Goal: Task Accomplishment & Management: Use online tool/utility

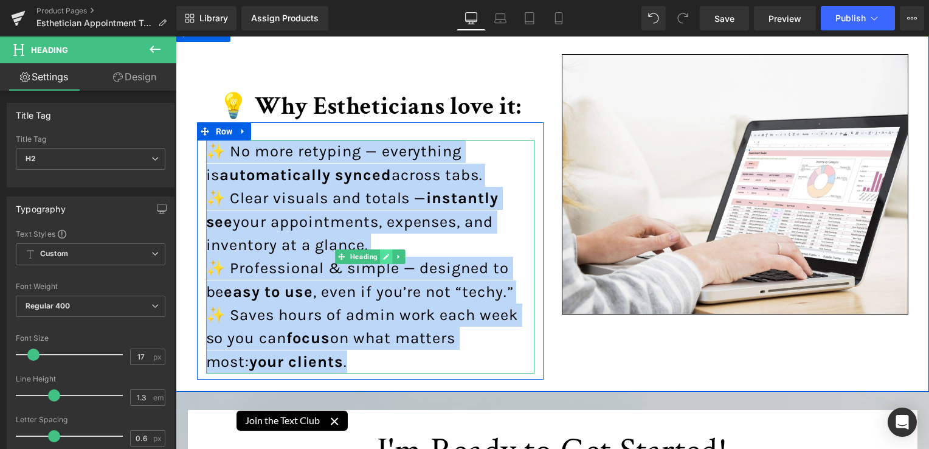
click at [380, 260] on link at bounding box center [386, 256] width 13 height 15
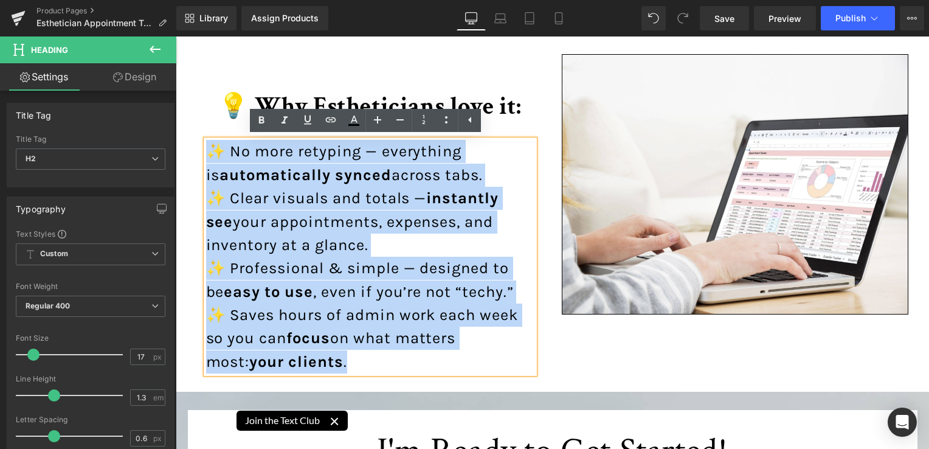
drag, startPoint x: 314, startPoint y: 354, endPoint x: 303, endPoint y: 362, distance: 13.5
click at [314, 354] on div "✨ No more retyping — everything is automatically synced across tabs. ✨ Clear vi…" at bounding box center [370, 256] width 328 height 233
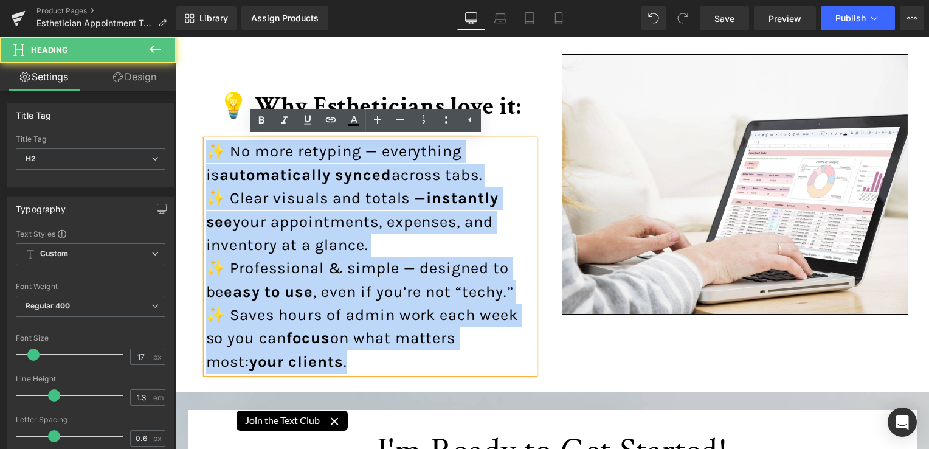
click at [300, 364] on div "✨ No more retyping — everything is automatically synced across tabs. ✨ Clear vi…" at bounding box center [370, 256] width 328 height 233
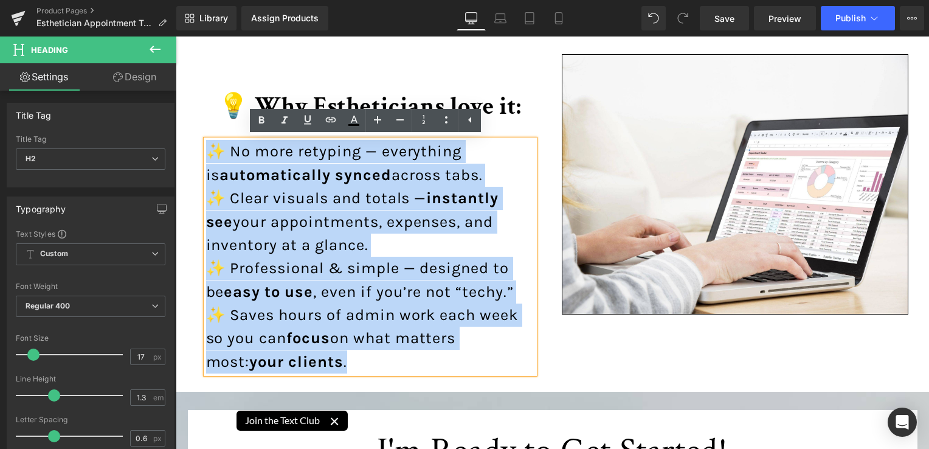
drag, startPoint x: 303, startPoint y: 362, endPoint x: 188, endPoint y: 159, distance: 233.4
click at [188, 159] on div "💡 Why Estheticians love it: Heading ✨ No more retyping — everything is automati…" at bounding box center [370, 210] width 365 height 337
copy div "✨ No more retyping — everything is automatically synced across tabs. ✨ Clear vi…"
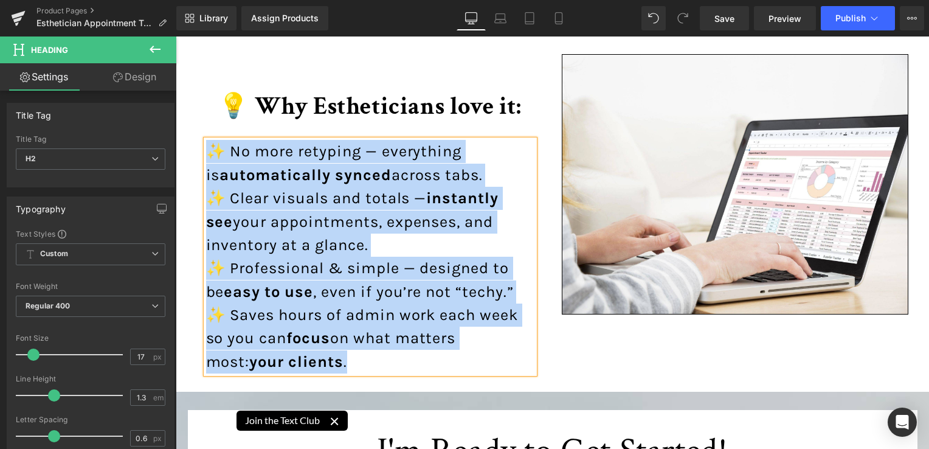
click at [541, 182] on div "💡 Why Estheticians love it: Heading ✨ No more retyping — everything is automati…" at bounding box center [370, 210] width 365 height 337
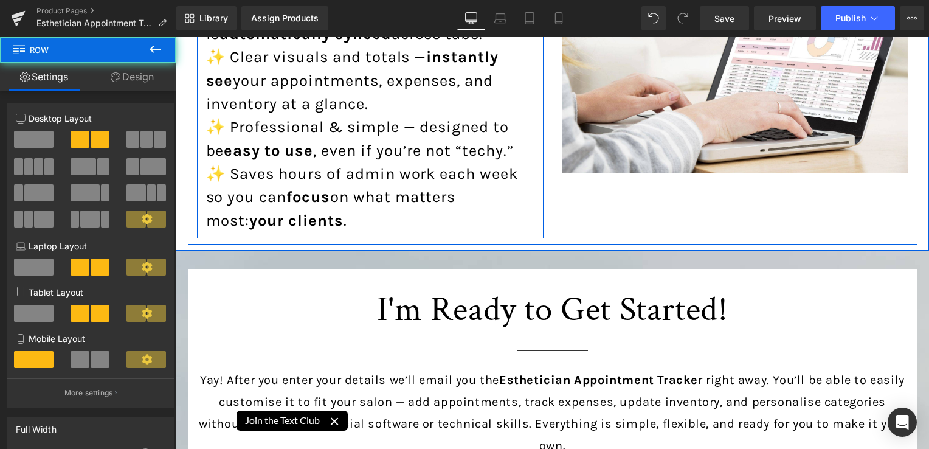
scroll to position [5474, 0]
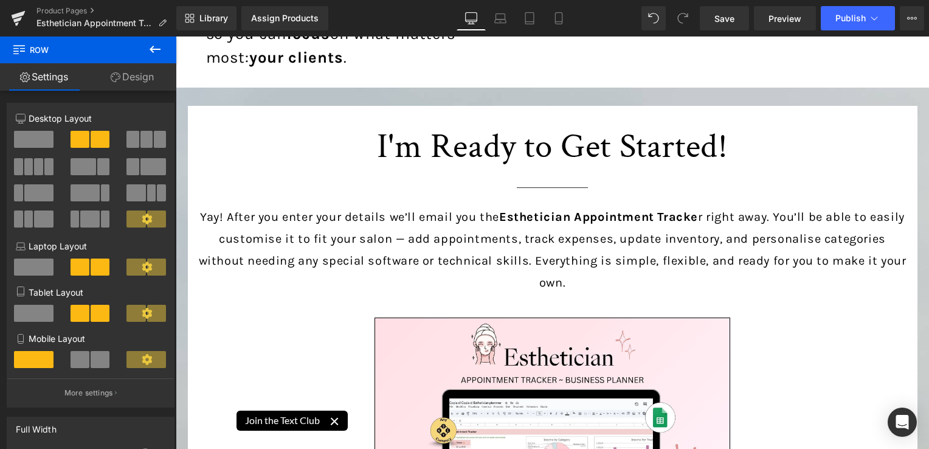
click at [538, 226] on p "Yay! After you enter your details we’ll email you the Esthetician Appointment T…" at bounding box center [552, 250] width 711 height 88
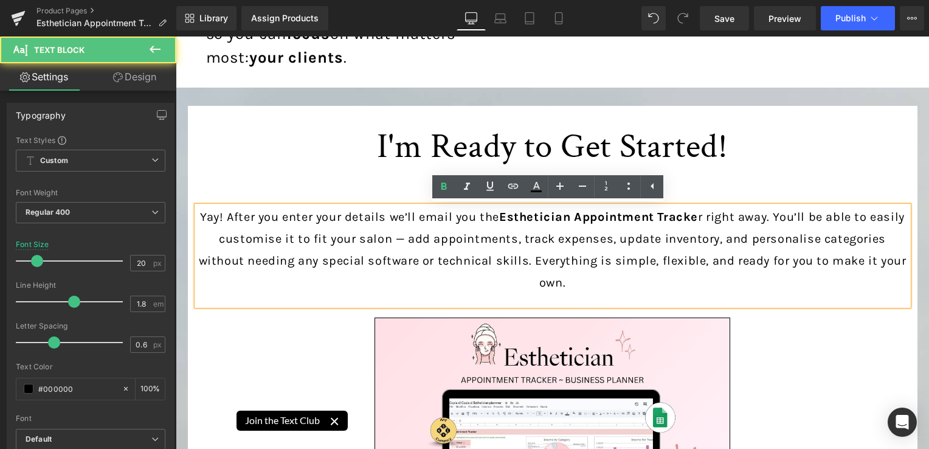
click at [618, 286] on div "Yay! After you enter your details we’ll email you the Esthetician Appointment T…" at bounding box center [552, 255] width 711 height 99
click at [176, 36] on div at bounding box center [176, 36] width 0 height 0
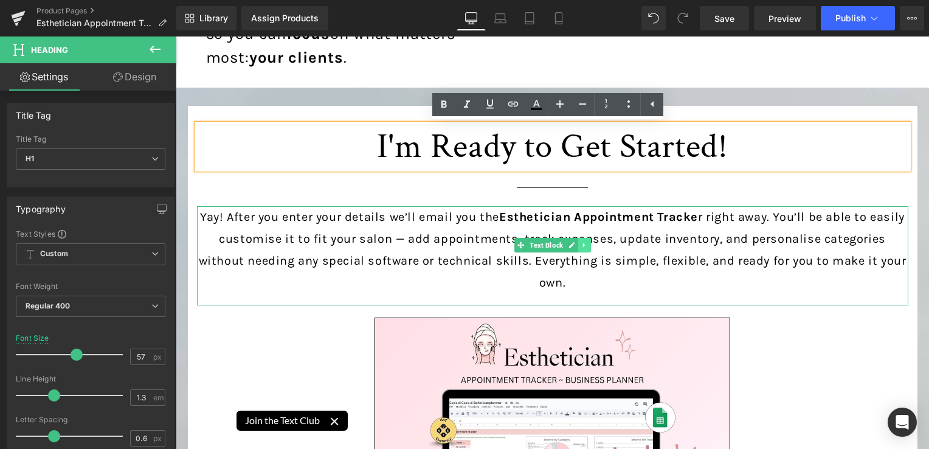
click at [581, 244] on icon at bounding box center [584, 244] width 7 height 7
click at [575, 244] on icon at bounding box center [578, 244] width 7 height 7
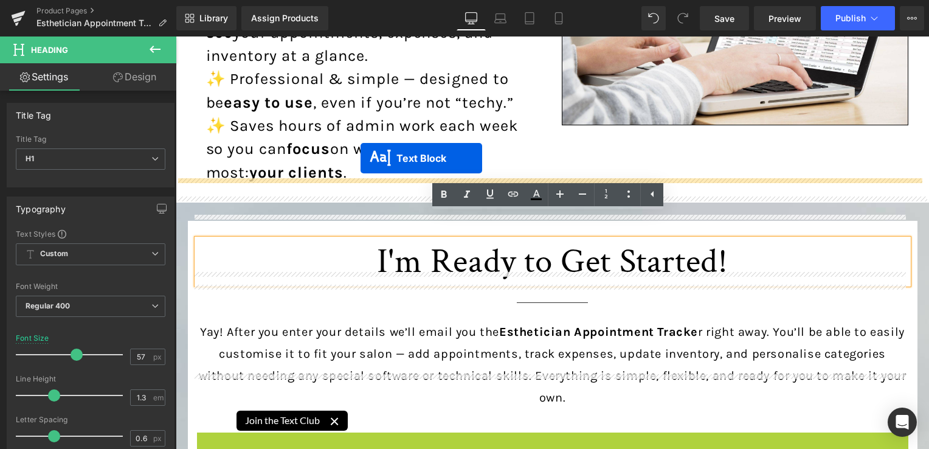
scroll to position [5353, 0]
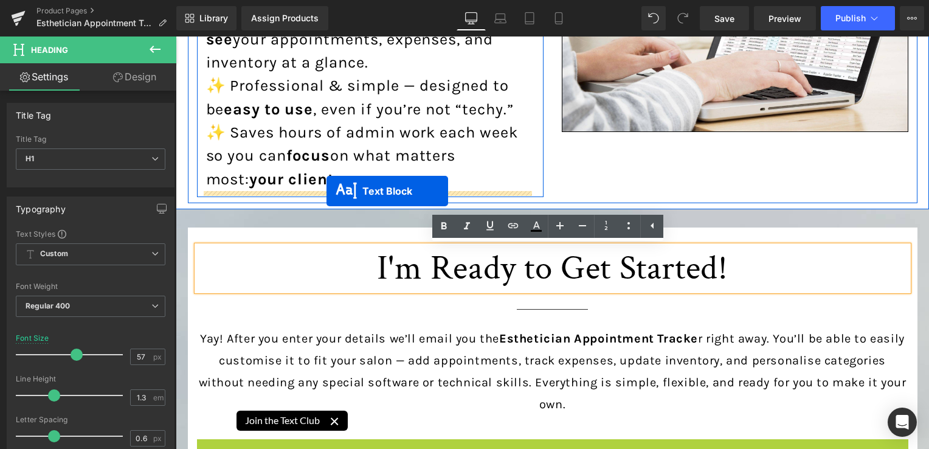
drag, startPoint x: 530, startPoint y: 330, endPoint x: 327, endPoint y: 191, distance: 246.7
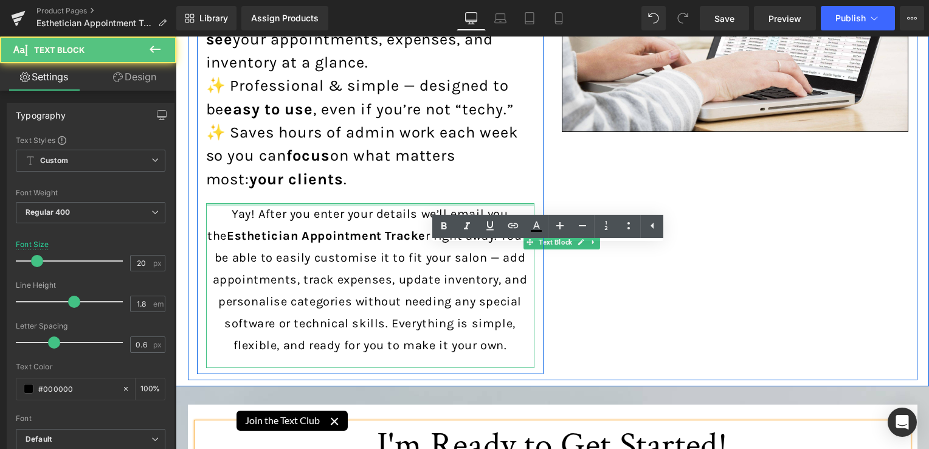
click at [328, 254] on p "Yay! After you enter your details we’ll email you the Esthetician Appointment T…" at bounding box center [370, 279] width 328 height 153
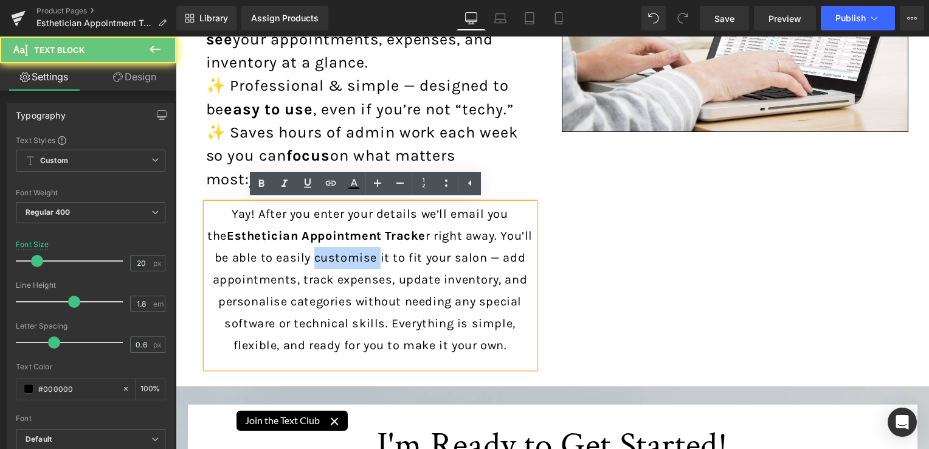
click at [328, 254] on p "Yay! After you enter your details we’ll email you the Esthetician Appointment T…" at bounding box center [370, 279] width 328 height 153
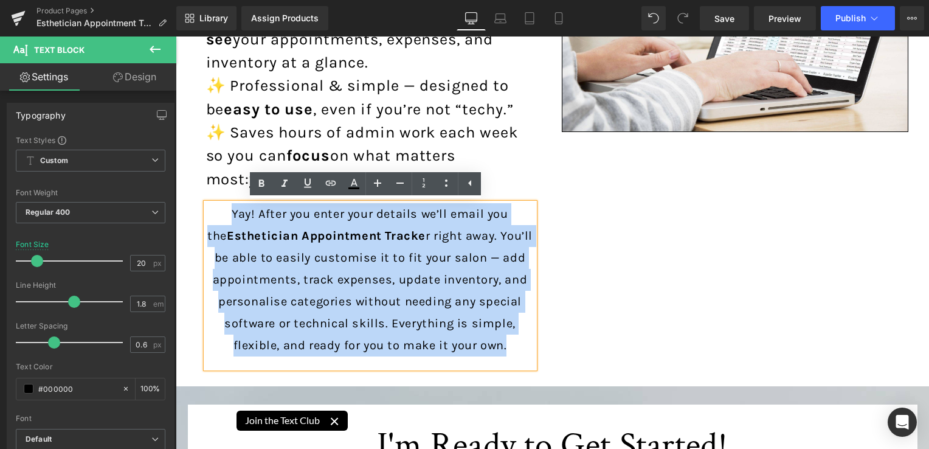
click at [328, 254] on p "Yay! After you enter your details we’ll email you the Esthetician Appointment T…" at bounding box center [370, 279] width 328 height 153
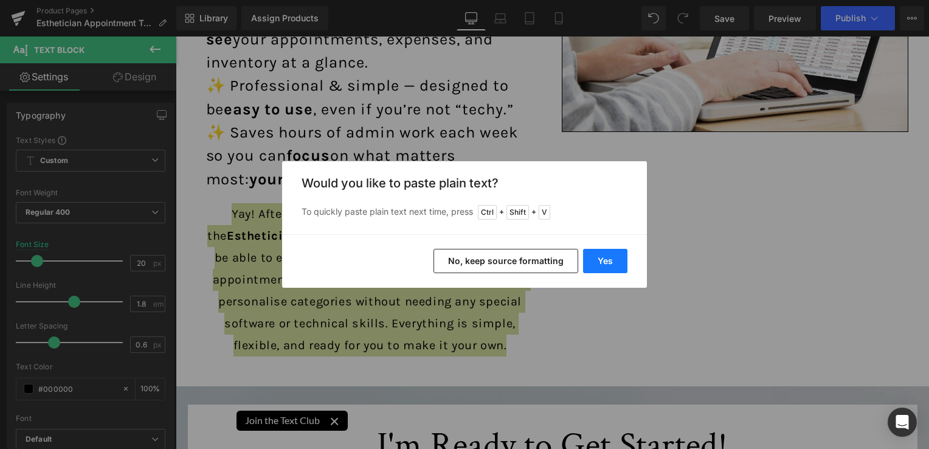
click at [620, 251] on button "Yes" at bounding box center [605, 261] width 44 height 24
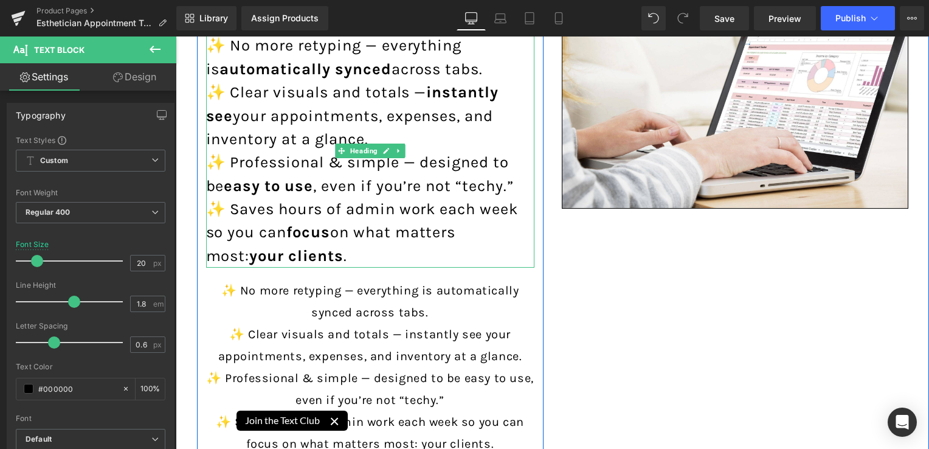
scroll to position [5109, 0]
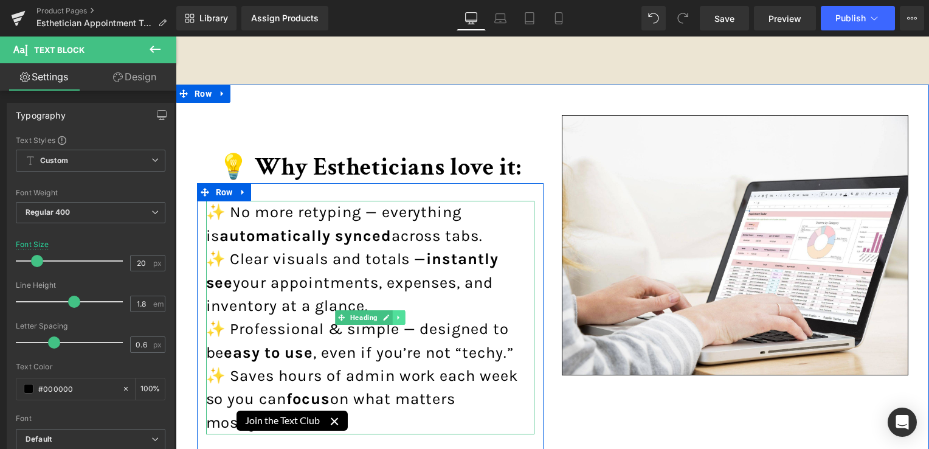
click at [395, 316] on icon at bounding box center [398, 317] width 7 height 7
click at [402, 318] on icon at bounding box center [405, 317] width 7 height 7
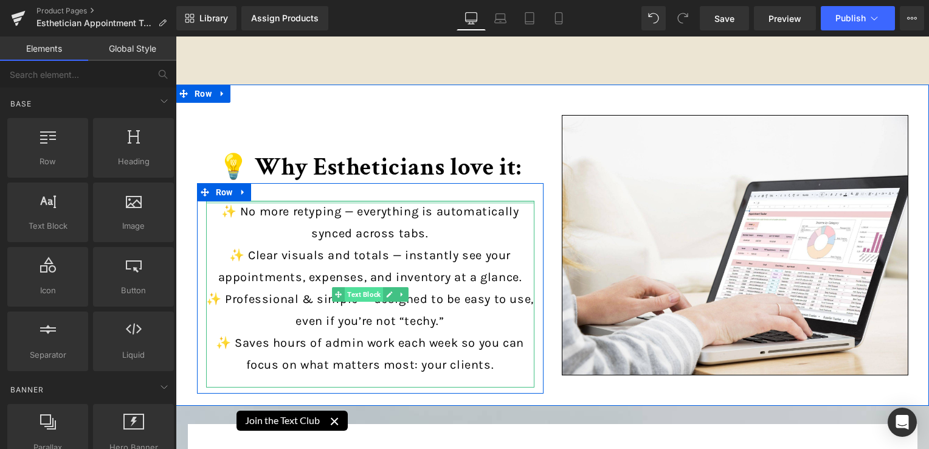
click at [357, 295] on span "Text Block" at bounding box center [364, 294] width 38 height 15
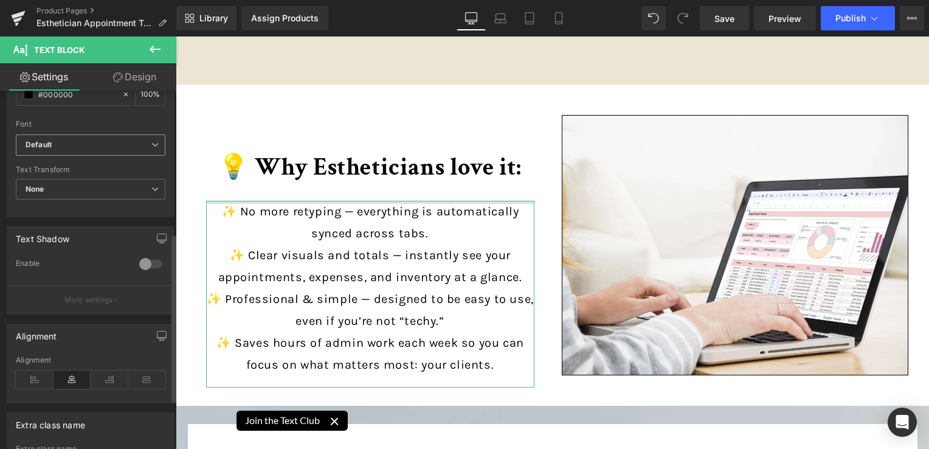
scroll to position [304, 0]
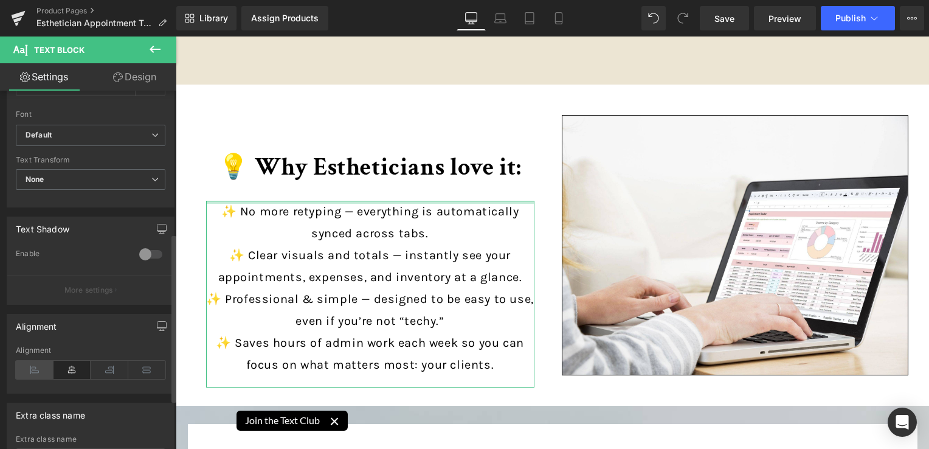
click at [41, 366] on icon at bounding box center [35, 370] width 38 height 18
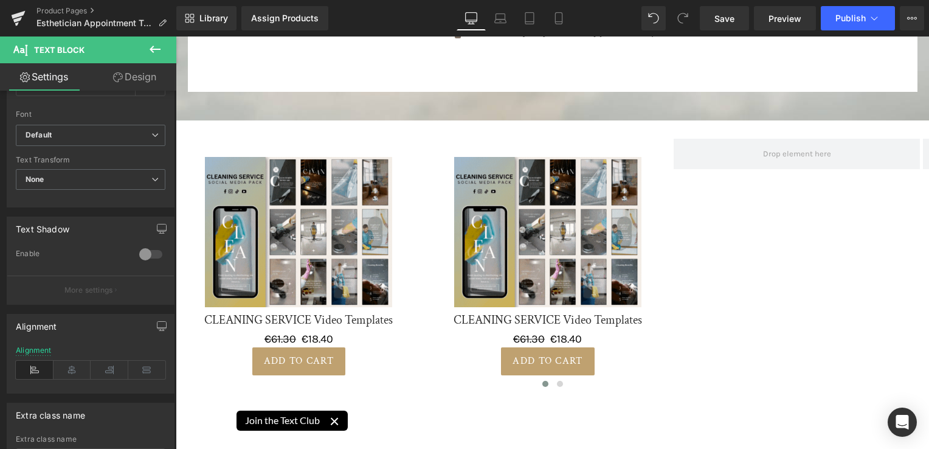
scroll to position [6150, 0]
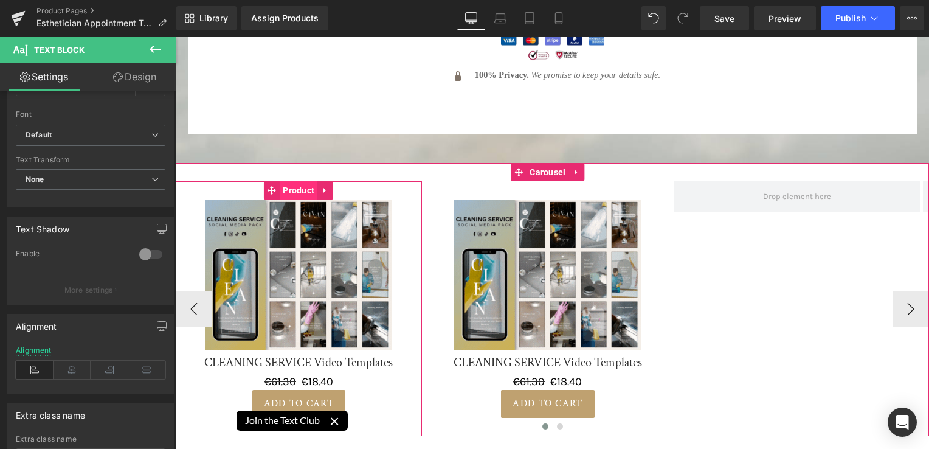
click at [299, 181] on span "Product" at bounding box center [299, 190] width 38 height 18
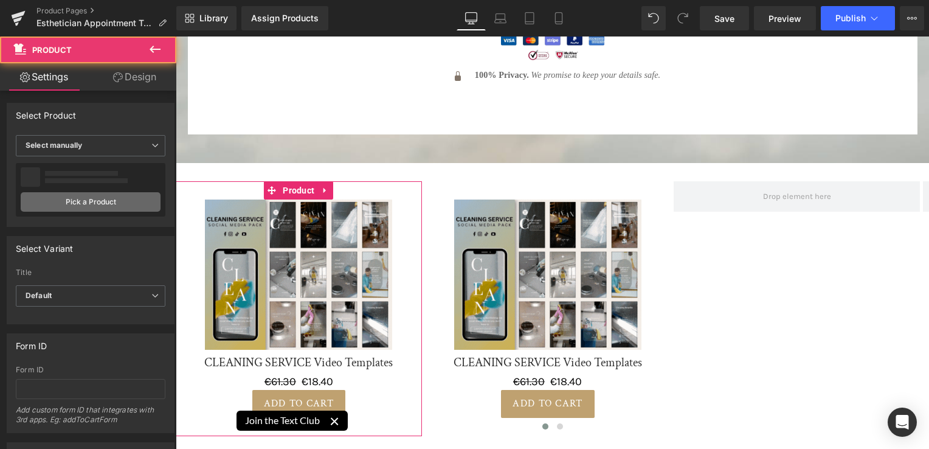
click at [71, 203] on link "Pick a Product" at bounding box center [91, 201] width 140 height 19
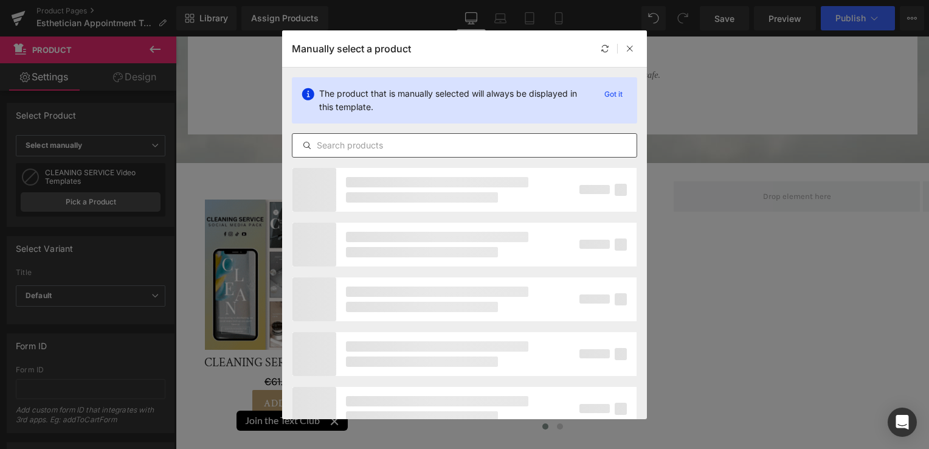
click at [399, 139] on input "text" at bounding box center [464, 145] width 344 height 15
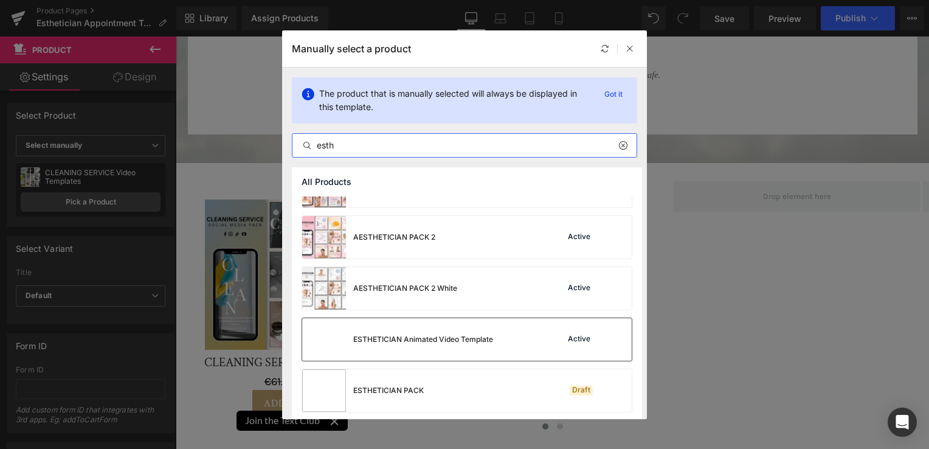
scroll to position [260, 0]
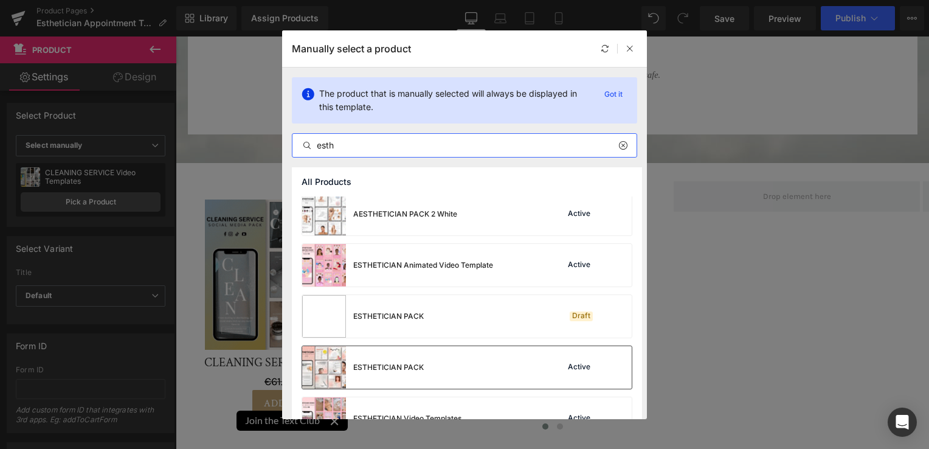
type input "esth"
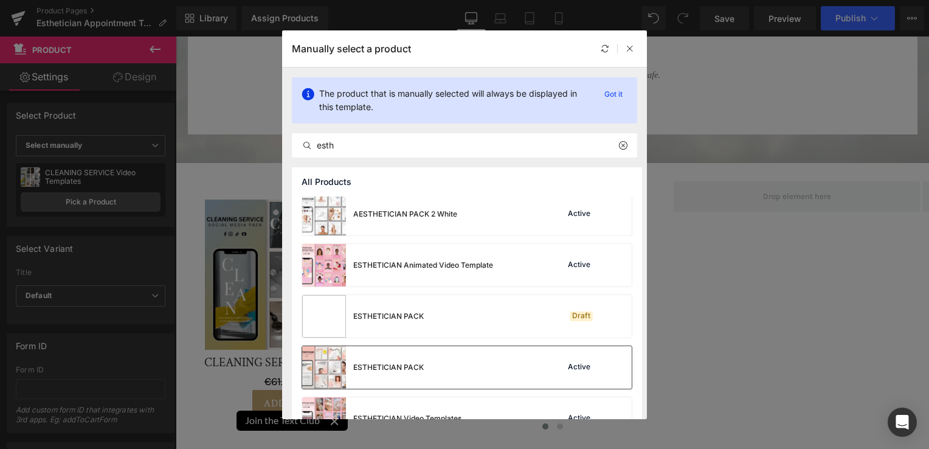
click at [437, 361] on div "ESTHETICIAN PACK Active" at bounding box center [467, 367] width 330 height 43
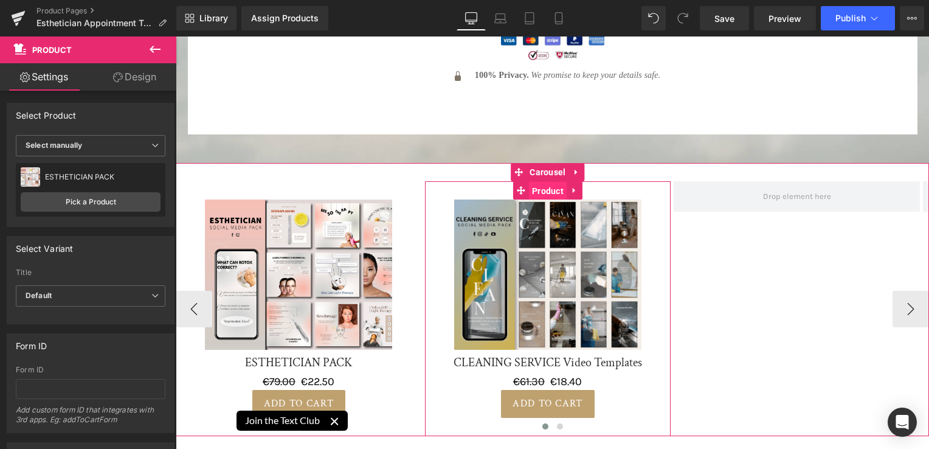
click at [554, 182] on span "Product" at bounding box center [548, 191] width 38 height 18
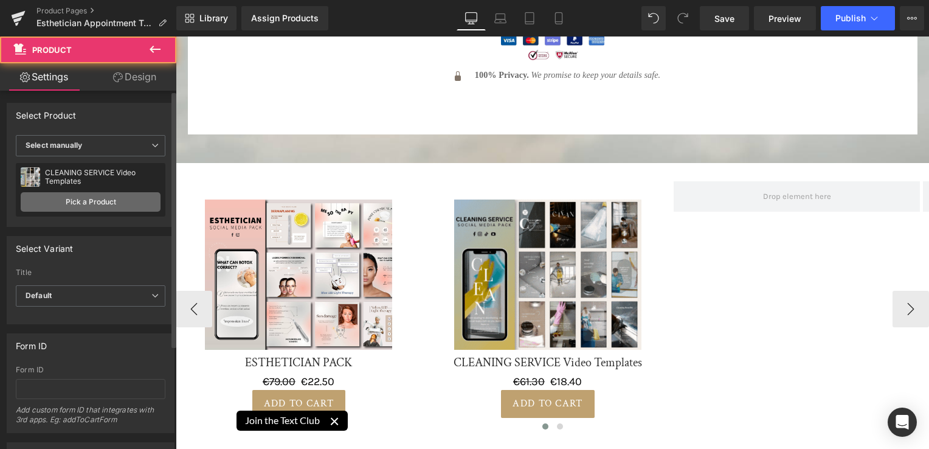
click at [51, 201] on link "Pick a Product" at bounding box center [91, 201] width 140 height 19
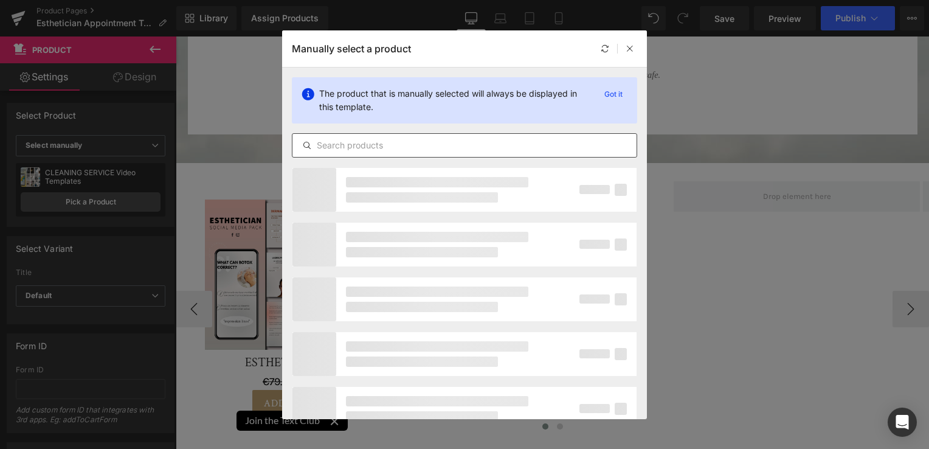
click at [421, 147] on input "text" at bounding box center [464, 145] width 344 height 15
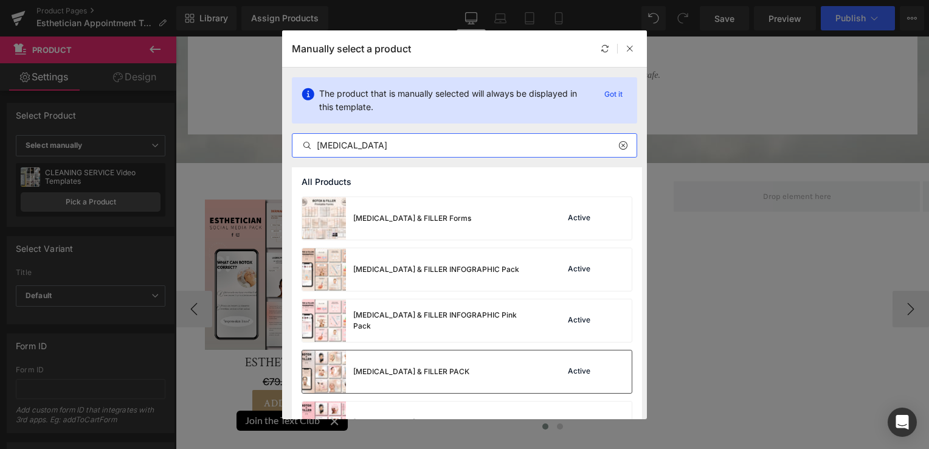
type input "[MEDICAL_DATA]"
click at [447, 366] on div "[MEDICAL_DATA] & FILLER PACK Active" at bounding box center [467, 371] width 330 height 43
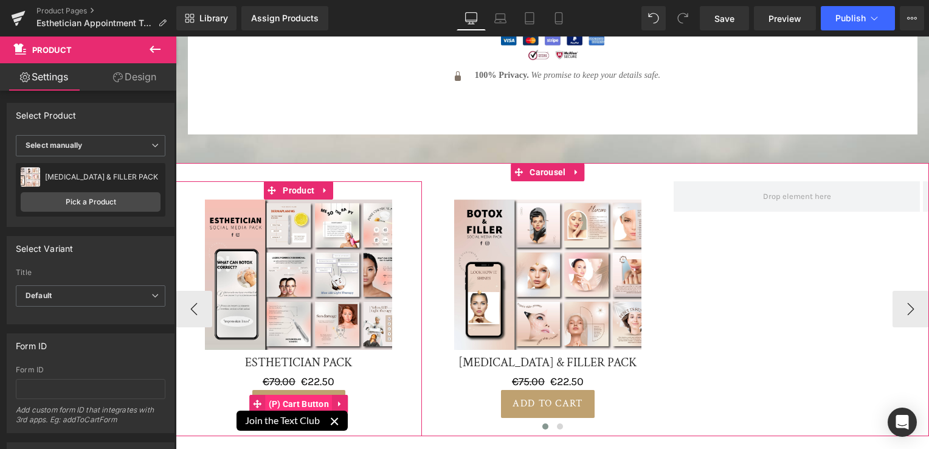
click at [288, 395] on span "(P) Cart Button" at bounding box center [299, 404] width 67 height 18
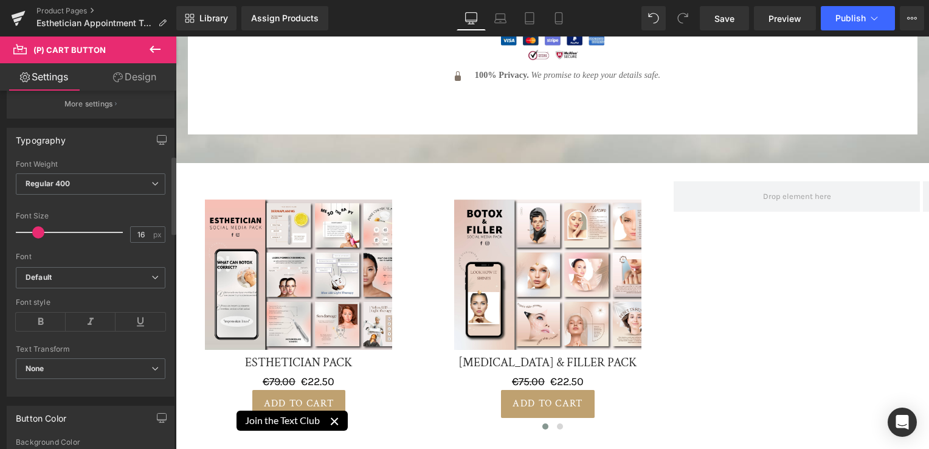
scroll to position [426, 0]
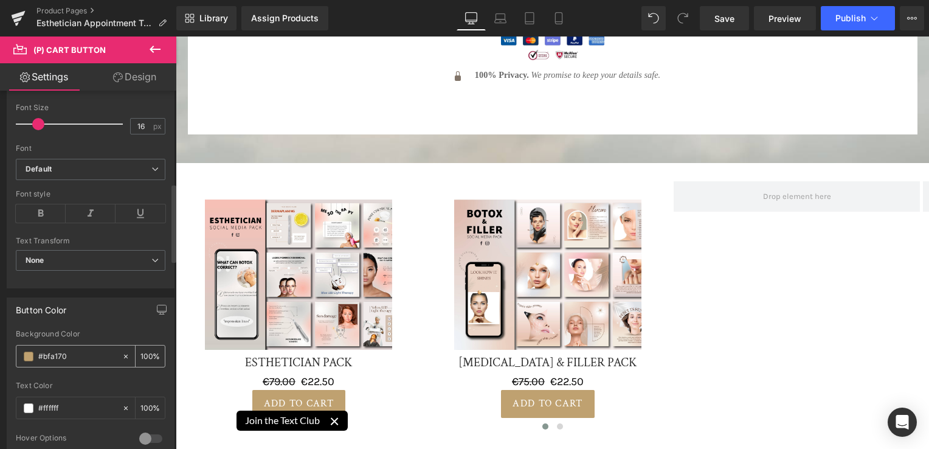
click at [27, 351] on span at bounding box center [29, 356] width 10 height 10
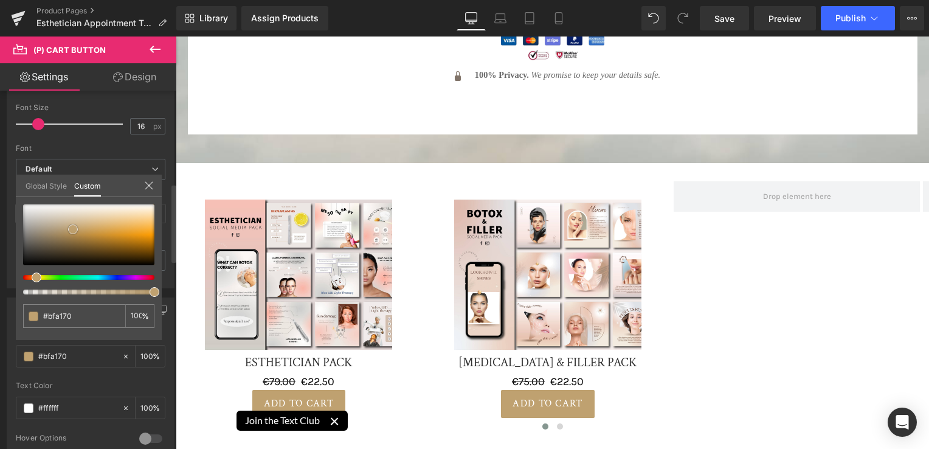
type input "#be9f6e"
type input "#9a7840"
type input "#3e2f18"
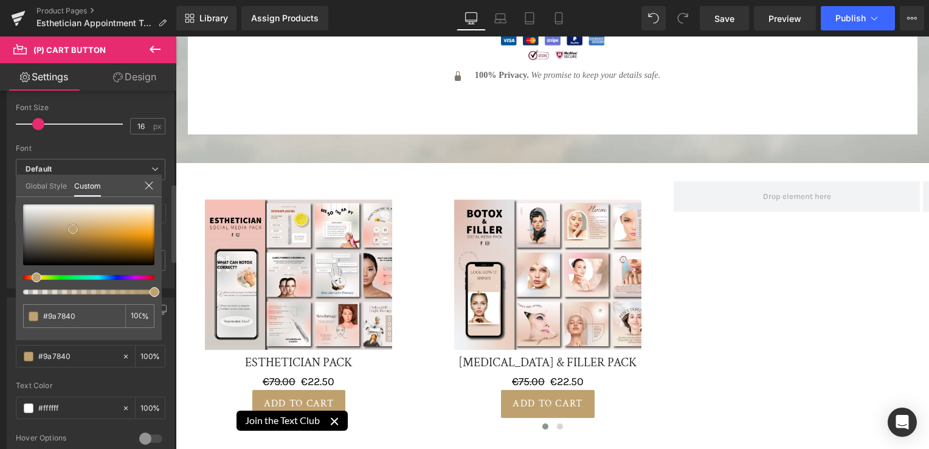
type input "#3e2f18"
type input "#000000"
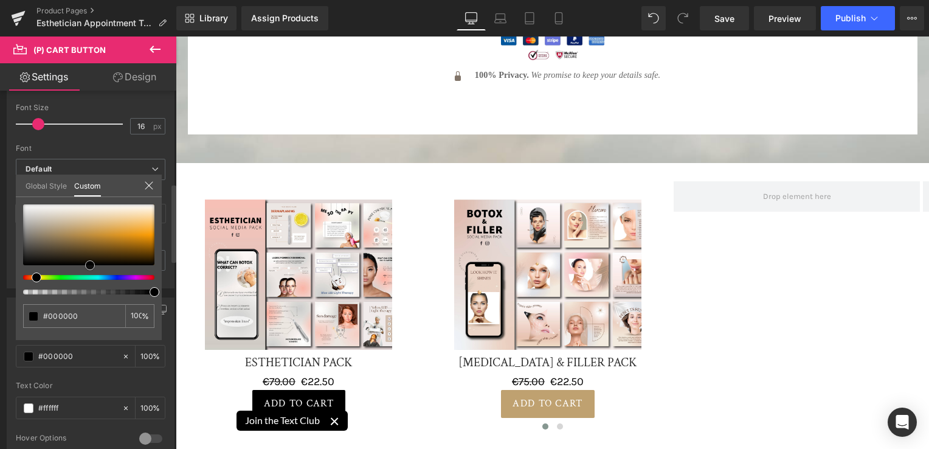
drag, startPoint x: 74, startPoint y: 229, endPoint x: 90, endPoint y: 281, distance: 54.8
click at [90, 281] on div at bounding box center [88, 249] width 131 height 90
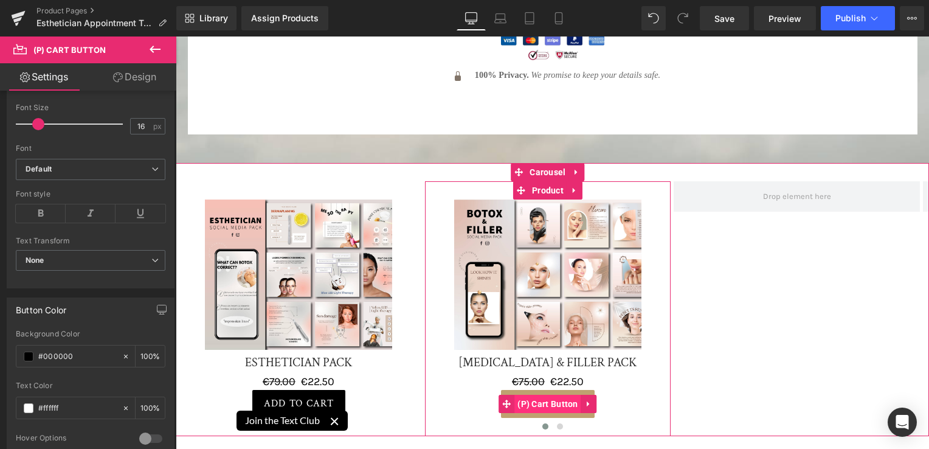
click at [536, 395] on span "(P) Cart Button" at bounding box center [547, 404] width 67 height 18
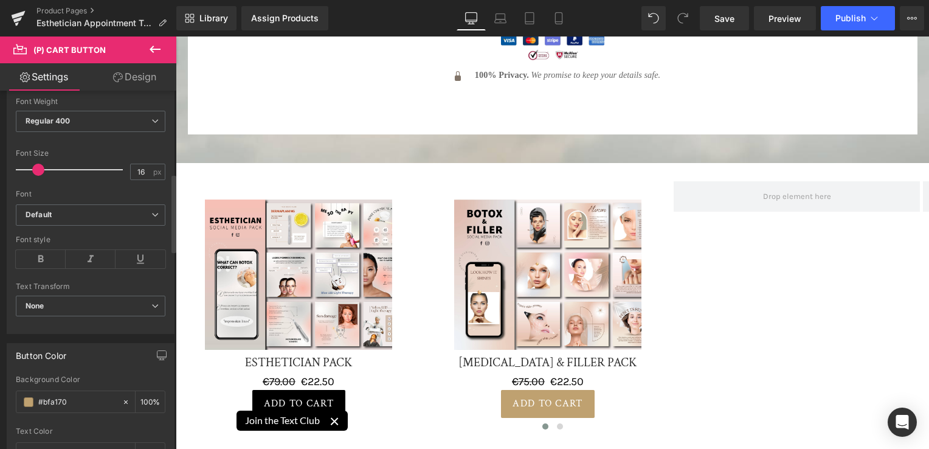
scroll to position [547, 0]
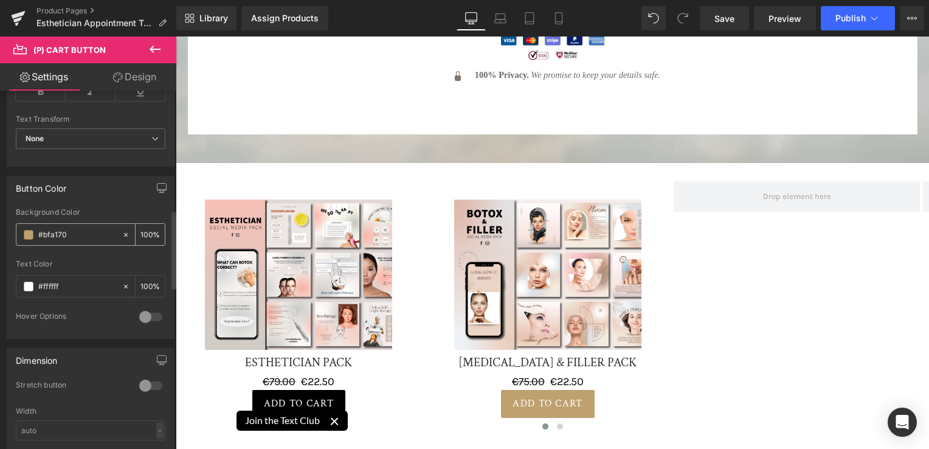
click at [26, 230] on span at bounding box center [29, 235] width 10 height 10
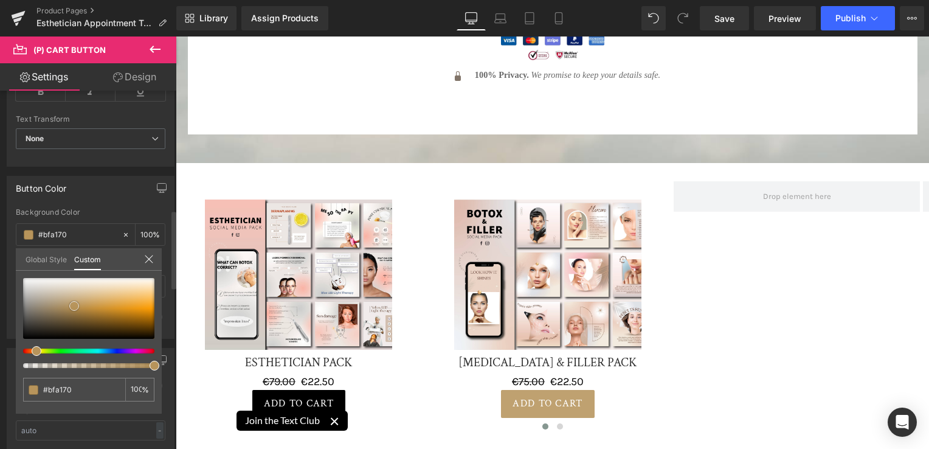
type input "#b7945b"
type input "#584322"
type input "#000000"
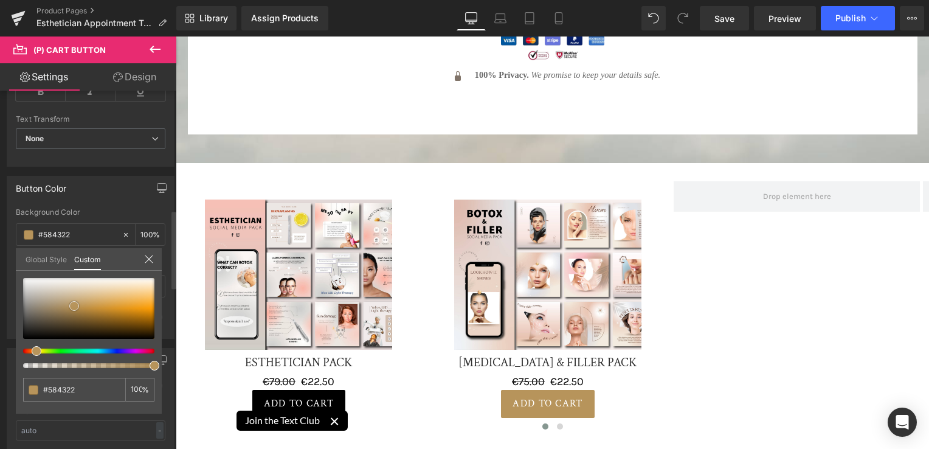
type input "#000000"
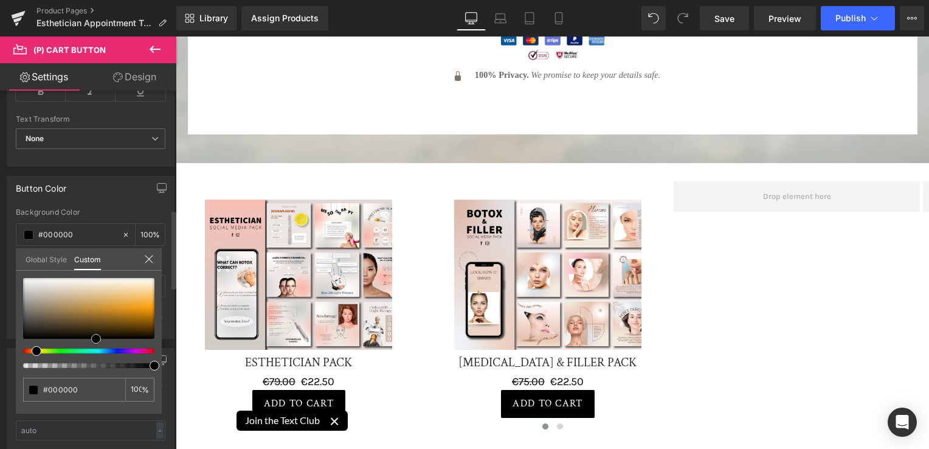
drag, startPoint x: 71, startPoint y: 303, endPoint x: 94, endPoint y: 356, distance: 57.7
click at [94, 356] on div at bounding box center [88, 323] width 131 height 90
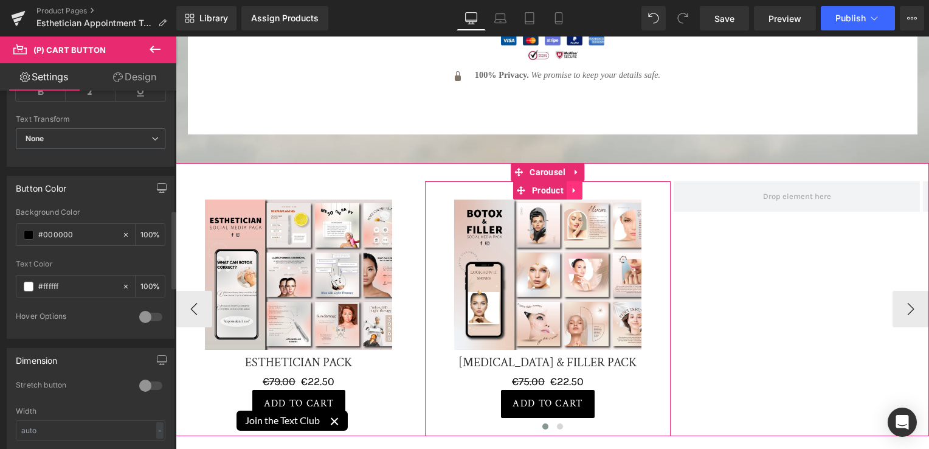
click at [574, 186] on icon at bounding box center [574, 190] width 9 height 9
click at [572, 181] on link at bounding box center [567, 190] width 16 height 18
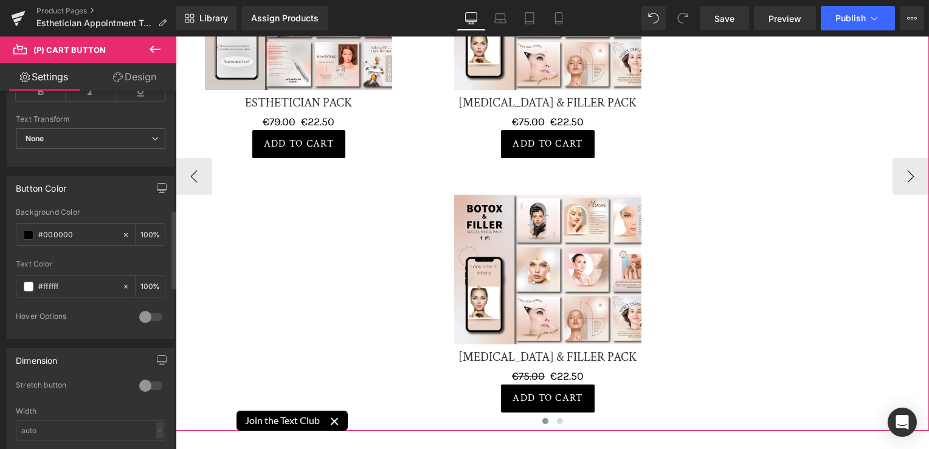
scroll to position [6478, 0]
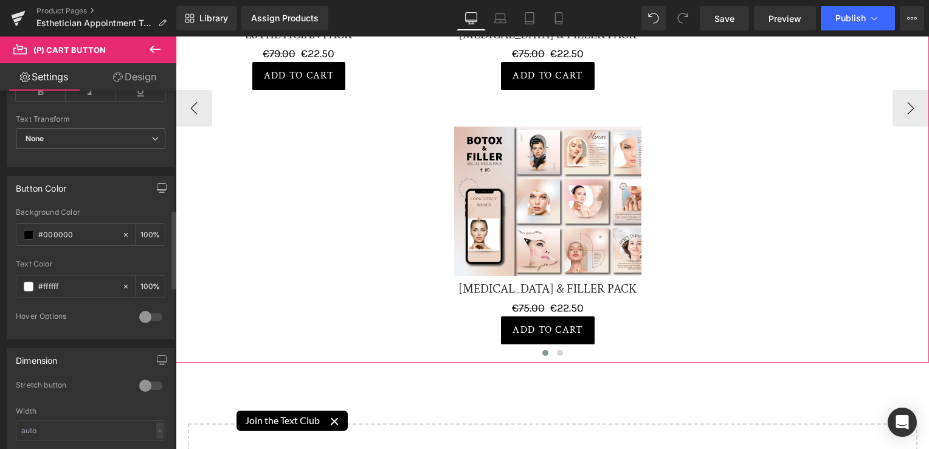
click at [544, 128] on img at bounding box center [547, 201] width 187 height 150
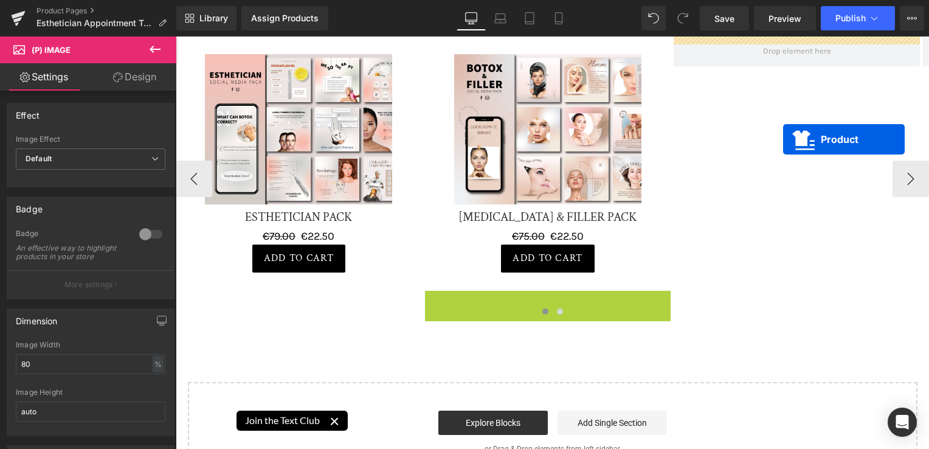
scroll to position [6113, 0]
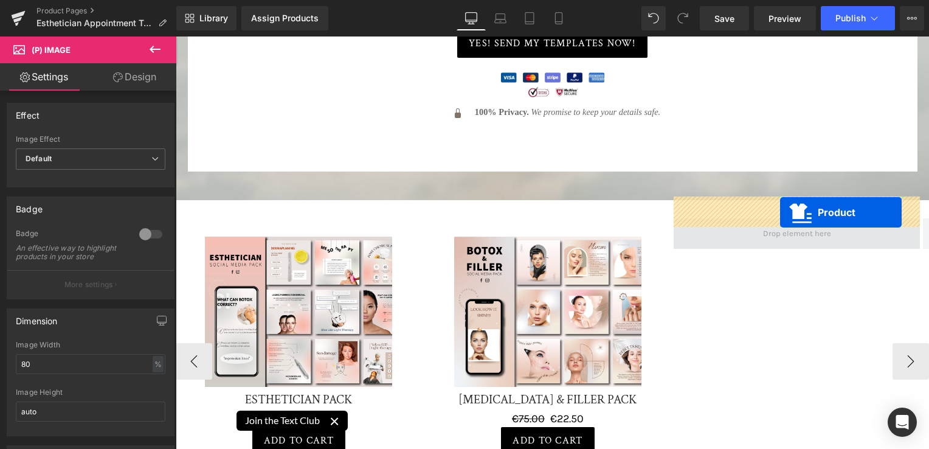
drag, startPoint x: 542, startPoint y: 93, endPoint x: 780, endPoint y: 212, distance: 265.9
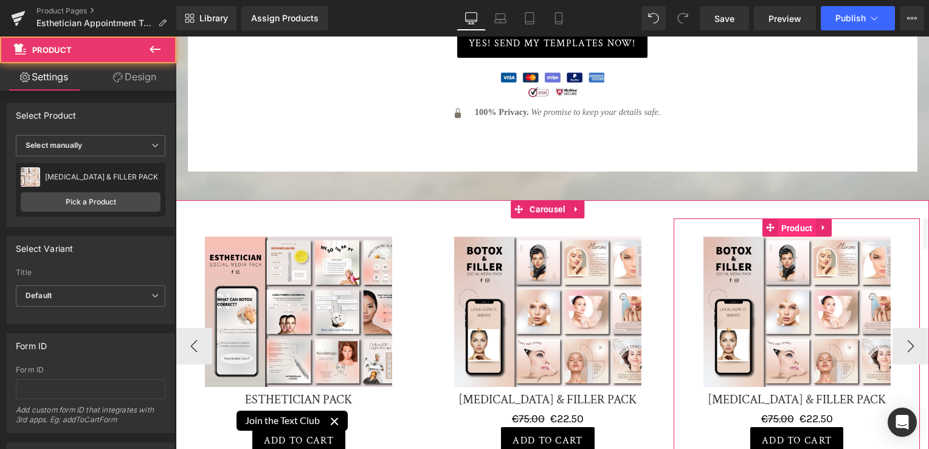
click at [794, 219] on span "Product" at bounding box center [797, 228] width 38 height 18
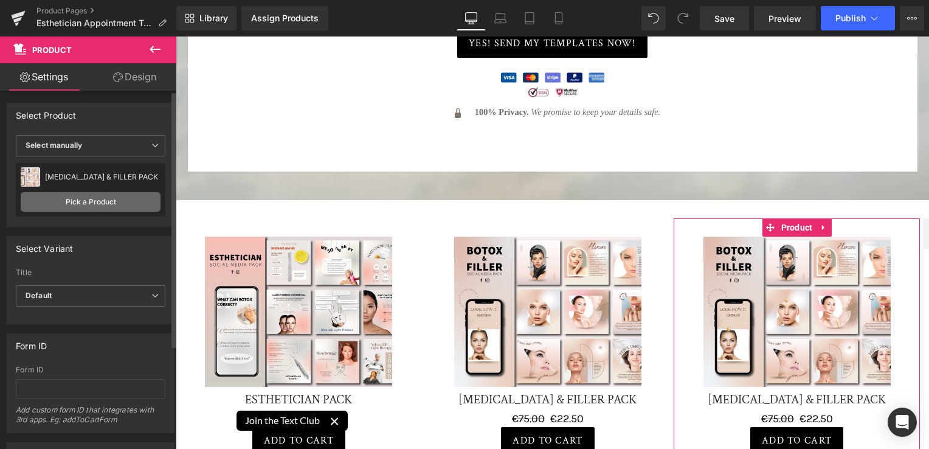
click at [71, 202] on link "Pick a Product" at bounding box center [91, 201] width 140 height 19
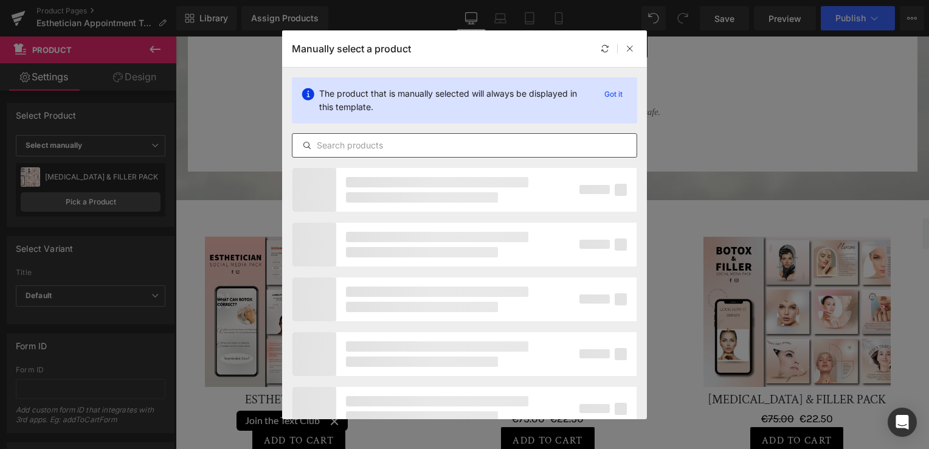
click at [426, 144] on input "text" at bounding box center [464, 145] width 344 height 15
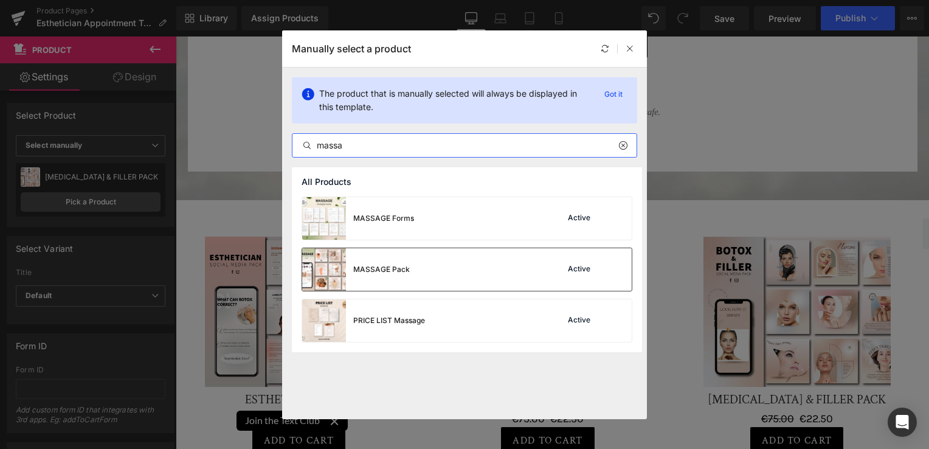
type input "massa"
click at [467, 276] on div "MASSAGE Pack Active" at bounding box center [467, 269] width 330 height 43
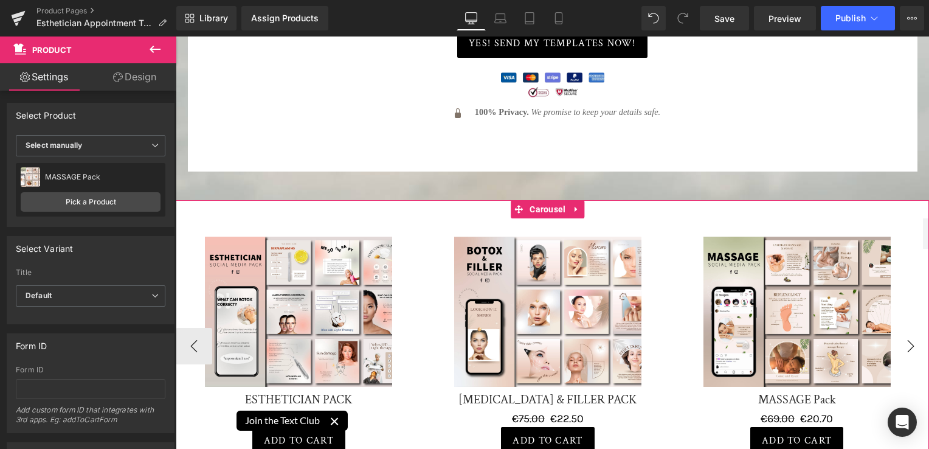
click at [895, 328] on button "›" at bounding box center [911, 346] width 36 height 36
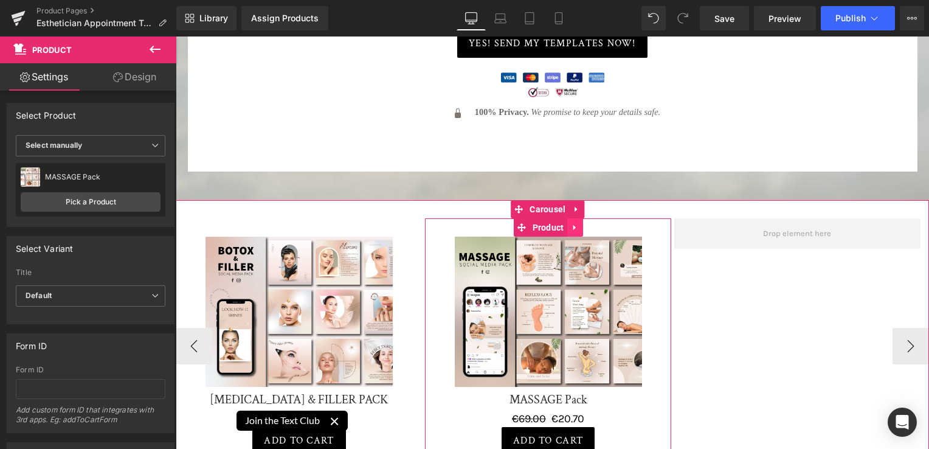
click at [576, 223] on icon at bounding box center [575, 227] width 9 height 9
click at [565, 223] on icon at bounding box center [567, 227] width 9 height 9
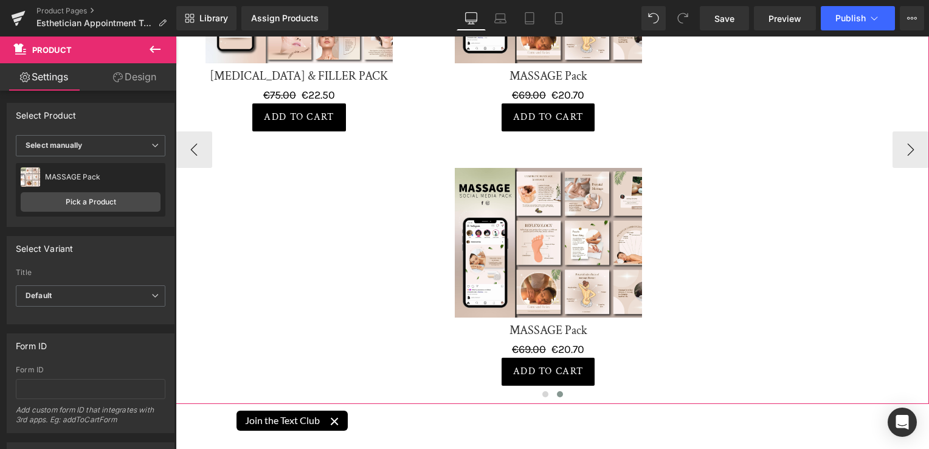
scroll to position [6357, 0]
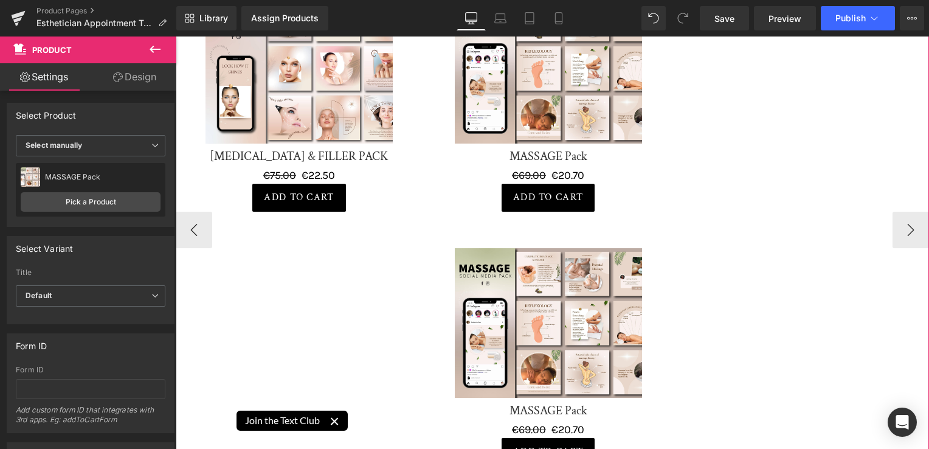
click at [556, 259] on img at bounding box center [548, 323] width 187 height 150
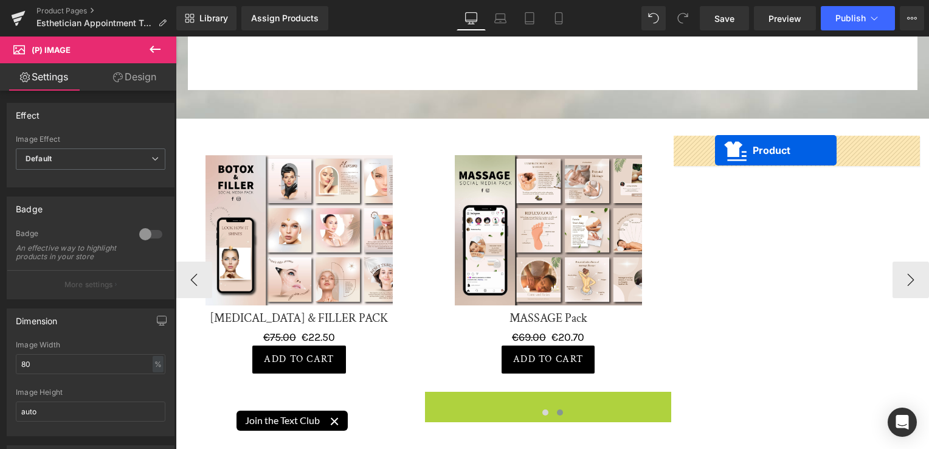
scroll to position [6174, 0]
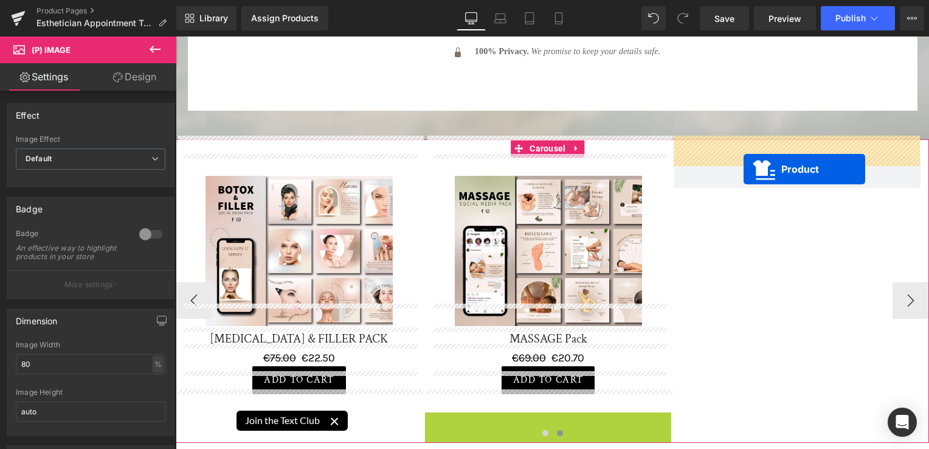
drag, startPoint x: 542, startPoint y: 216, endPoint x: 744, endPoint y: 169, distance: 206.6
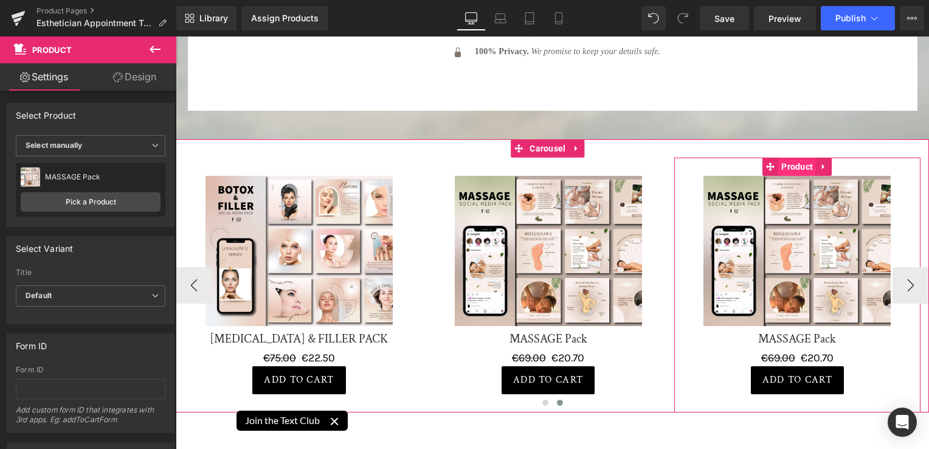
click at [804, 157] on span "Product" at bounding box center [797, 166] width 38 height 18
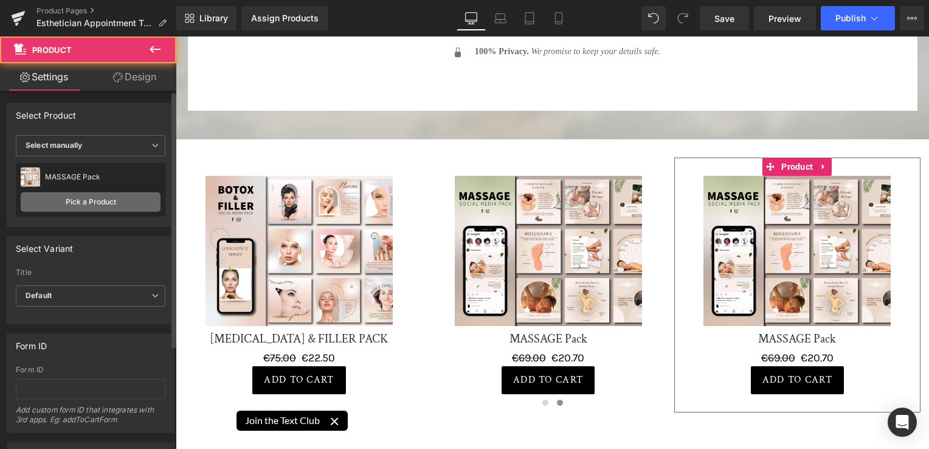
click at [134, 198] on link "Pick a Product" at bounding box center [91, 201] width 140 height 19
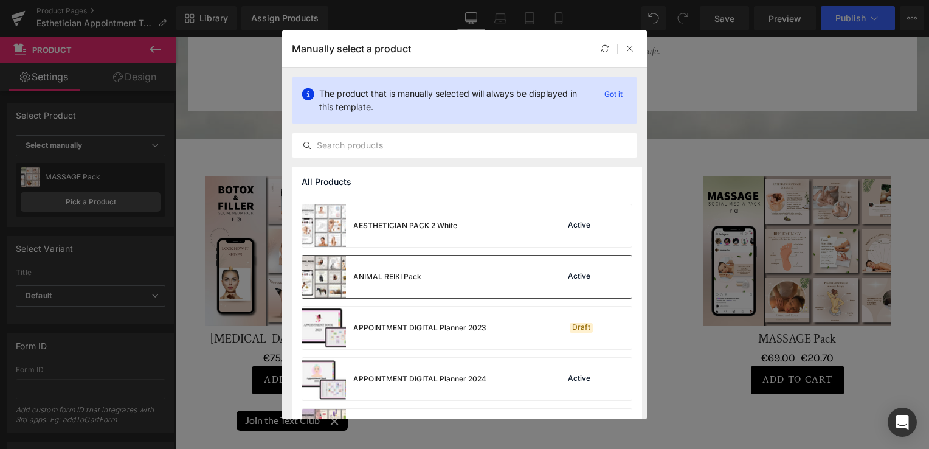
scroll to position [730, 0]
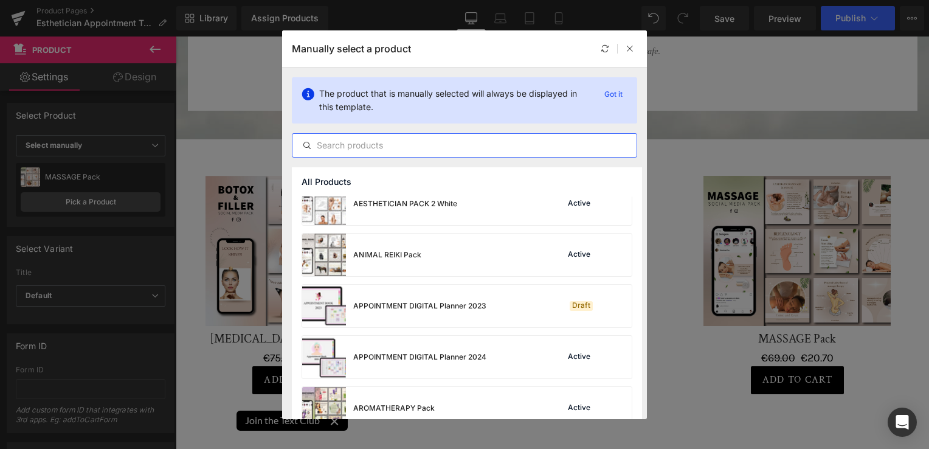
click at [427, 139] on input "text" at bounding box center [464, 145] width 344 height 15
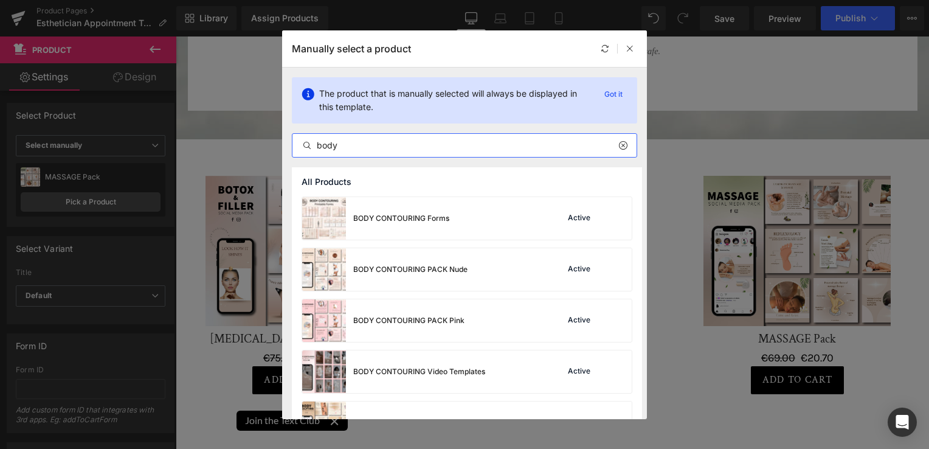
drag, startPoint x: 417, startPoint y: 140, endPoint x: 310, endPoint y: 142, distance: 106.4
click at [310, 142] on div "body" at bounding box center [464, 145] width 344 height 15
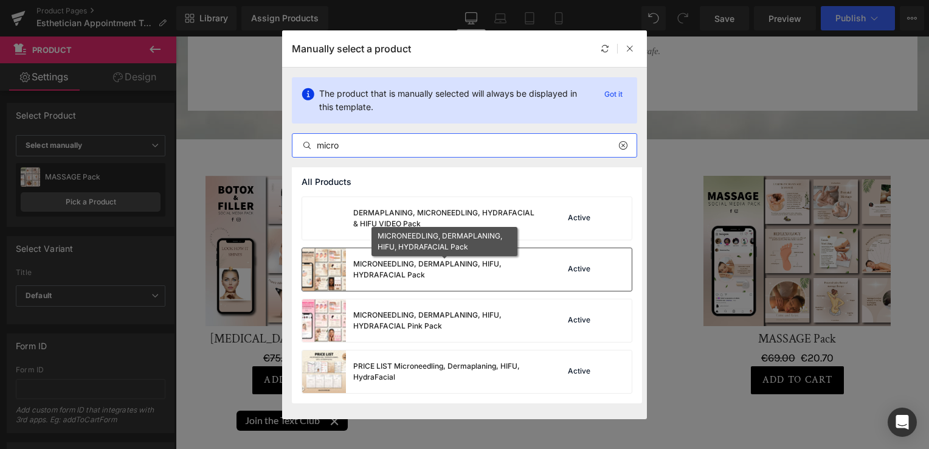
type input "micro"
click at [468, 271] on div "MICRONEEDLING, DERMAPLANING, HIFU, HYDRAFACIAL Pack" at bounding box center [444, 269] width 182 height 22
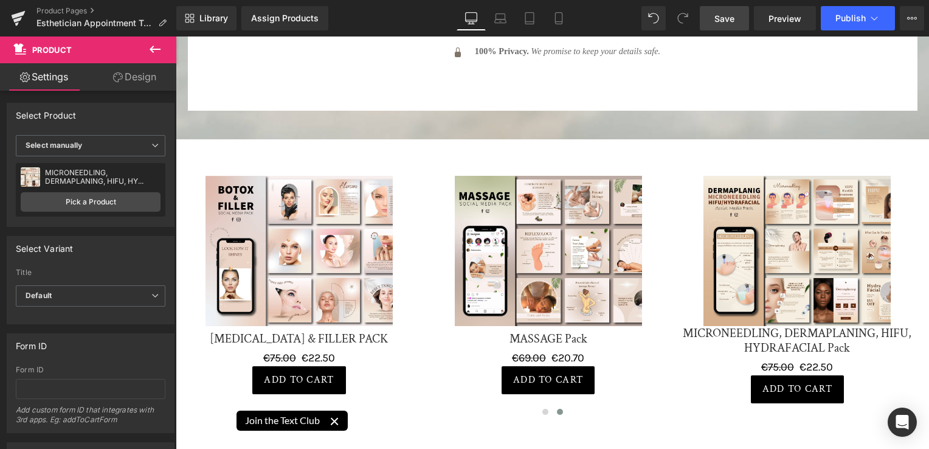
click at [737, 16] on link "Save" at bounding box center [724, 18] width 49 height 24
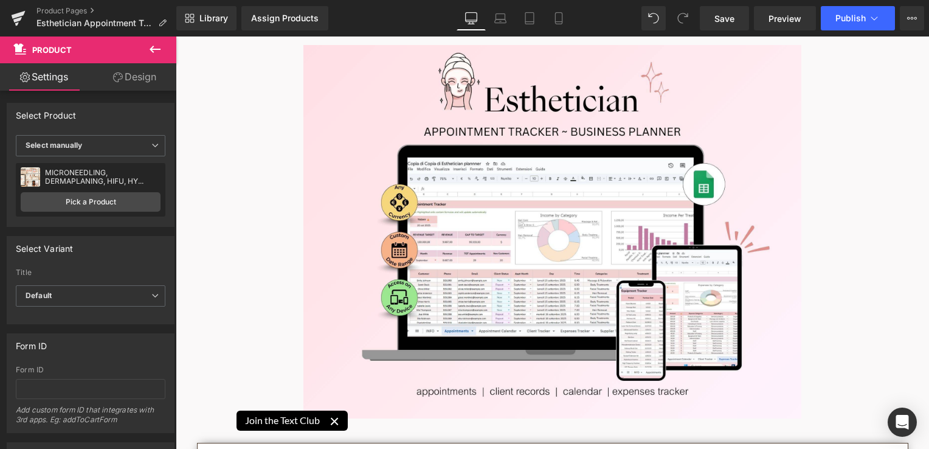
scroll to position [0, 0]
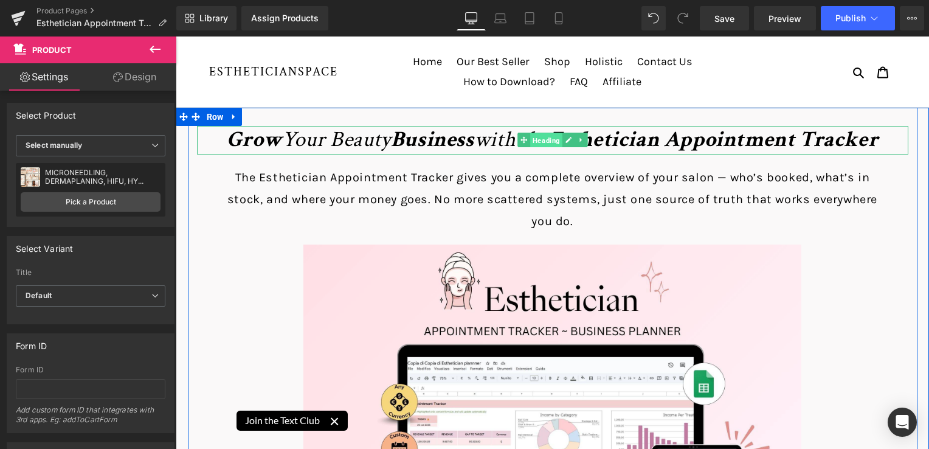
click at [541, 140] on span "Heading" at bounding box center [546, 140] width 32 height 15
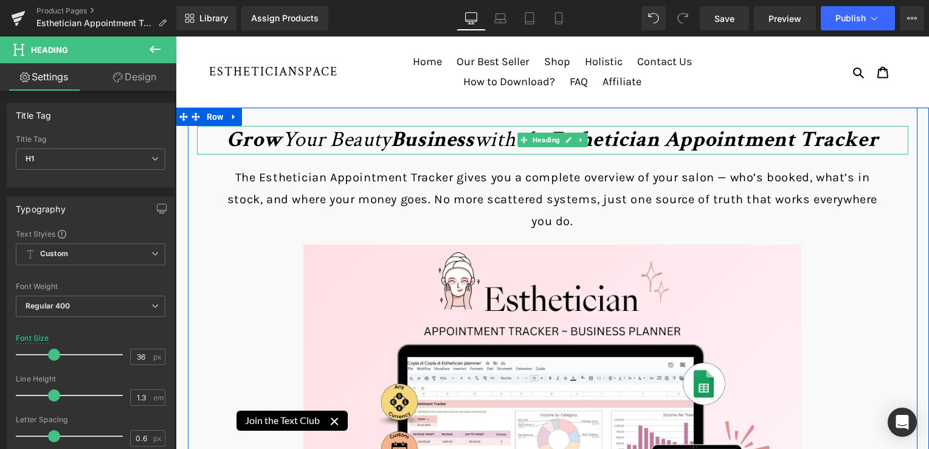
click at [547, 137] on span "Heading" at bounding box center [546, 140] width 32 height 15
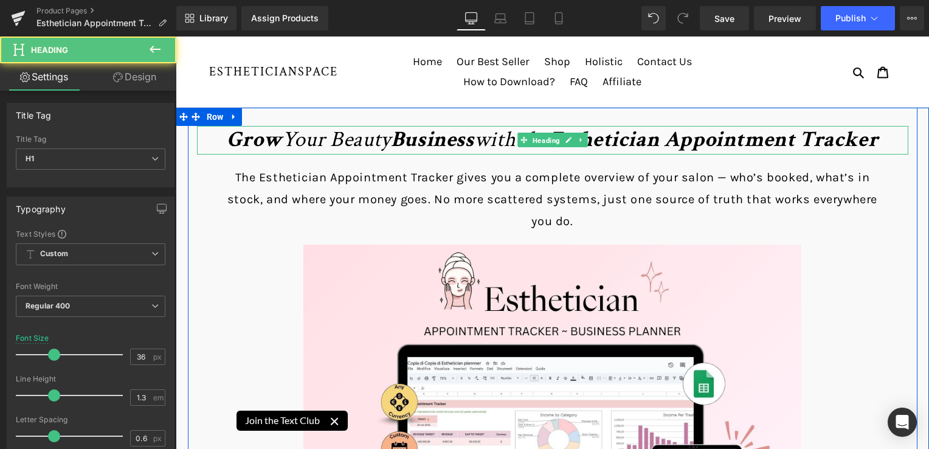
click at [547, 137] on span "Heading" at bounding box center [546, 140] width 32 height 15
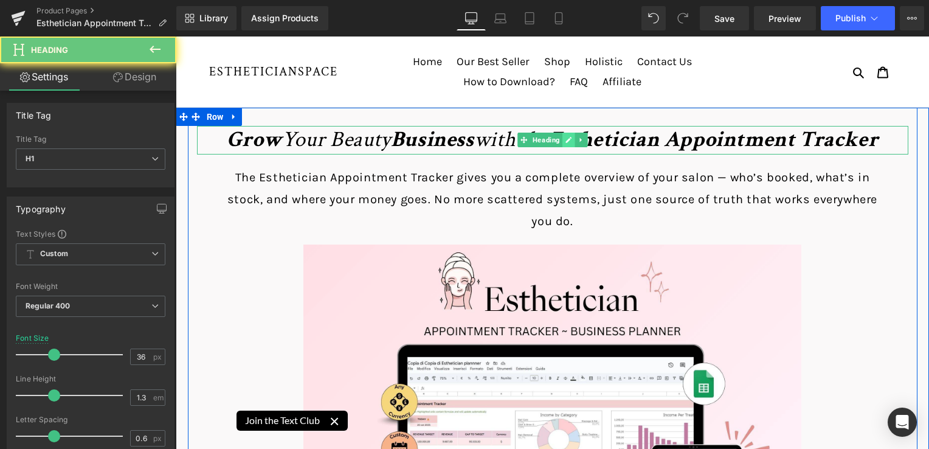
click at [565, 139] on icon at bounding box center [568, 139] width 7 height 7
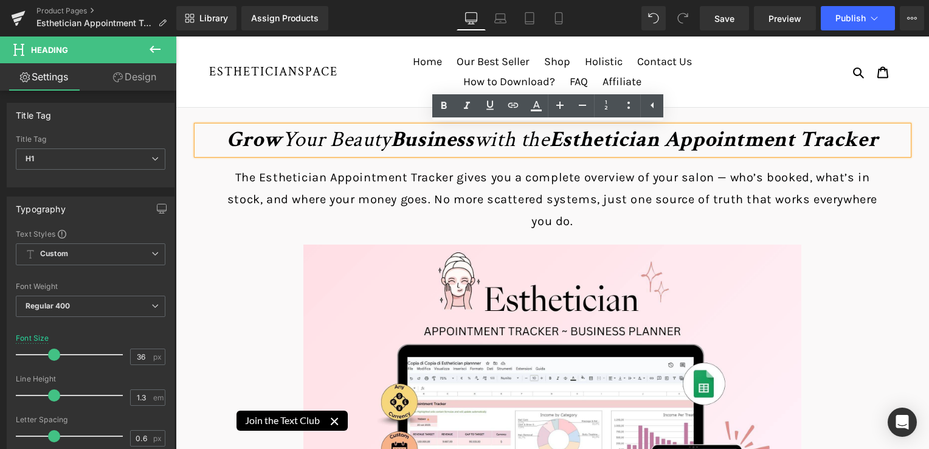
click at [556, 139] on strong "Esthetician Appointment Tracker" at bounding box center [714, 139] width 329 height 29
click at [555, 137] on strong "Esthetician Appointment Tracker" at bounding box center [714, 139] width 329 height 29
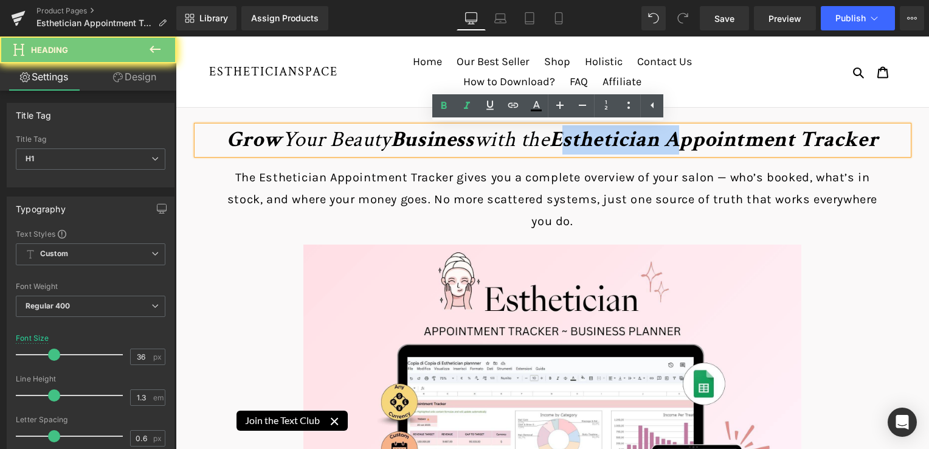
click at [552, 138] on strong "Esthetician Appointment Tracker" at bounding box center [714, 139] width 329 height 29
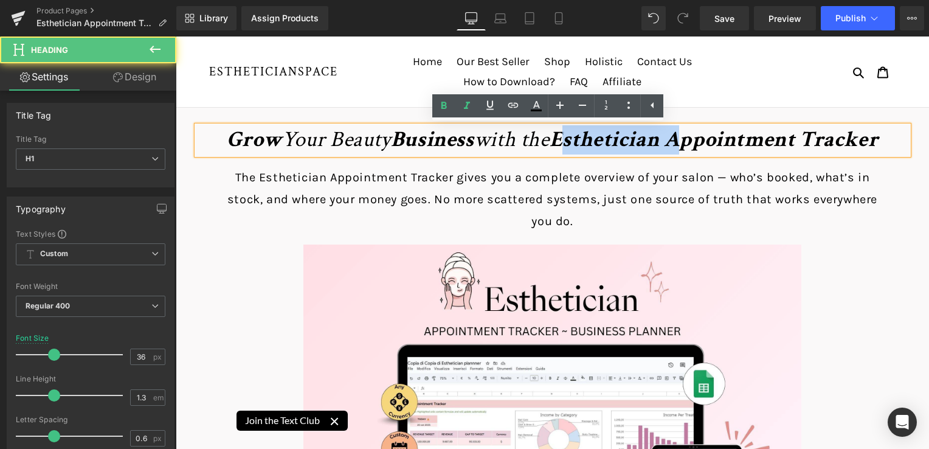
click at [550, 138] on strong "Esthetician Appointment Tracker" at bounding box center [714, 139] width 329 height 29
click at [550, 137] on strong "Esthetician Appointment Tracker" at bounding box center [714, 139] width 329 height 29
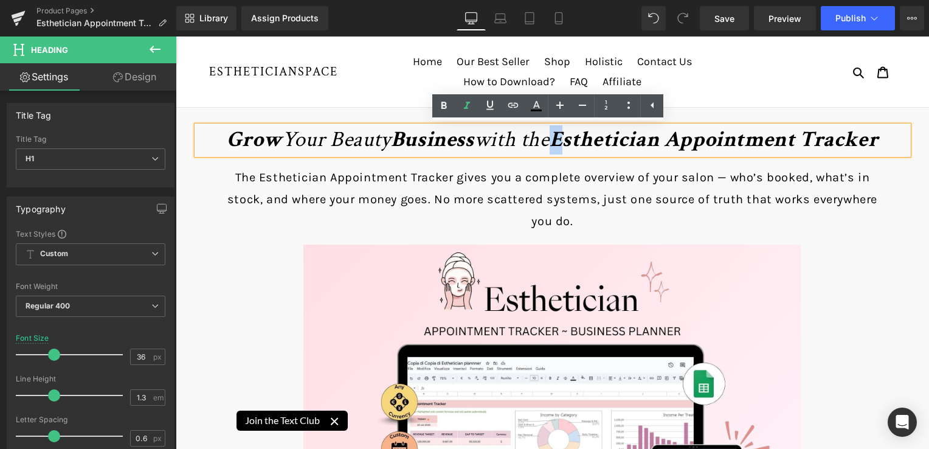
click at [550, 137] on strong "Esthetician Appointment Tracker" at bounding box center [714, 139] width 329 height 29
click at [467, 103] on icon at bounding box center [467, 105] width 6 height 7
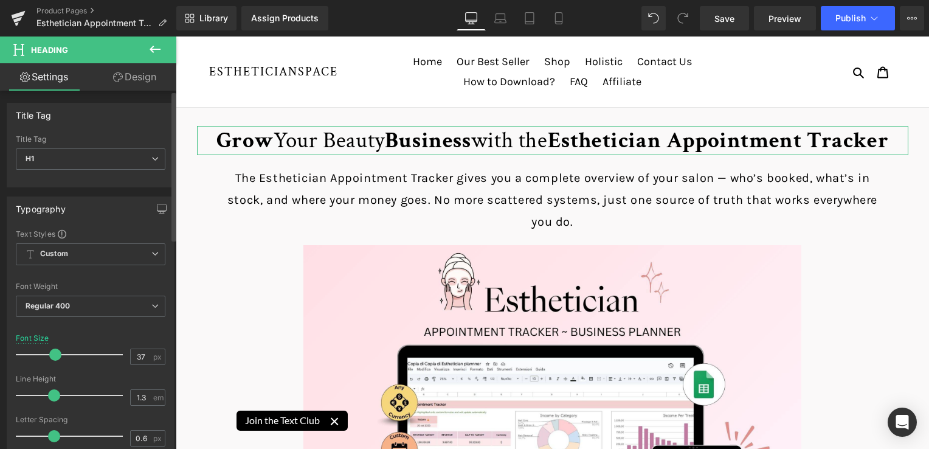
type input "38"
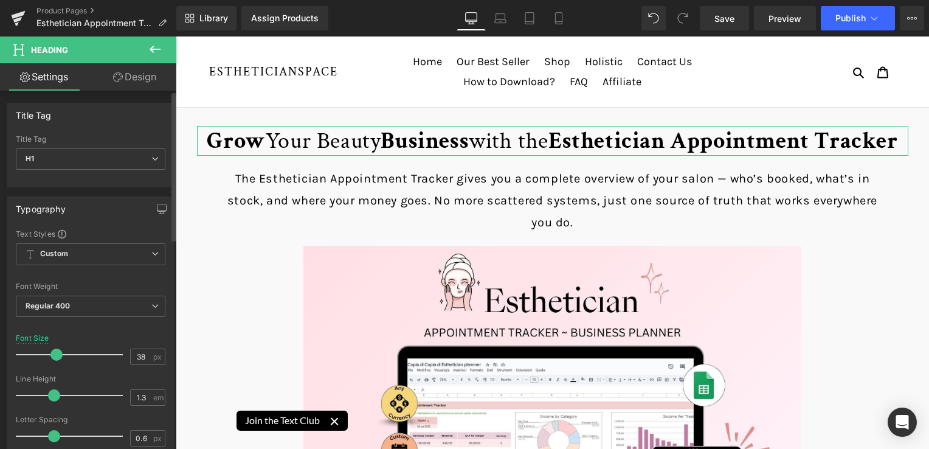
click at [55, 356] on span at bounding box center [56, 354] width 12 height 12
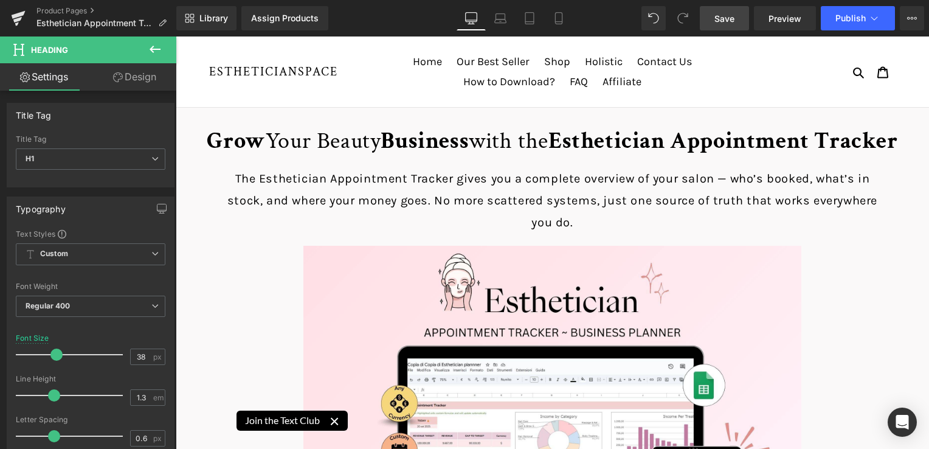
click at [722, 13] on span "Save" at bounding box center [724, 18] width 20 height 13
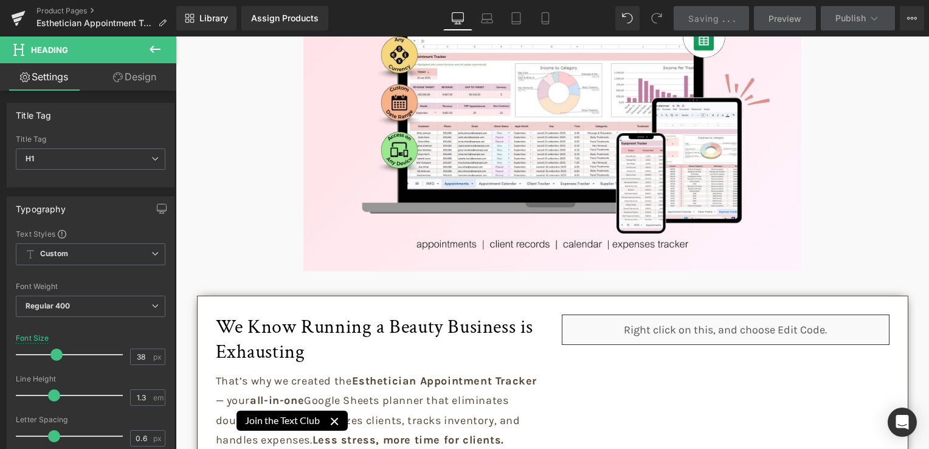
scroll to position [120, 0]
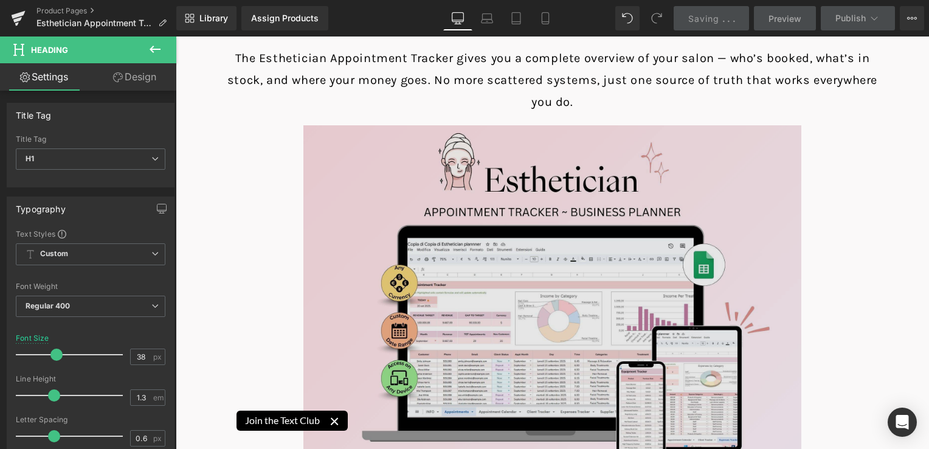
click at [569, 157] on img at bounding box center [552, 311] width 498 height 373
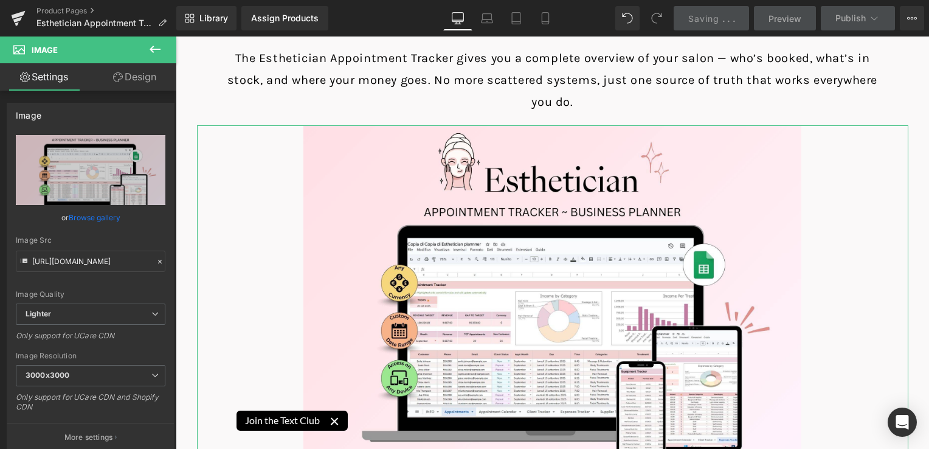
click at [110, 85] on link "Design" at bounding box center [135, 76] width 88 height 27
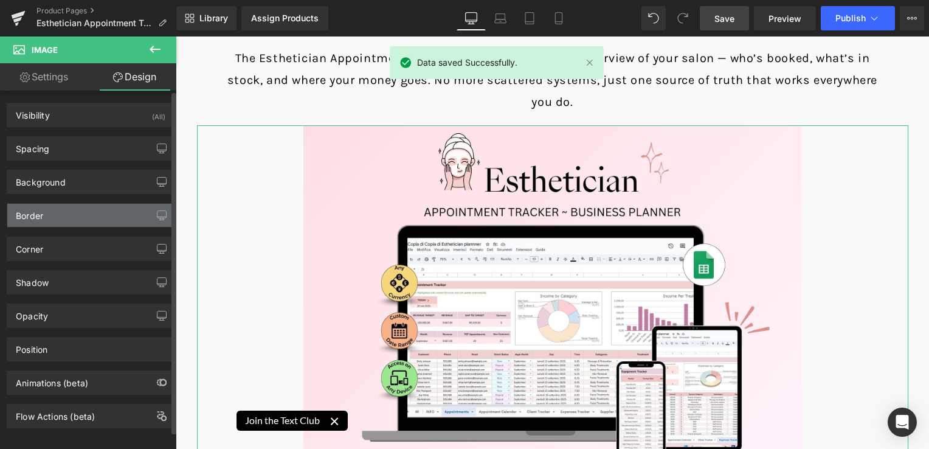
click at [59, 217] on div "Border" at bounding box center [90, 215] width 167 height 23
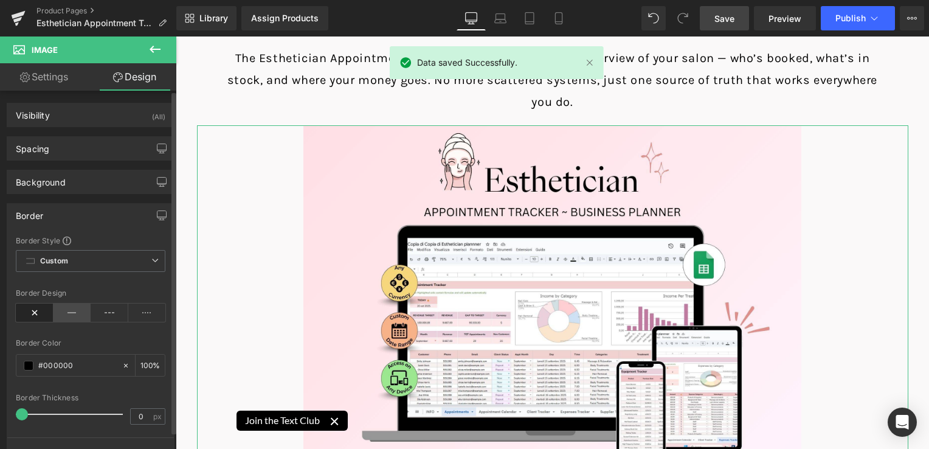
click at [61, 311] on icon at bounding box center [73, 312] width 38 height 18
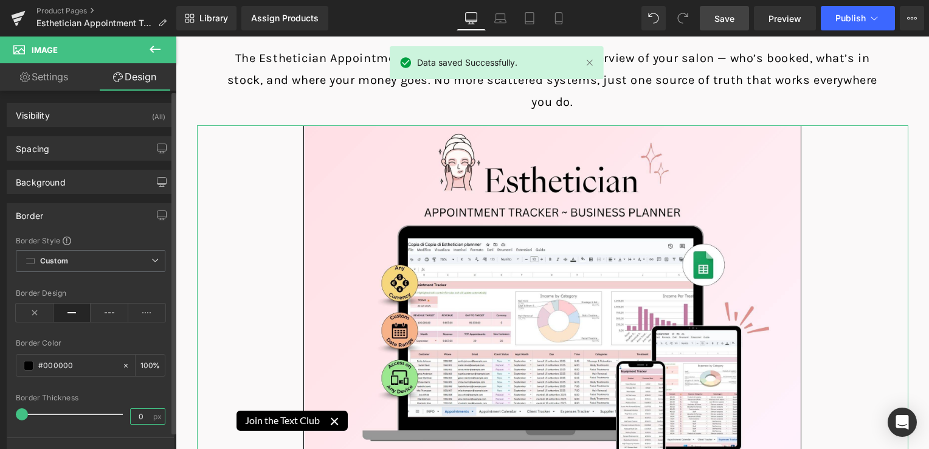
click at [139, 412] on input "0" at bounding box center [141, 416] width 21 height 15
type input "1"
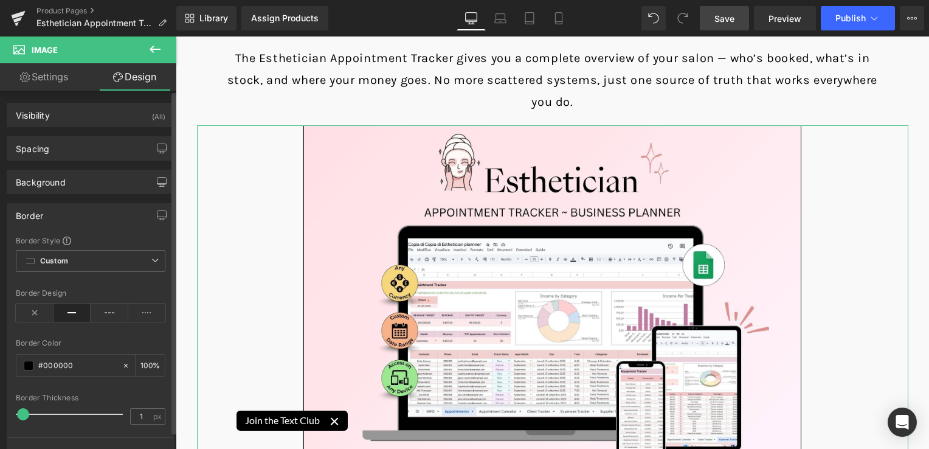
click at [122, 393] on div "Border Thickness" at bounding box center [91, 397] width 150 height 9
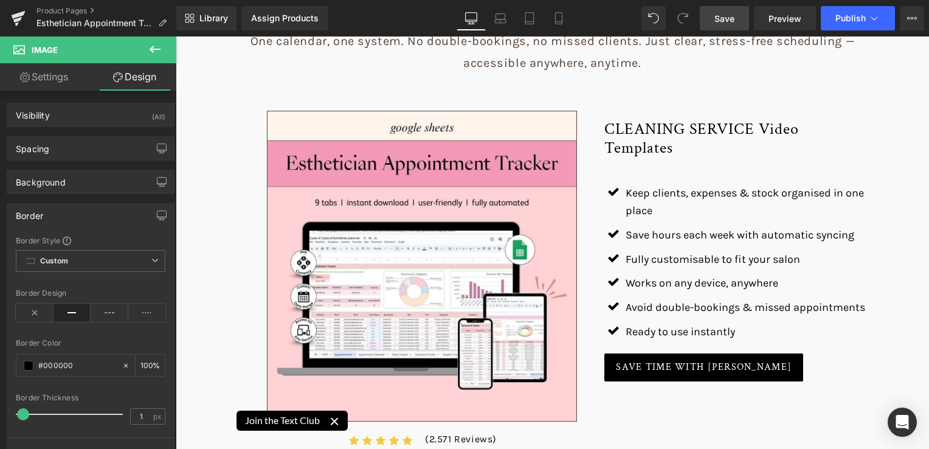
scroll to position [932, 0]
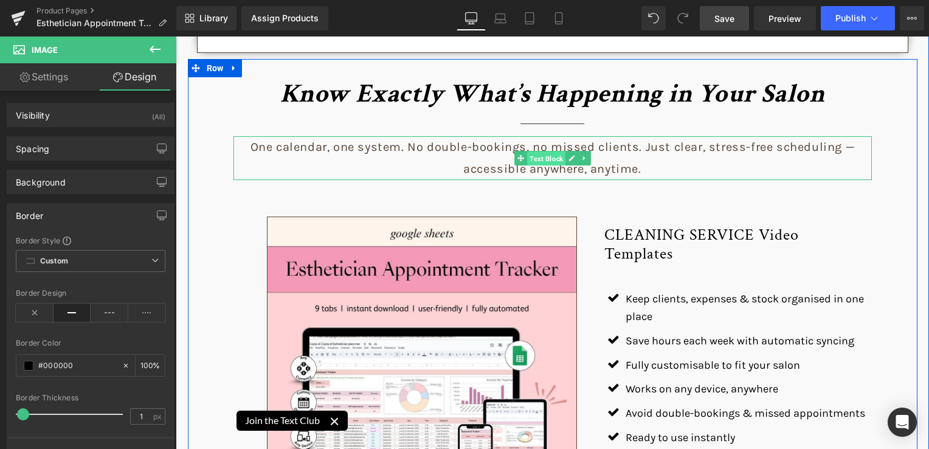
click at [547, 154] on span "Text Block" at bounding box center [546, 158] width 38 height 15
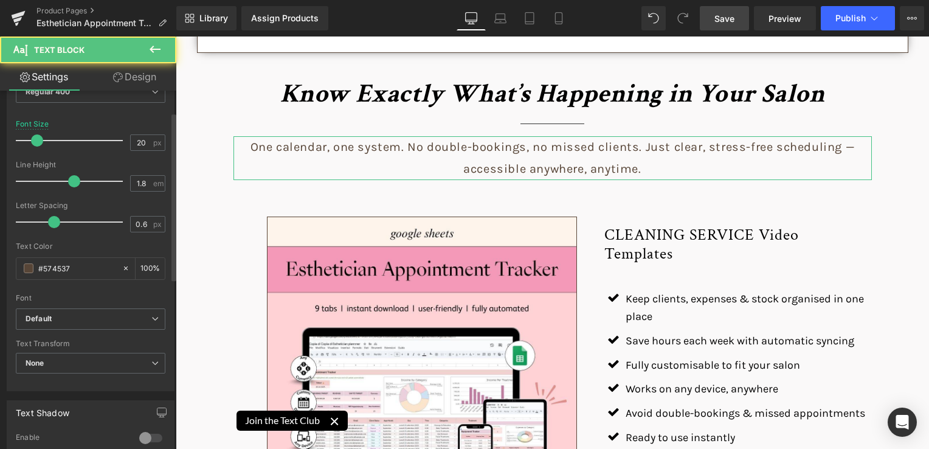
scroll to position [122, 0]
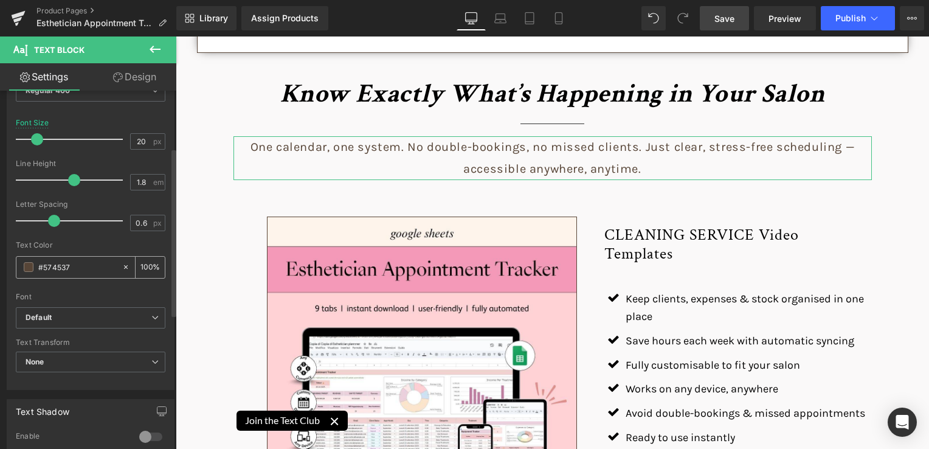
click at [27, 269] on span at bounding box center [29, 267] width 10 height 10
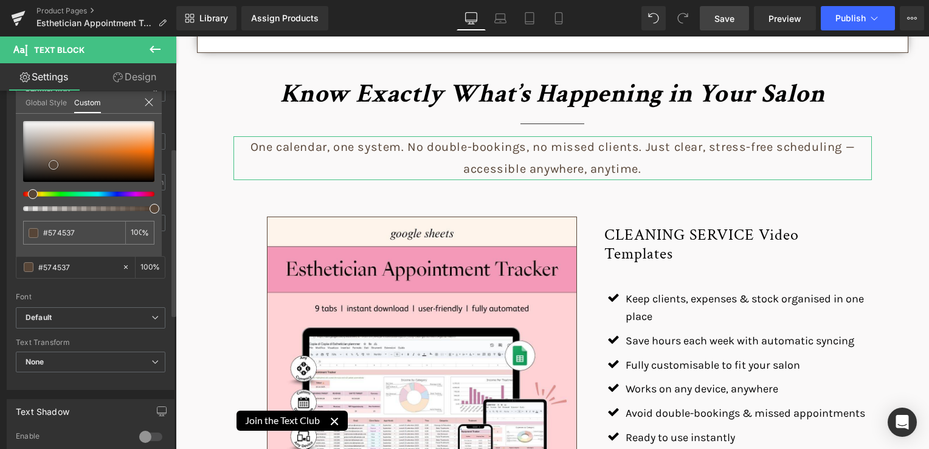
type input "#544235"
type input "#33271e"
type input "#000000"
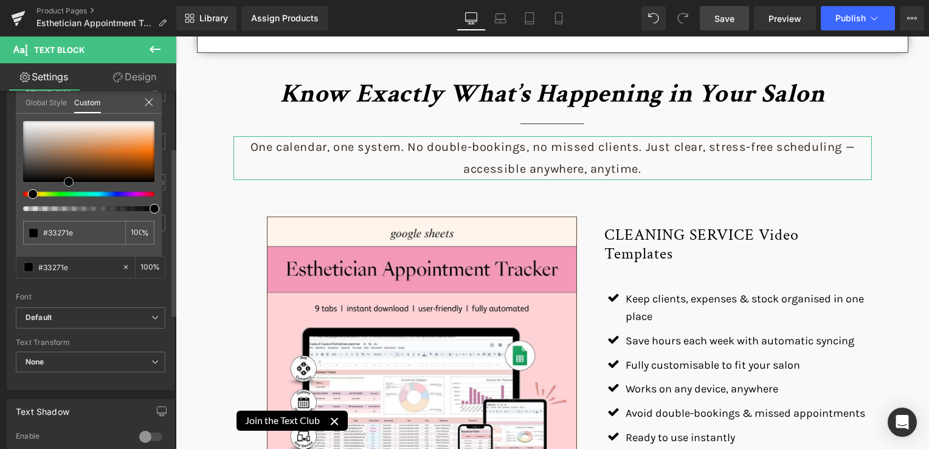
type input "#000000"
click at [68, 193] on div at bounding box center [88, 166] width 131 height 90
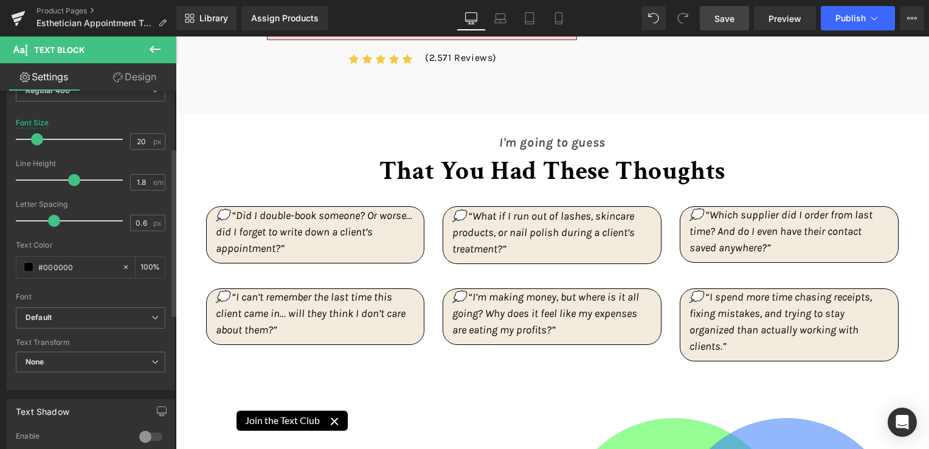
scroll to position [1471, 0]
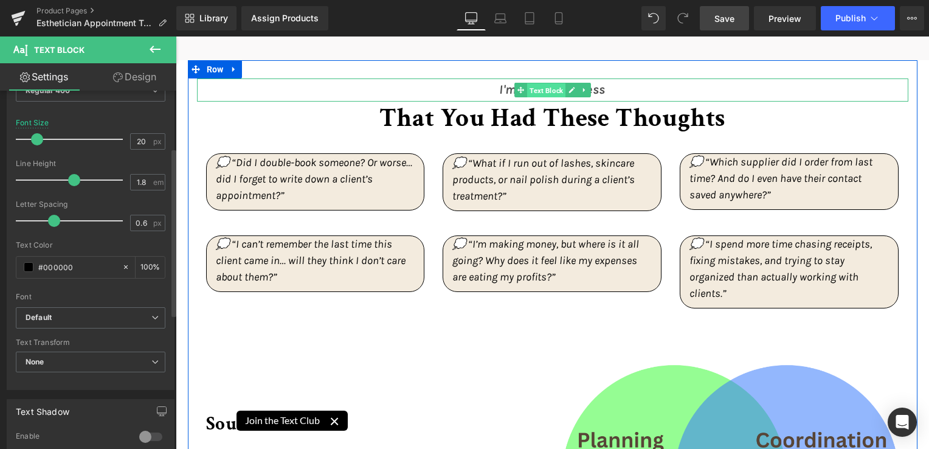
click at [544, 88] on span "Text Block" at bounding box center [546, 90] width 38 height 15
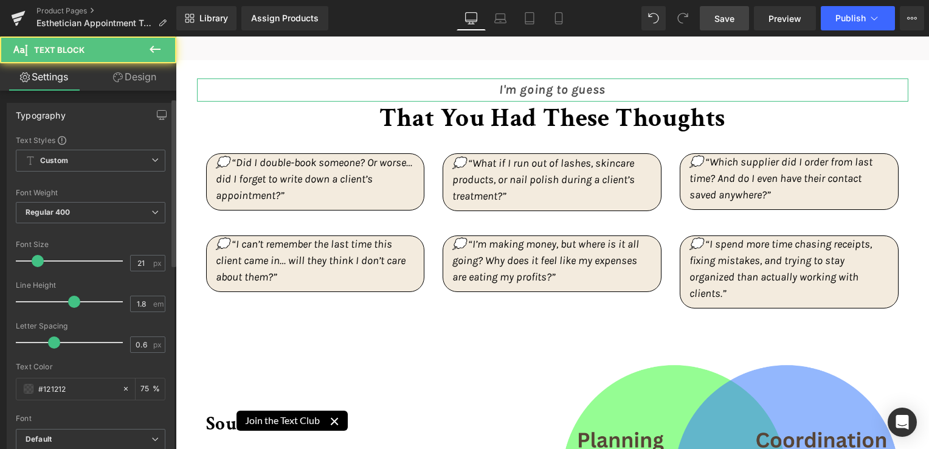
scroll to position [61, 0]
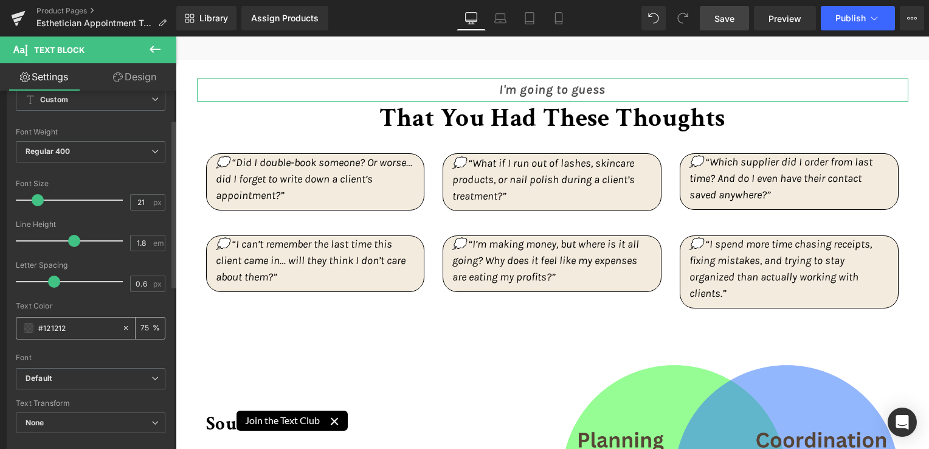
click at [26, 333] on div "#121212" at bounding box center [68, 327] width 105 height 21
click at [24, 329] on span at bounding box center [29, 328] width 10 height 10
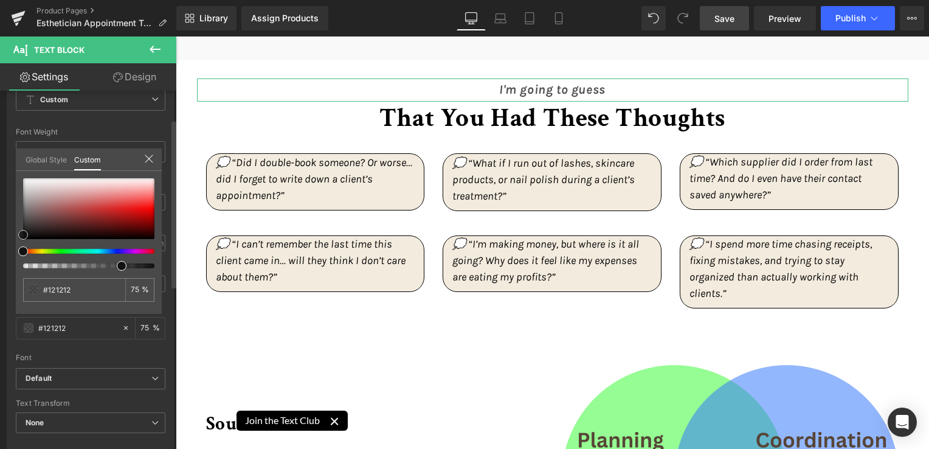
type input "#0f0f0f"
type input "#020202"
type input "#000000"
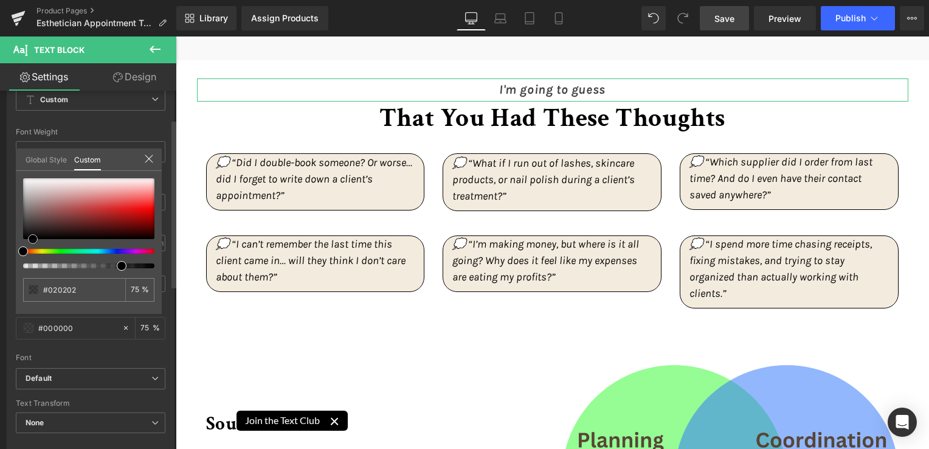
type input "#000000"
drag, startPoint x: 32, startPoint y: 238, endPoint x: 60, endPoint y: 244, distance: 28.6
click at [35, 241] on span at bounding box center [33, 239] width 10 height 10
type input "78"
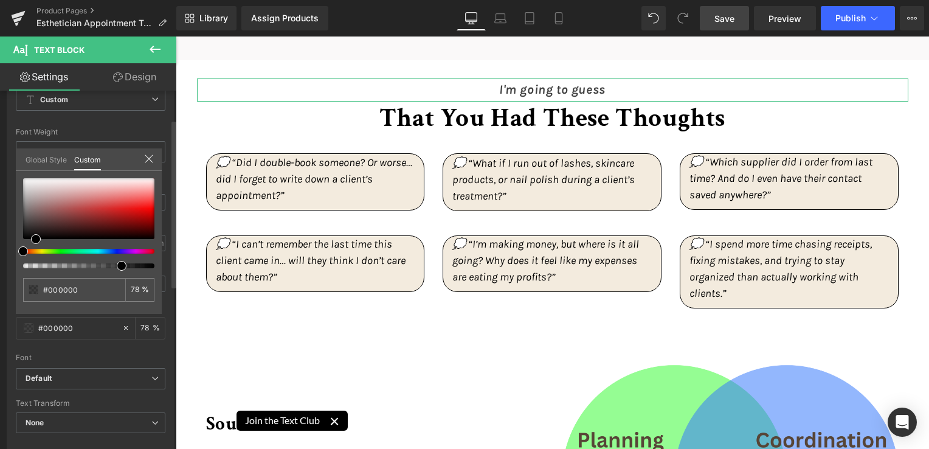
type input "79"
type input "87"
type input "100"
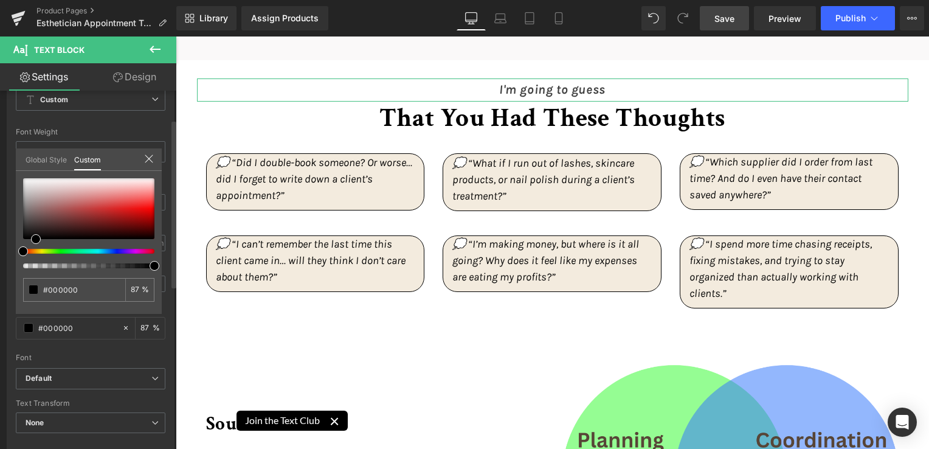
type input "100"
drag, startPoint x: 123, startPoint y: 263, endPoint x: 170, endPoint y: 273, distance: 47.9
click at [170, 273] on div "Typography Text Styles Custom Custom Setup Global Style Custom Setup Global Sty…" at bounding box center [91, 242] width 182 height 418
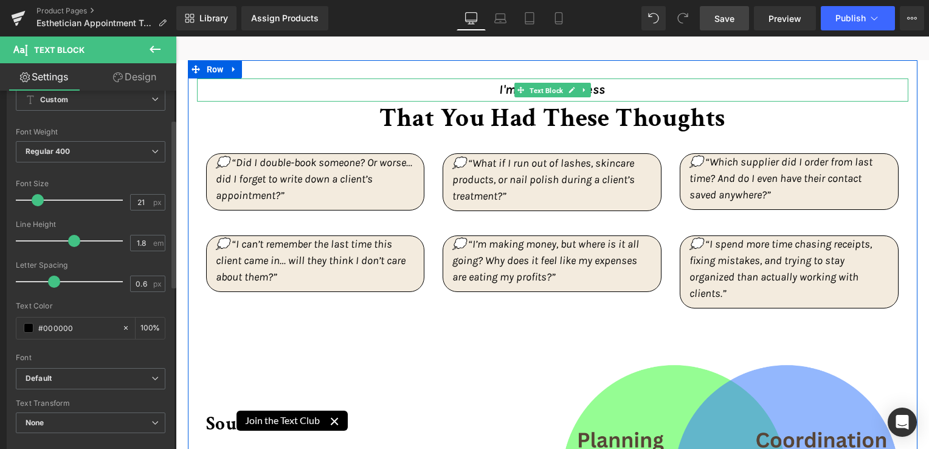
click at [551, 86] on span "Text Block" at bounding box center [546, 90] width 38 height 15
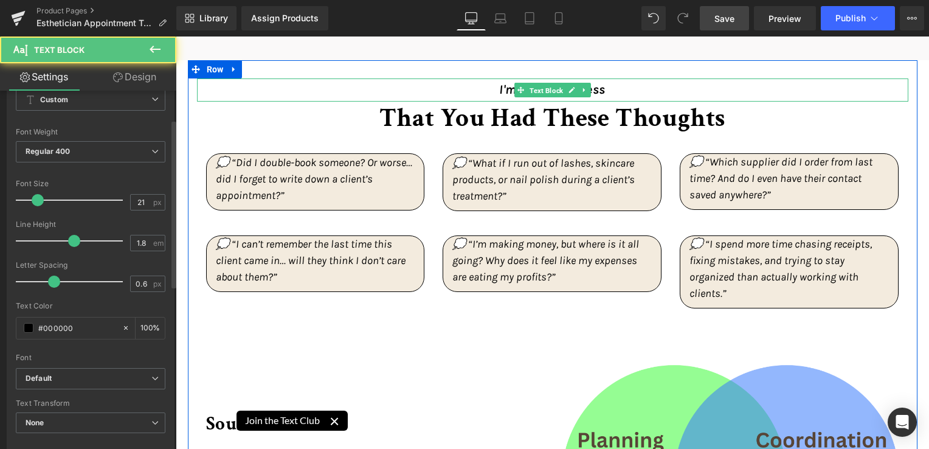
click at [551, 86] on span "Text Block" at bounding box center [546, 90] width 38 height 15
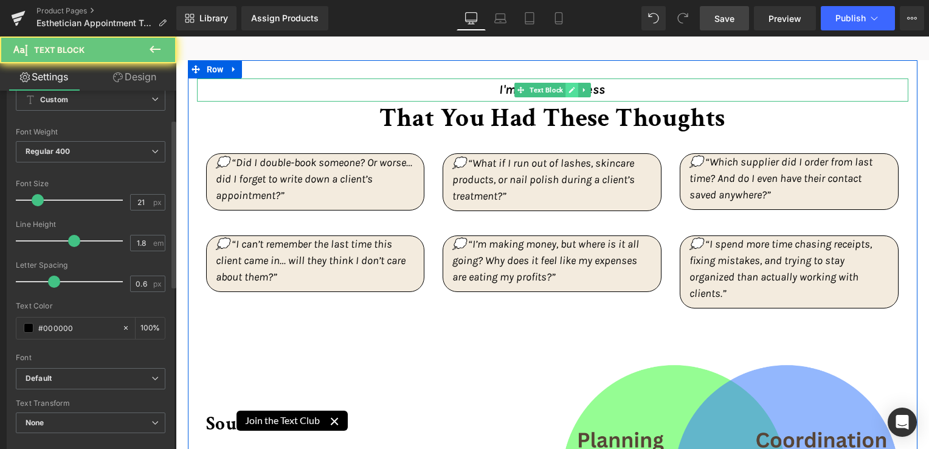
click at [565, 91] on link at bounding box center [571, 90] width 13 height 15
click at [562, 91] on icon "I'm going to guess" at bounding box center [552, 89] width 106 height 15
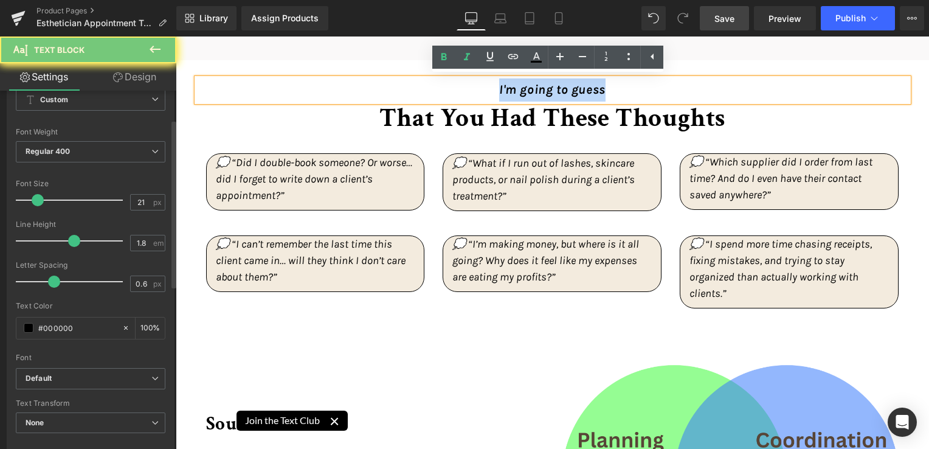
click at [562, 91] on icon "I'm going to guess" at bounding box center [552, 89] width 106 height 15
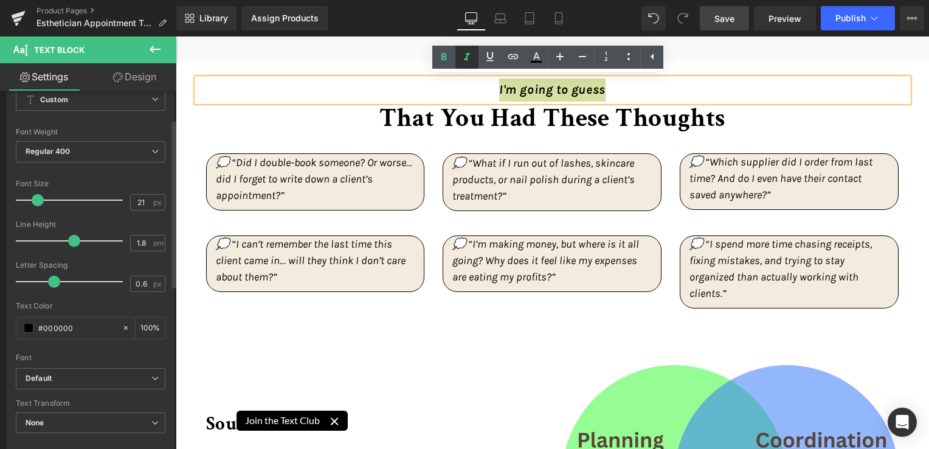
click at [458, 55] on link at bounding box center [466, 57] width 23 height 23
click at [446, 53] on icon at bounding box center [444, 57] width 15 height 15
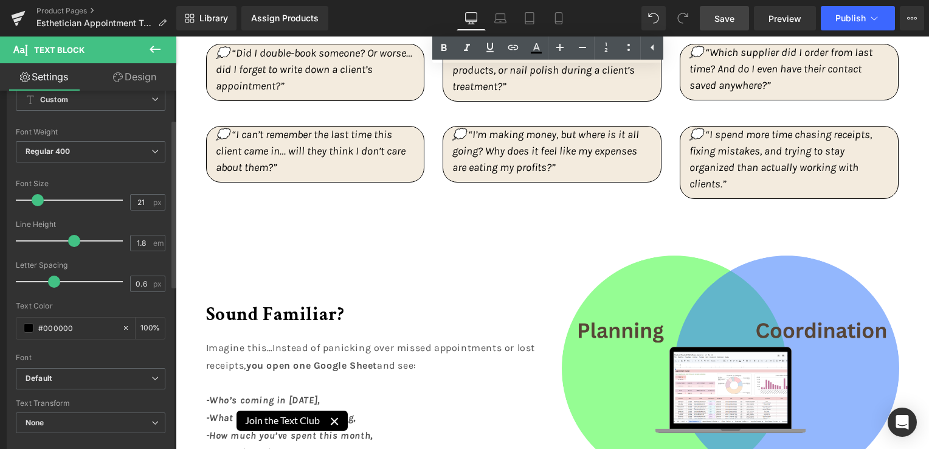
scroll to position [1642, 0]
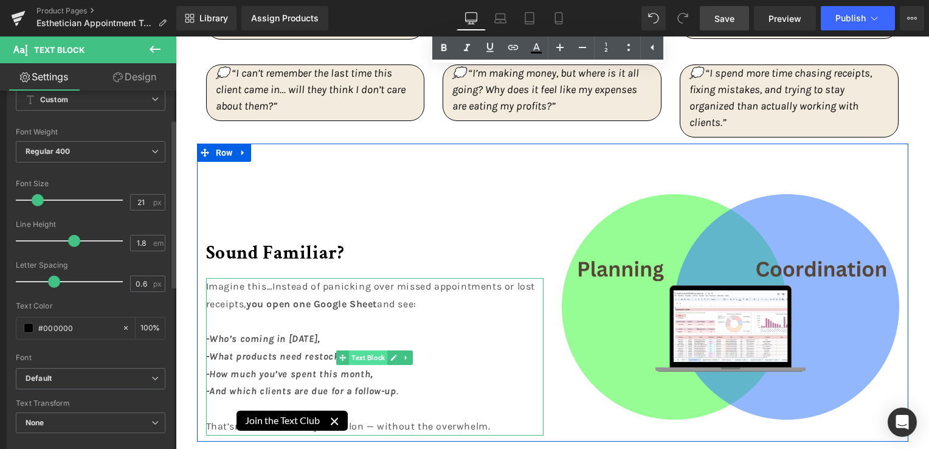
click at [364, 354] on span "Text Block" at bounding box center [368, 357] width 38 height 15
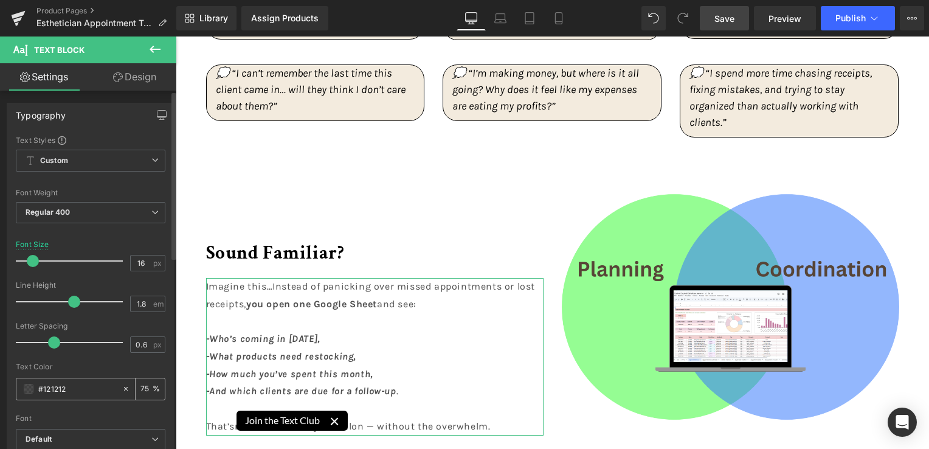
click at [26, 388] on span at bounding box center [29, 389] width 10 height 10
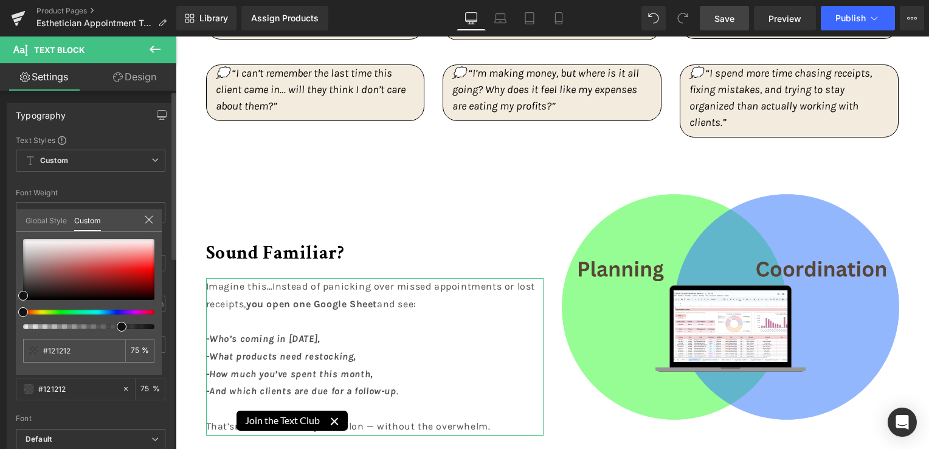
type input "79"
type input "81"
type input "95"
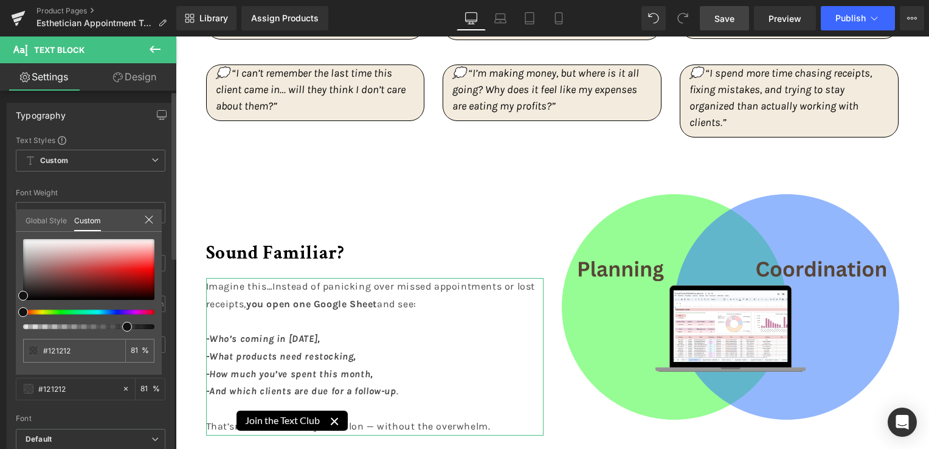
type input "95"
type input "100"
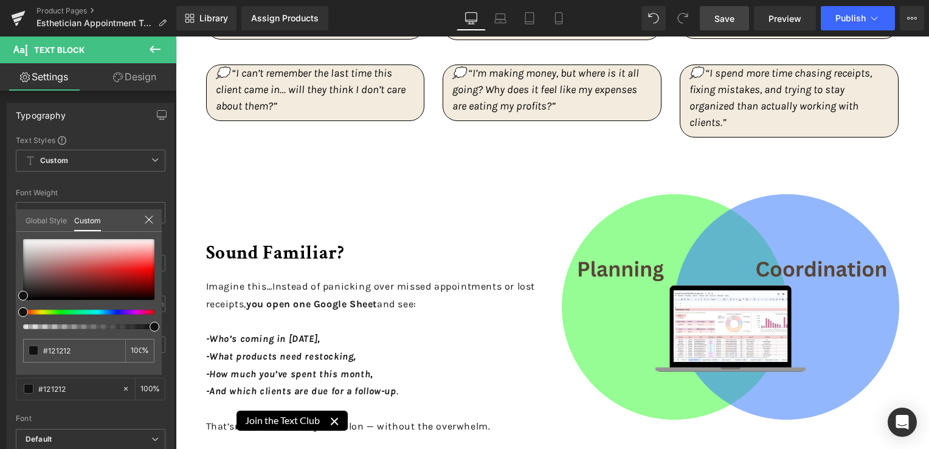
drag, startPoint x: 296, startPoint y: 364, endPoint x: 176, endPoint y: 337, distance: 122.6
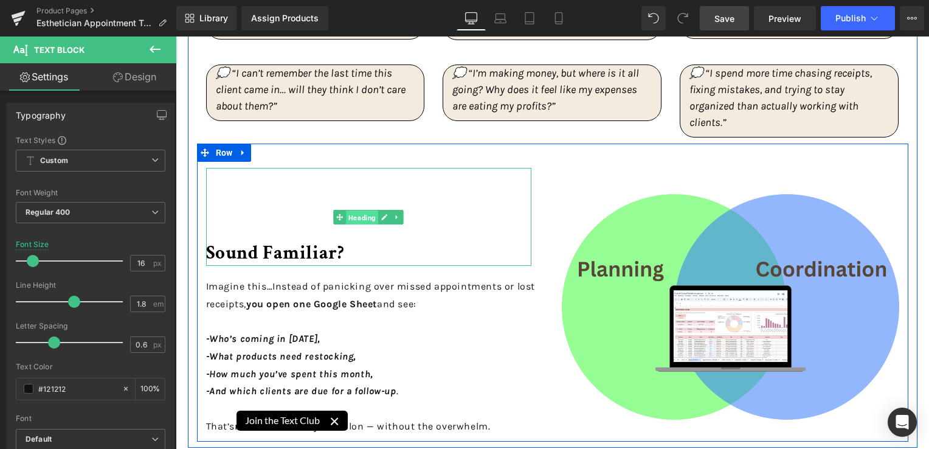
click at [346, 216] on span "Heading" at bounding box center [362, 217] width 32 height 15
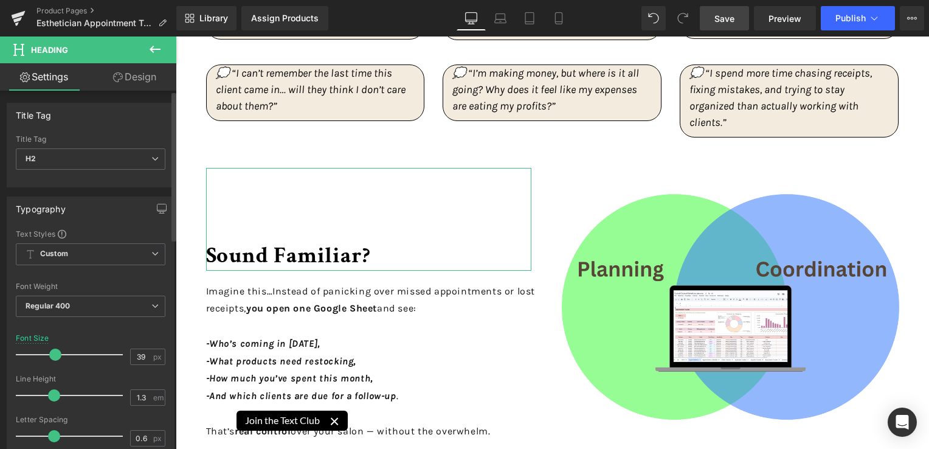
type input "40"
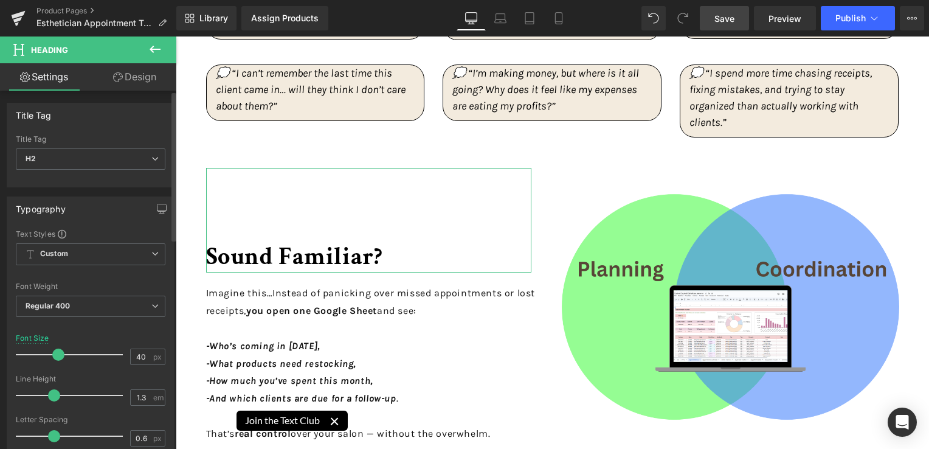
drag, startPoint x: 47, startPoint y: 354, endPoint x: 57, endPoint y: 354, distance: 9.1
click at [57, 354] on span at bounding box center [58, 354] width 12 height 12
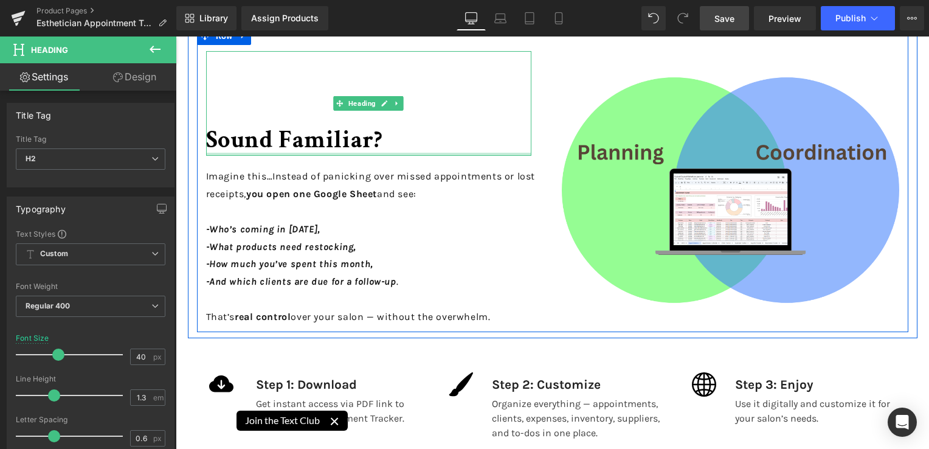
scroll to position [1764, 0]
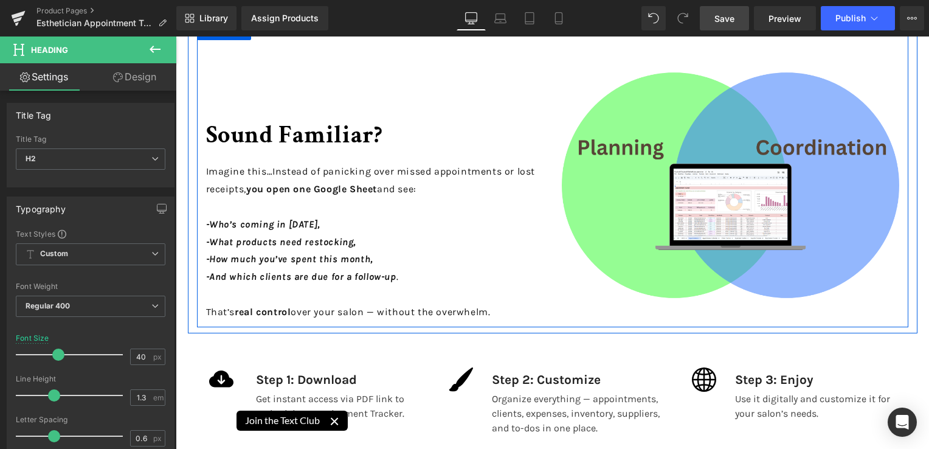
click at [340, 200] on p at bounding box center [374, 207] width 337 height 18
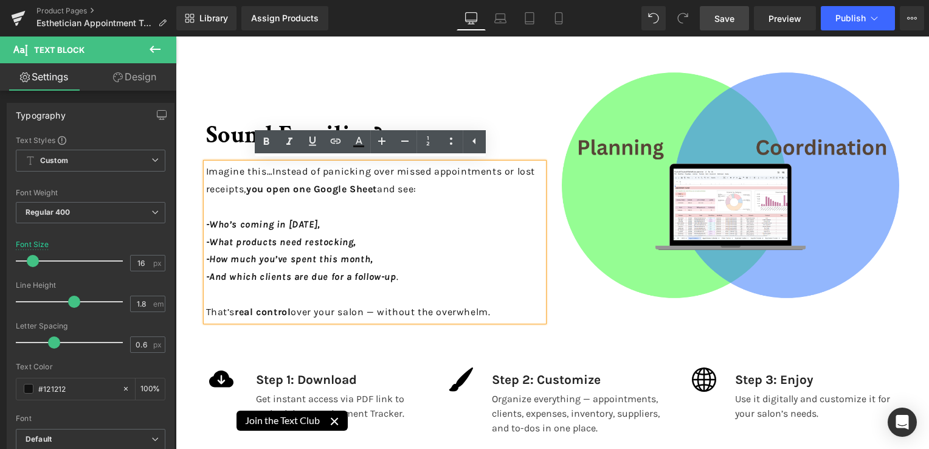
drag, startPoint x: 491, startPoint y: 315, endPoint x: 201, endPoint y: 165, distance: 326.6
click at [206, 165] on div "Imagine this…Instead of panicking over missed appointments or lost receipts, yo…" at bounding box center [374, 241] width 337 height 157
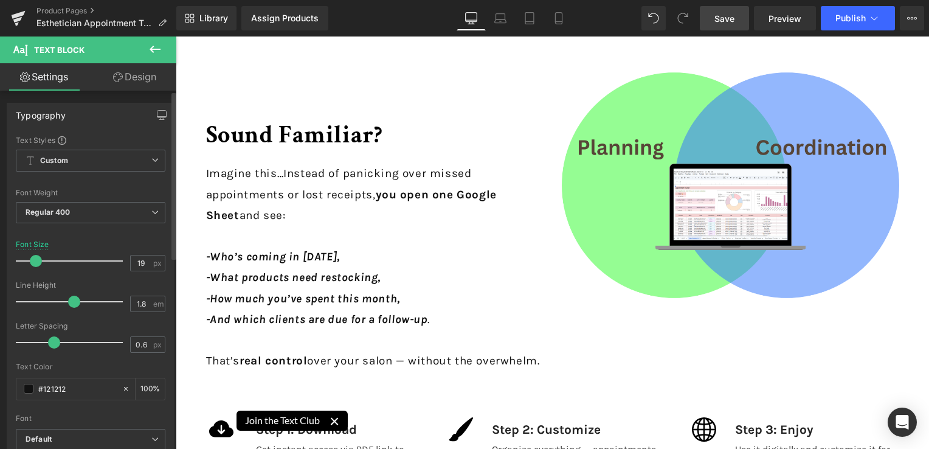
type input "18"
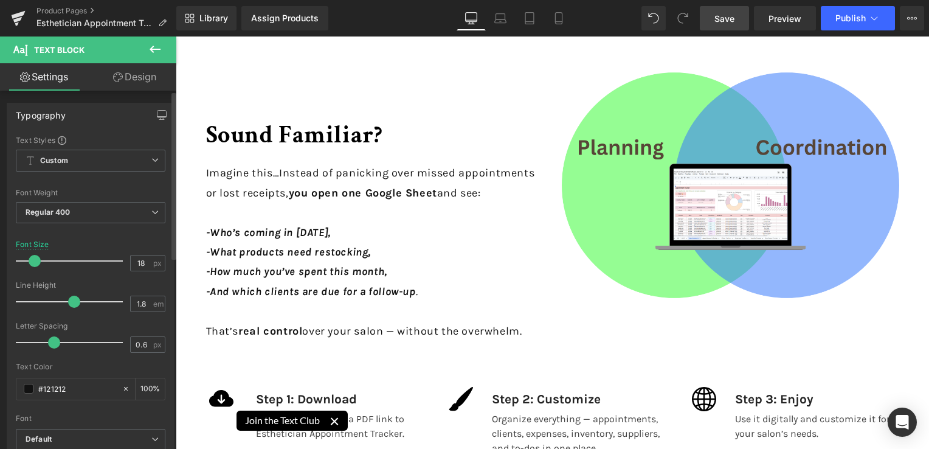
click at [33, 259] on span at bounding box center [35, 261] width 12 height 12
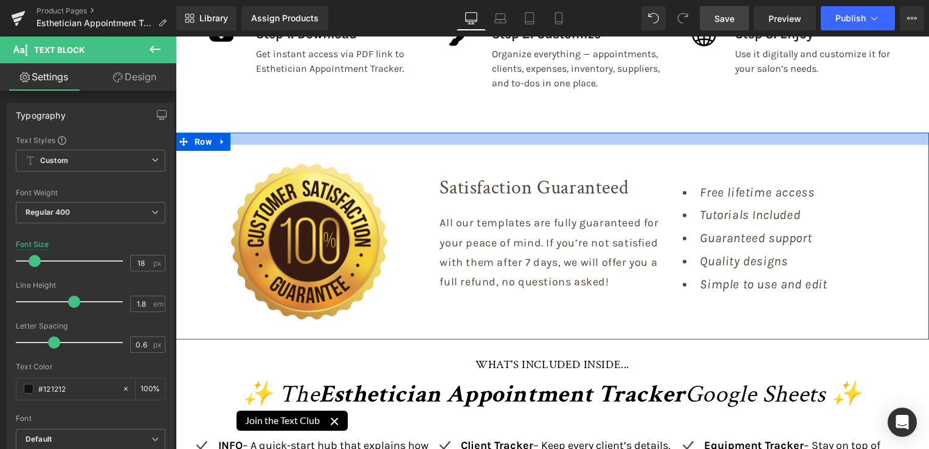
scroll to position [2190, 0]
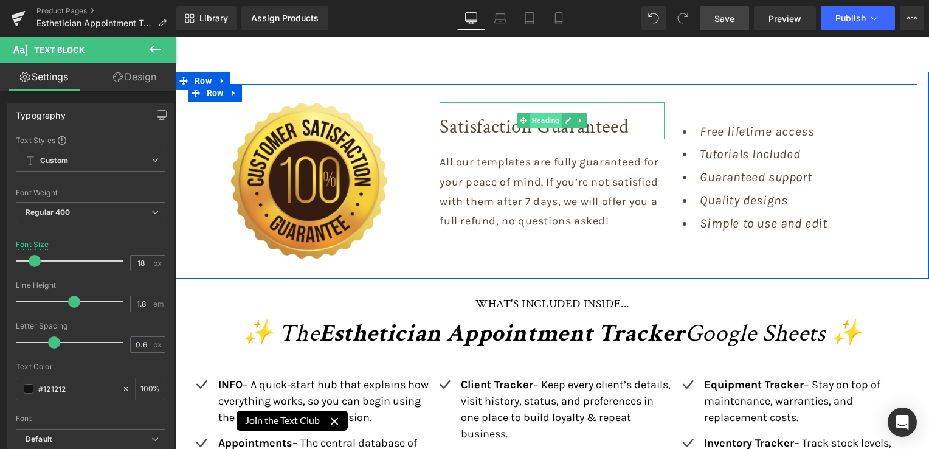
click at [550, 120] on span "Heading" at bounding box center [546, 120] width 32 height 15
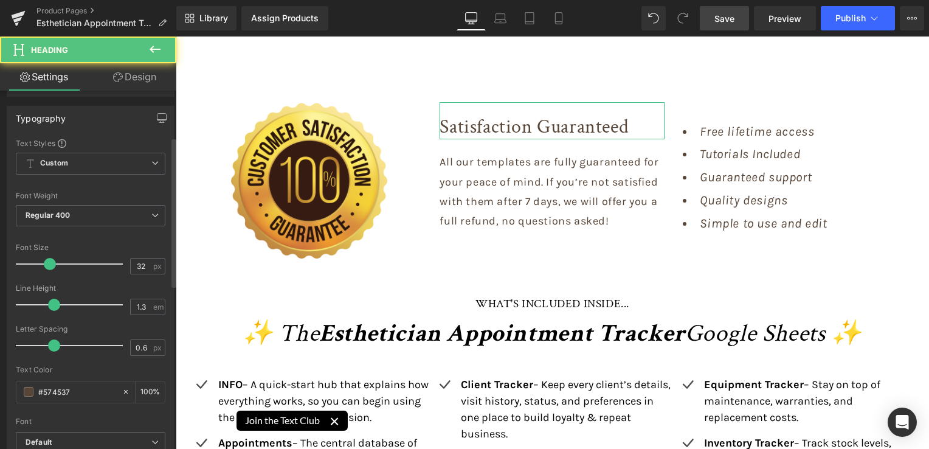
scroll to position [122, 0]
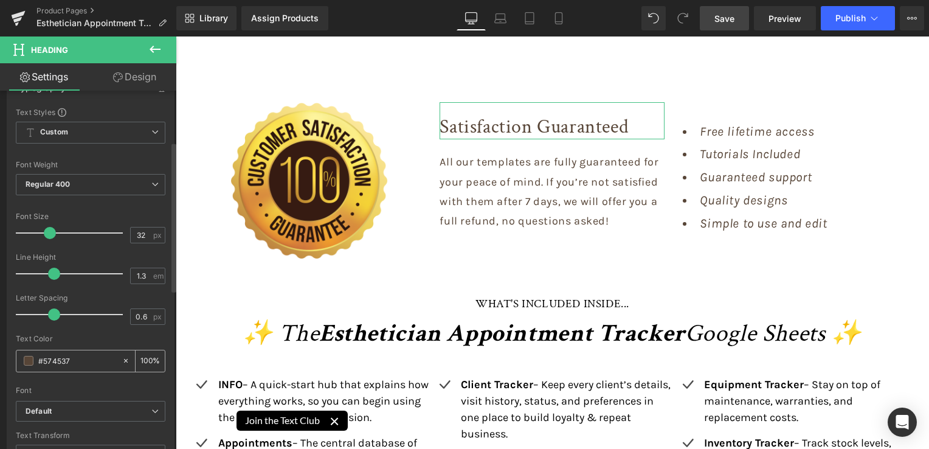
click at [25, 364] on span at bounding box center [29, 361] width 10 height 10
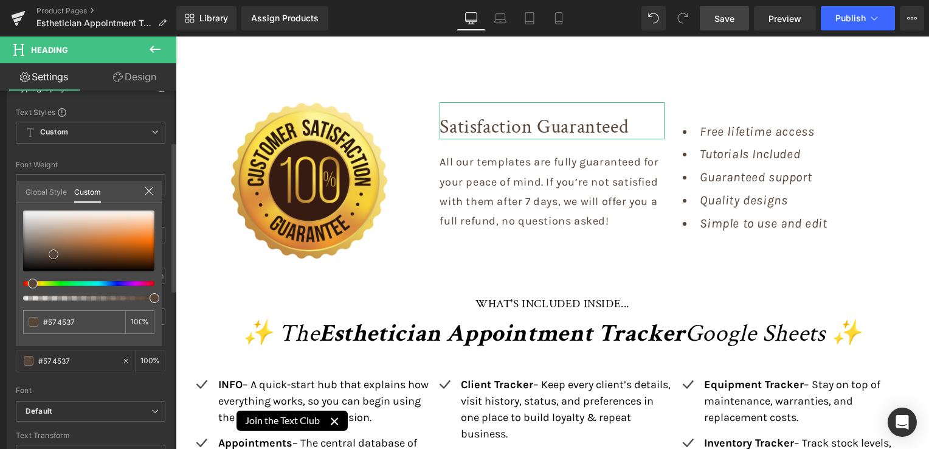
type input "#7b604b"
click at [54, 249] on div at bounding box center [88, 240] width 131 height 61
type input "#715845"
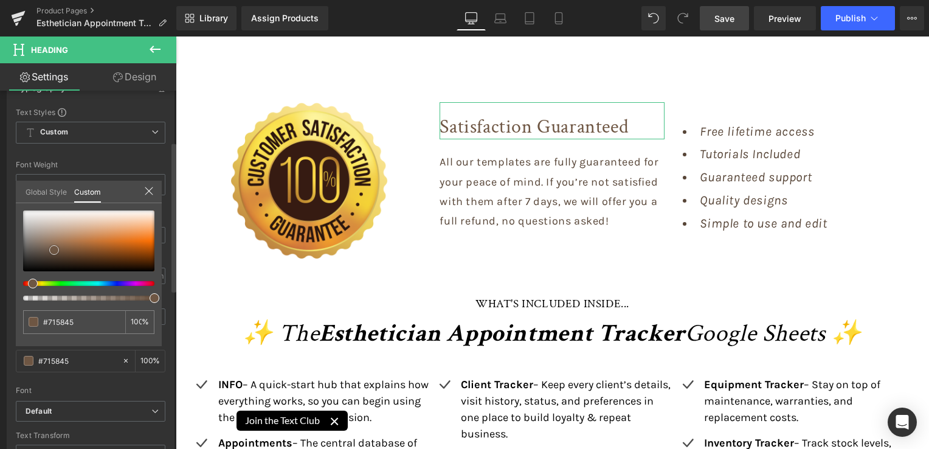
type input "#6e5643"
type input "#624d3b"
type input "#211811"
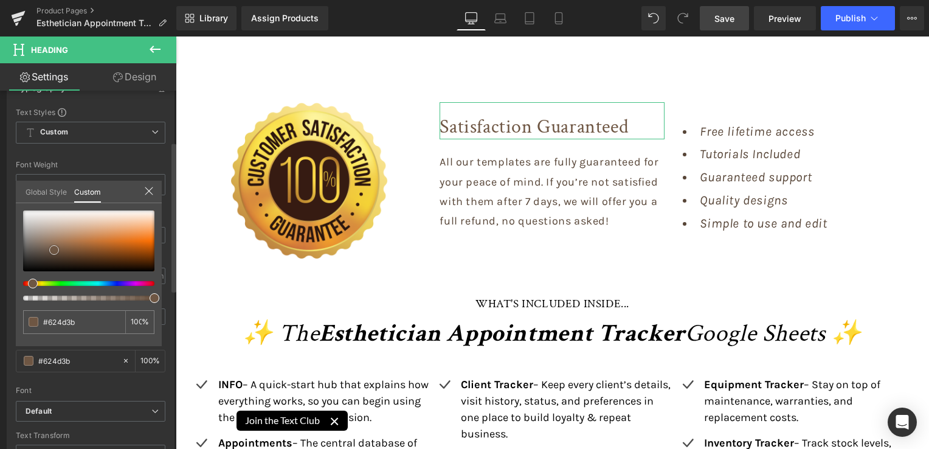
type input "#211811"
type input "#000000"
drag, startPoint x: 54, startPoint y: 251, endPoint x: 75, endPoint y: 286, distance: 40.7
click at [75, 286] on div at bounding box center [88, 255] width 131 height 90
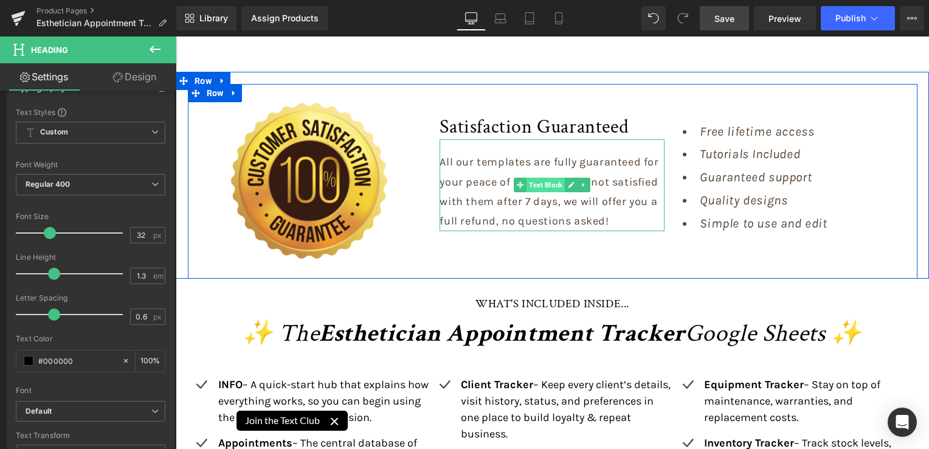
click at [556, 182] on span "Text Block" at bounding box center [546, 185] width 38 height 15
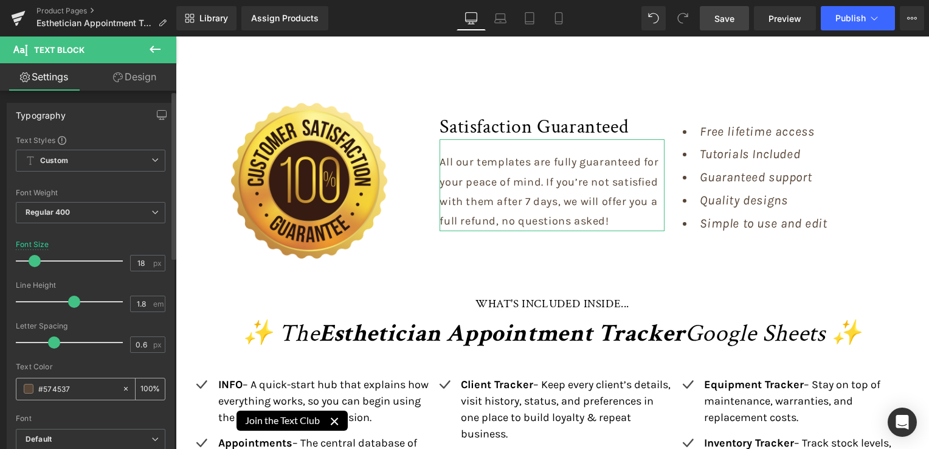
click at [32, 389] on span at bounding box center [29, 389] width 10 height 10
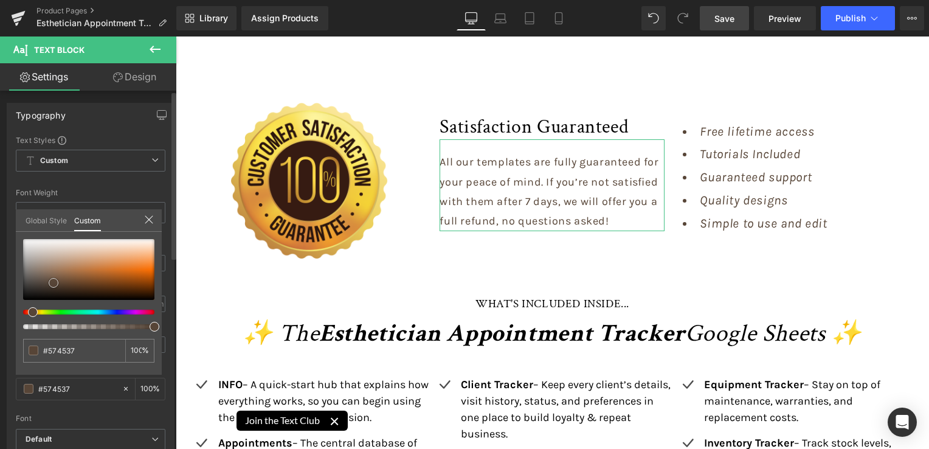
type input "#514033"
type input "#261d16"
type input "#000000"
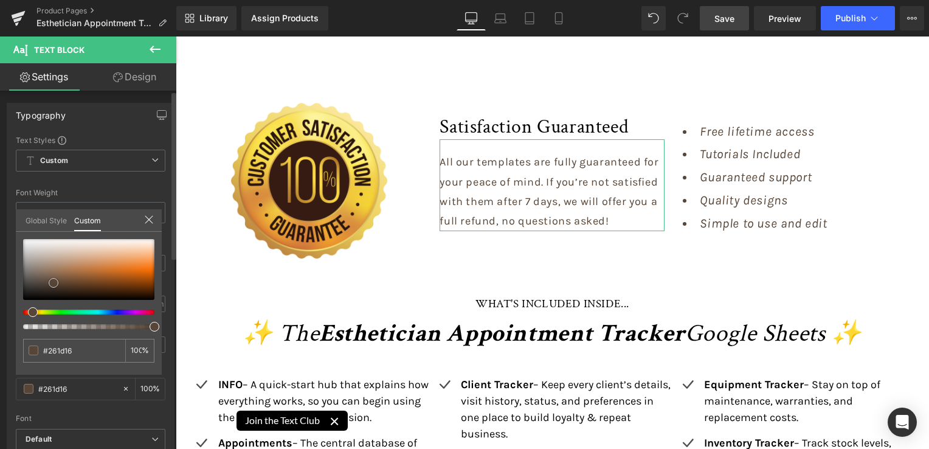
type input "#000000"
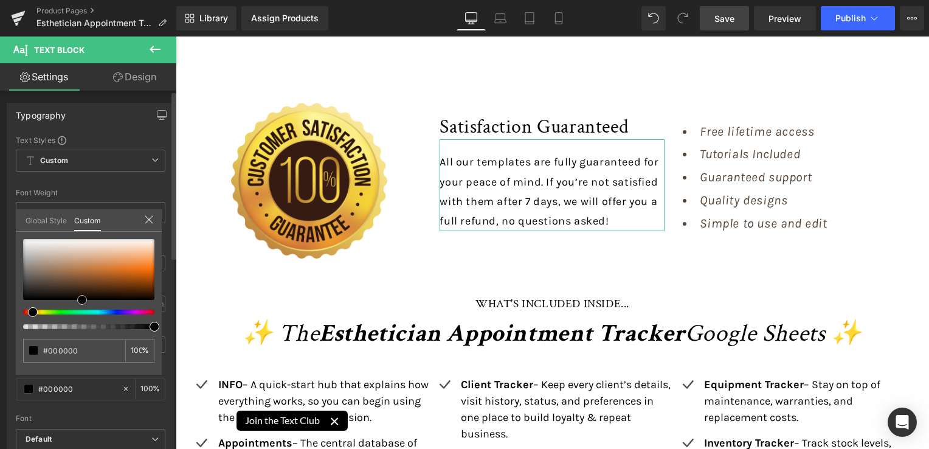
drag, startPoint x: 78, startPoint y: 313, endPoint x: 83, endPoint y: 318, distance: 7.3
click at [83, 318] on div at bounding box center [88, 284] width 131 height 90
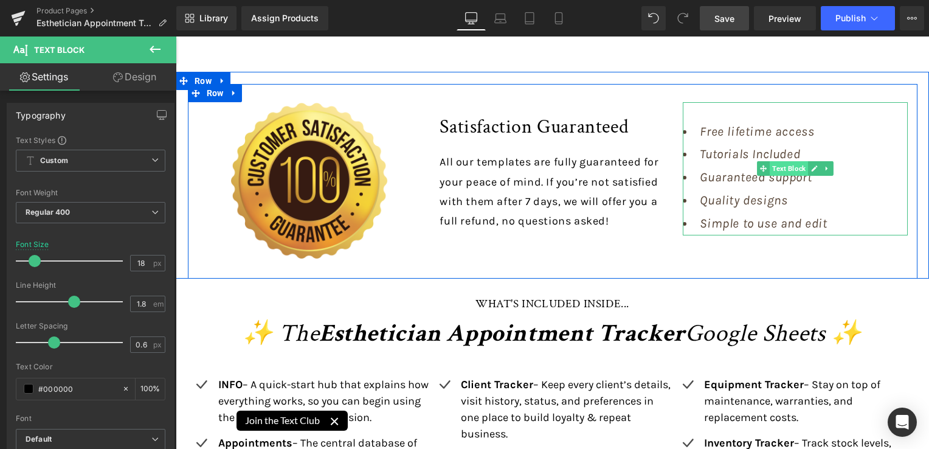
click at [776, 161] on span "Text Block" at bounding box center [789, 168] width 38 height 15
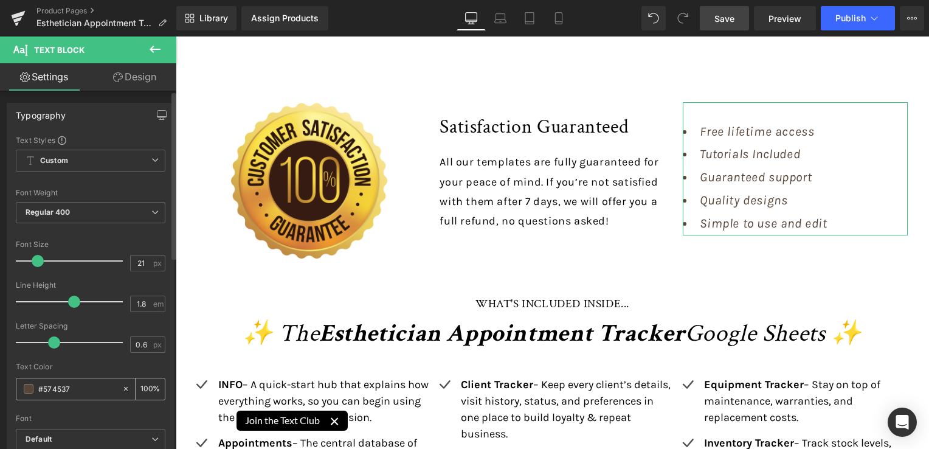
click at [29, 385] on span at bounding box center [29, 389] width 10 height 10
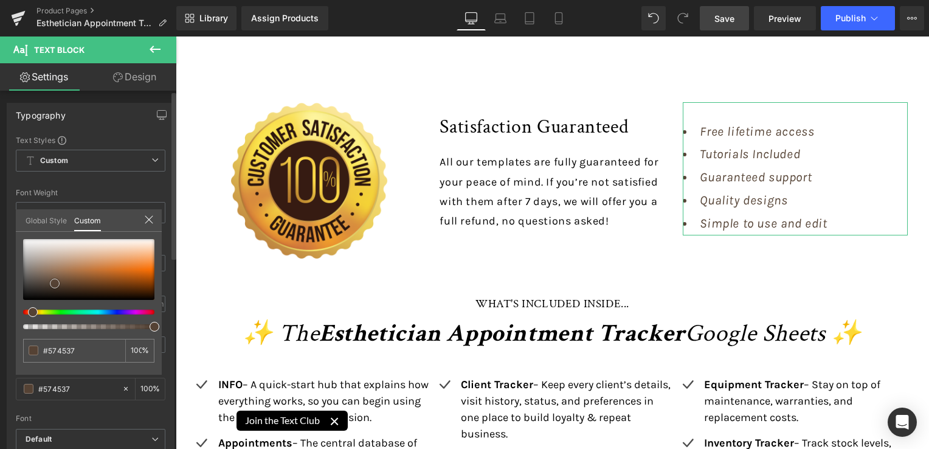
type input "#554234"
type input "#31241b"
type input "#241a13"
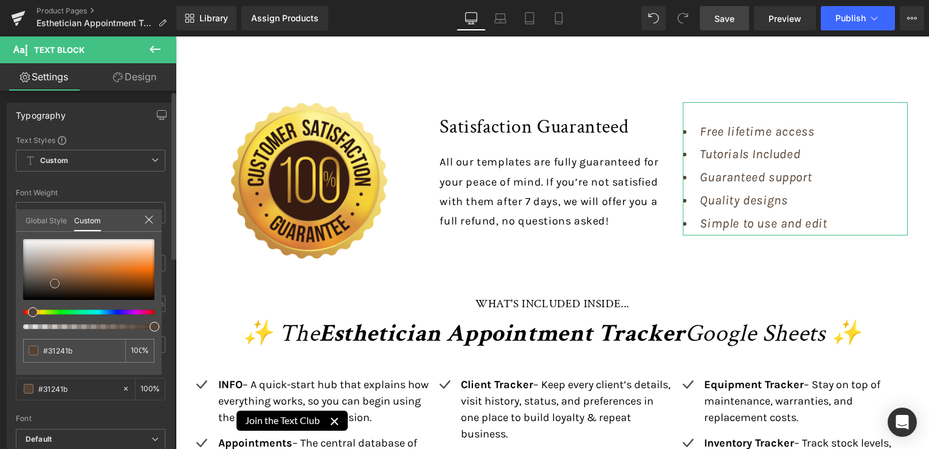
type input "#241a13"
type input "#150e09"
type input "#000000"
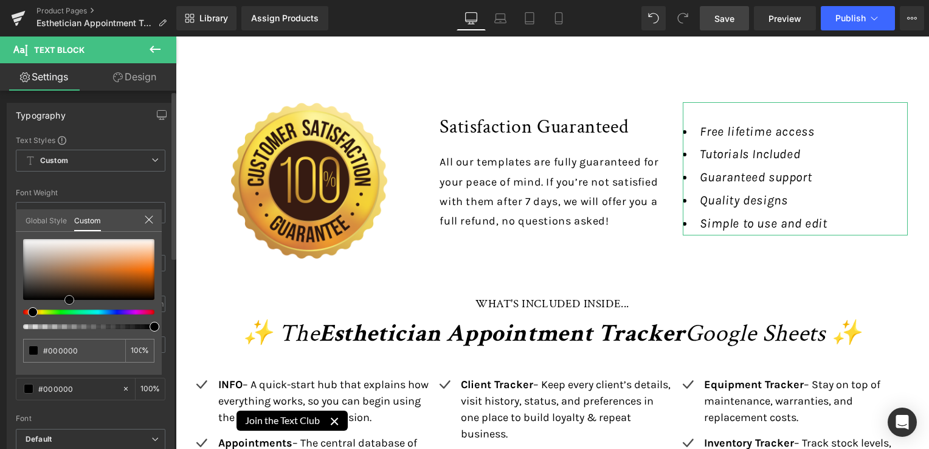
drag, startPoint x: 50, startPoint y: 283, endPoint x: 68, endPoint y: 303, distance: 27.6
click at [68, 303] on div at bounding box center [88, 284] width 131 height 90
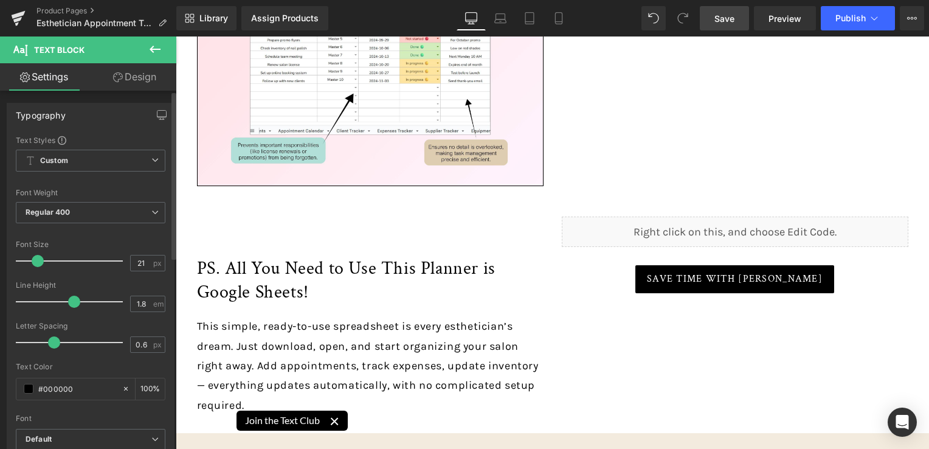
scroll to position [4014, 0]
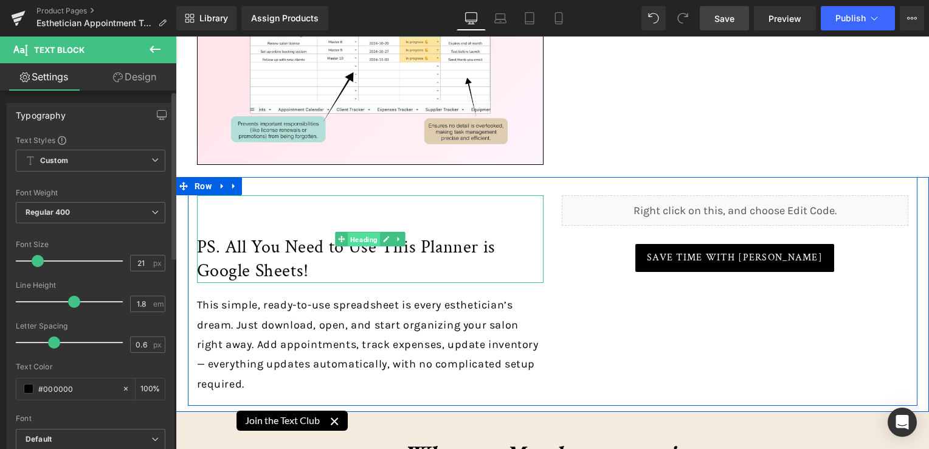
click at [365, 237] on span "Heading" at bounding box center [364, 239] width 32 height 15
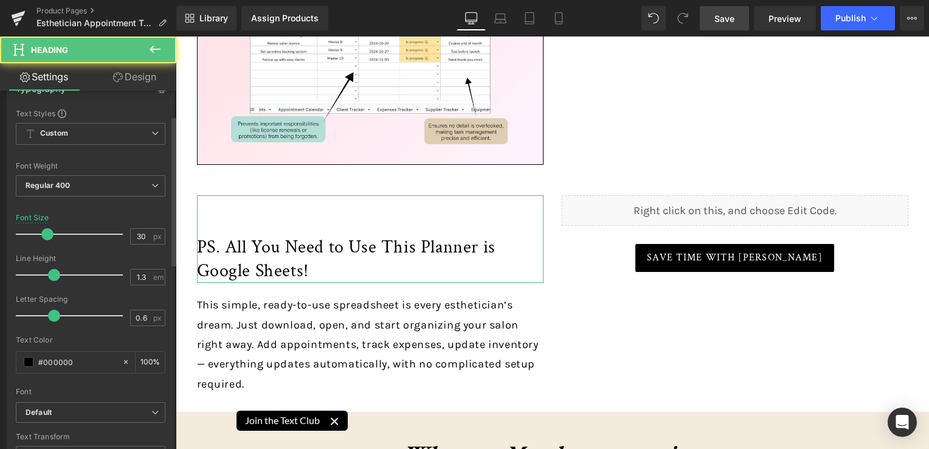
scroll to position [122, 0]
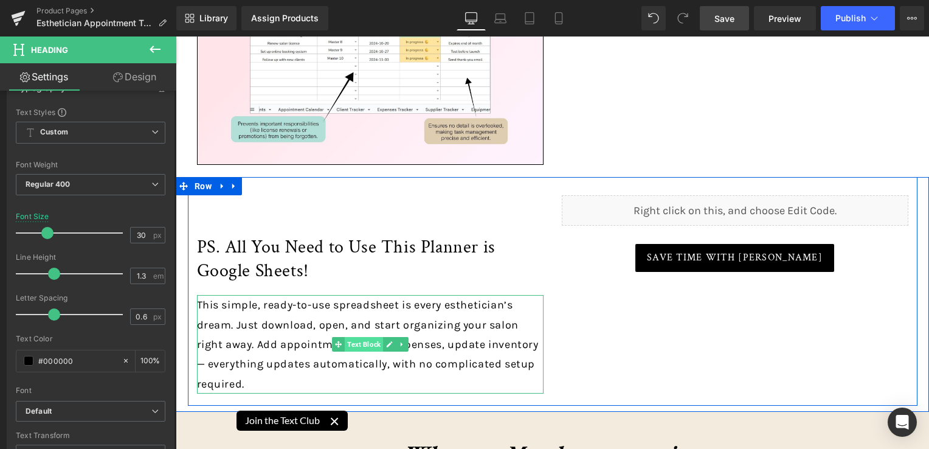
click at [359, 344] on span "Text Block" at bounding box center [364, 344] width 38 height 15
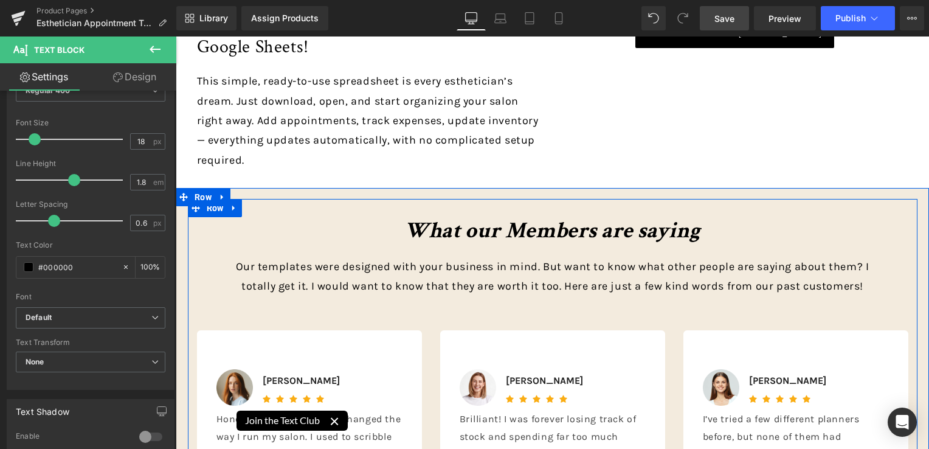
scroll to position [4257, 0]
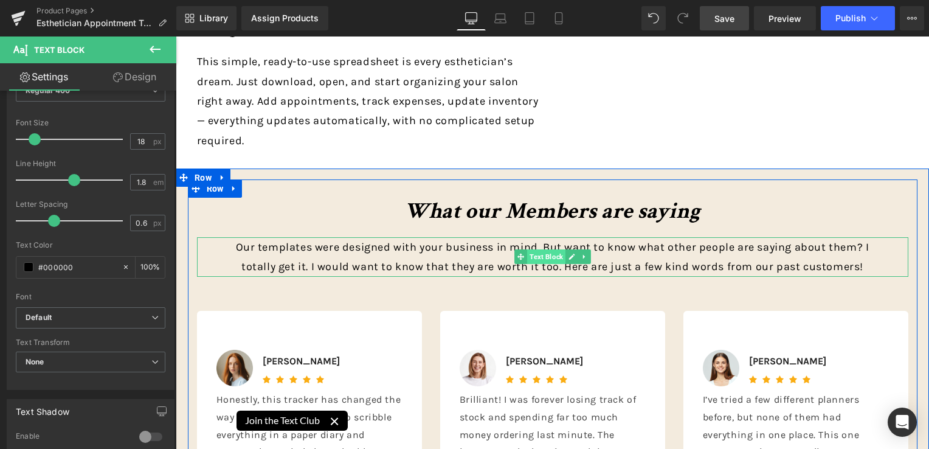
click at [536, 260] on span "Text Block" at bounding box center [546, 256] width 38 height 15
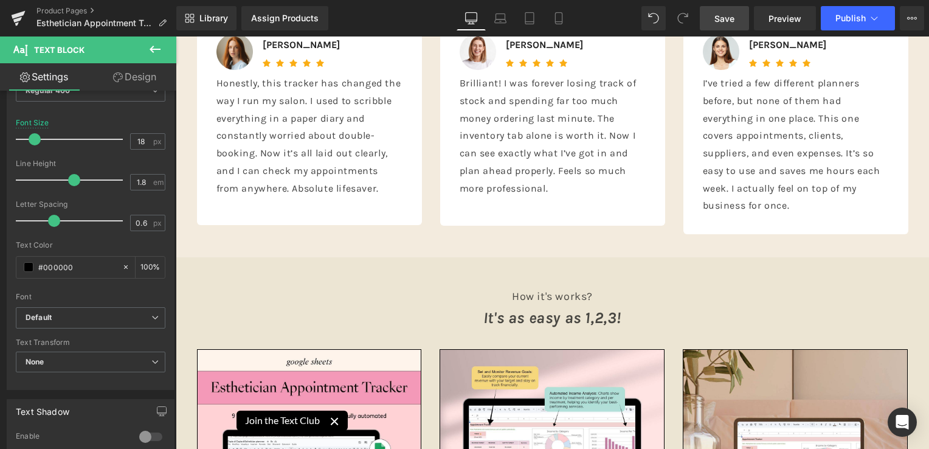
scroll to position [4683, 0]
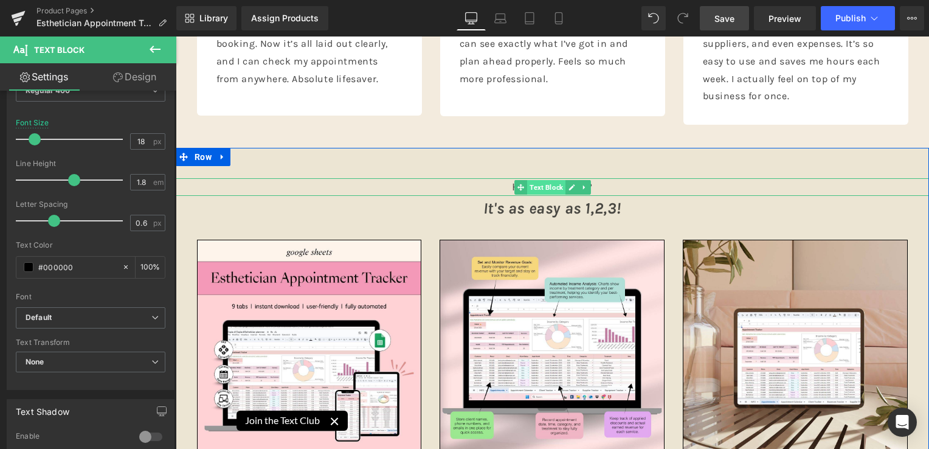
click at [542, 185] on span "Text Block" at bounding box center [546, 187] width 38 height 15
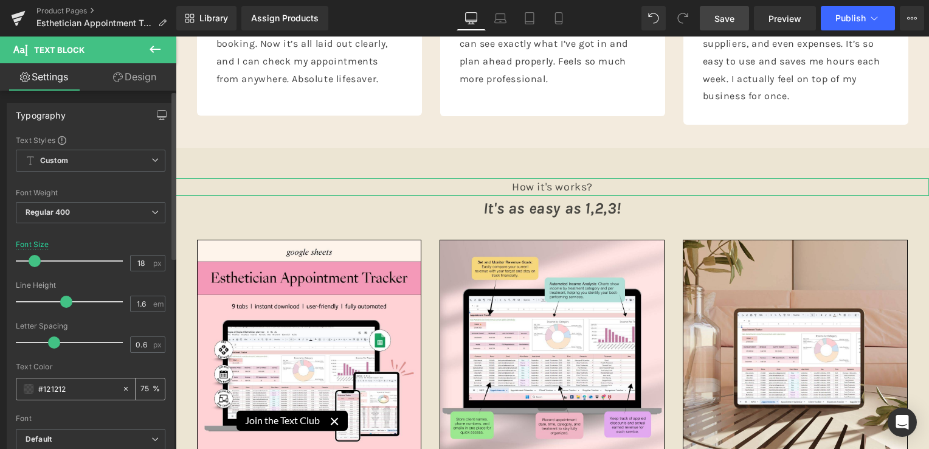
click at [27, 395] on div "#121212" at bounding box center [68, 388] width 105 height 21
click at [29, 388] on span at bounding box center [29, 389] width 10 height 10
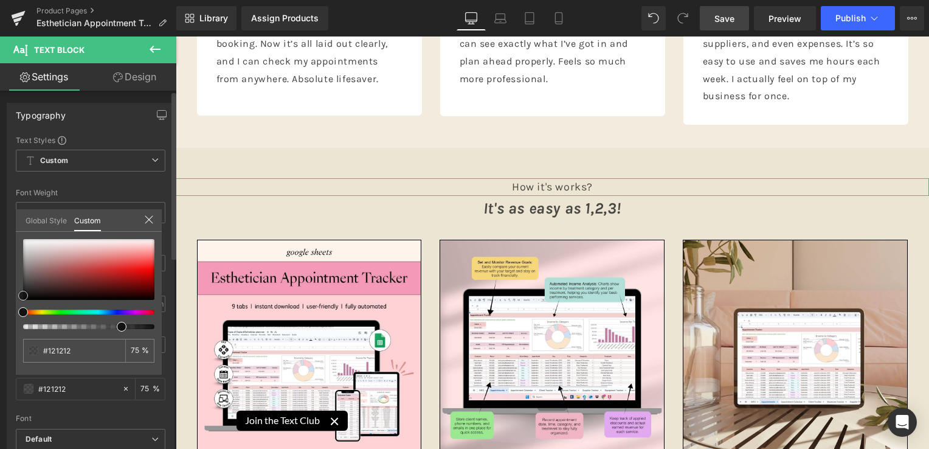
type input "#121111"
type input "#000000"
drag, startPoint x: 22, startPoint y: 296, endPoint x: 87, endPoint y: 330, distance: 73.4
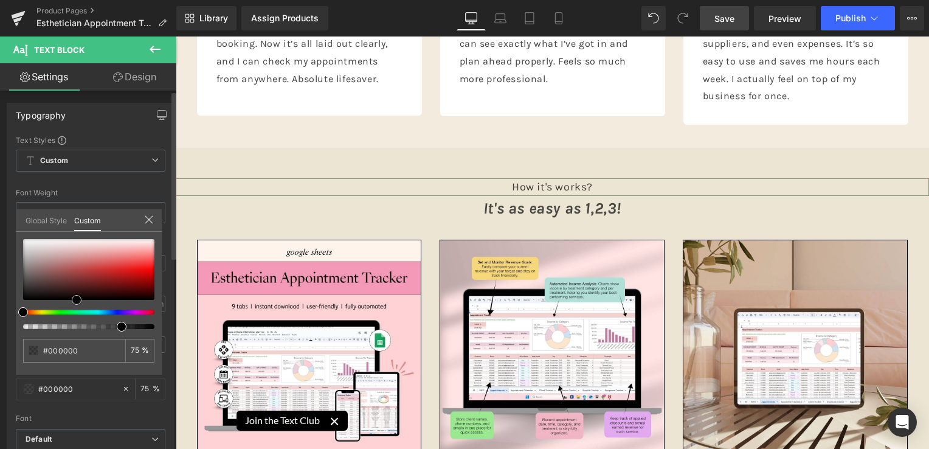
click at [77, 325] on div at bounding box center [88, 284] width 131 height 90
type input "79"
type input "80"
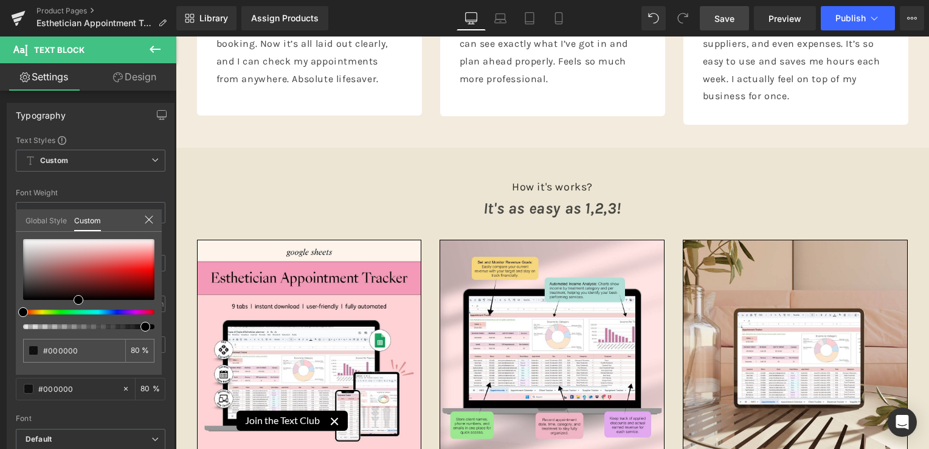
type input "83"
drag, startPoint x: 305, startPoint y: 362, endPoint x: 374, endPoint y: 325, distance: 78.3
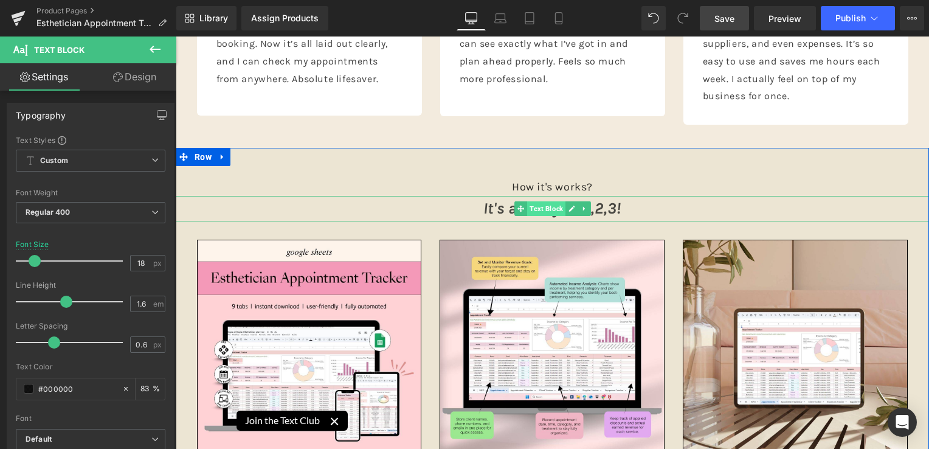
click at [544, 206] on span "Text Block" at bounding box center [546, 208] width 38 height 15
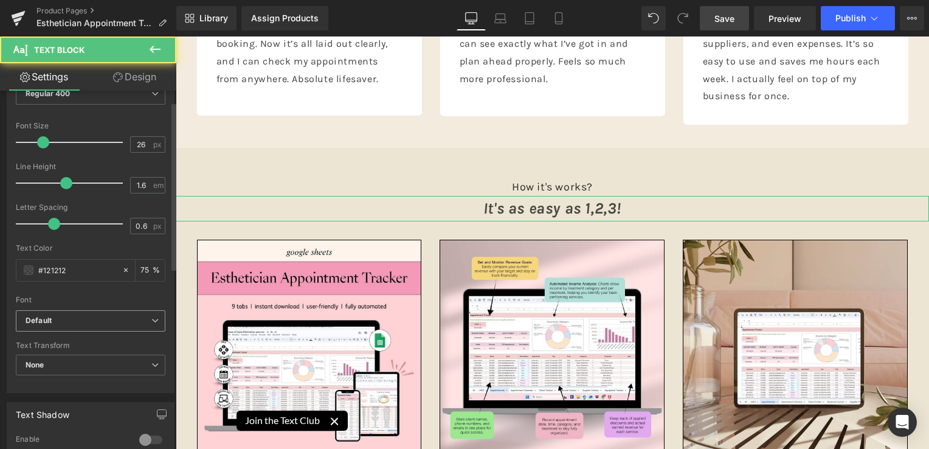
scroll to position [122, 0]
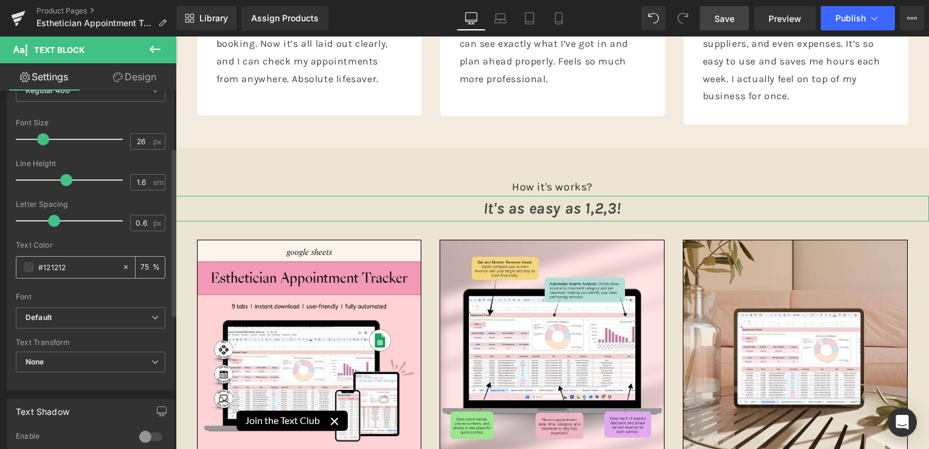
click at [29, 268] on span at bounding box center [29, 267] width 10 height 10
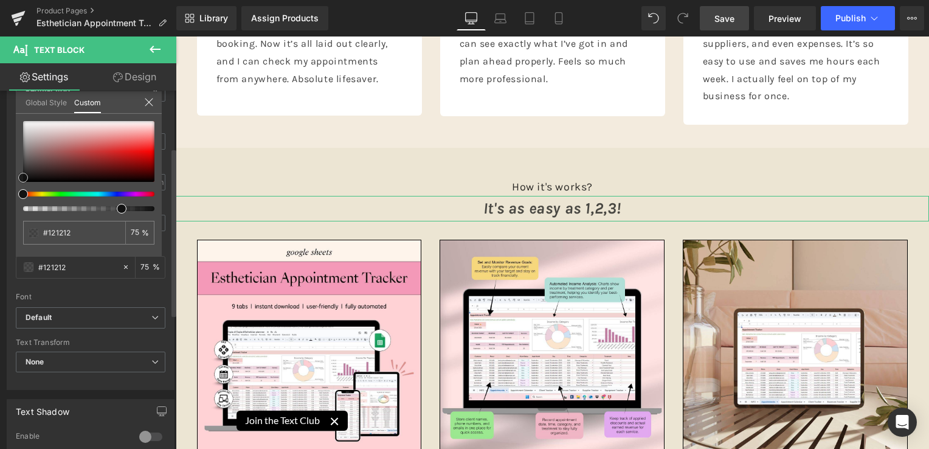
type input "#0f0f0f"
type input "#000000"
drag, startPoint x: 44, startPoint y: 193, endPoint x: 60, endPoint y: 204, distance: 18.7
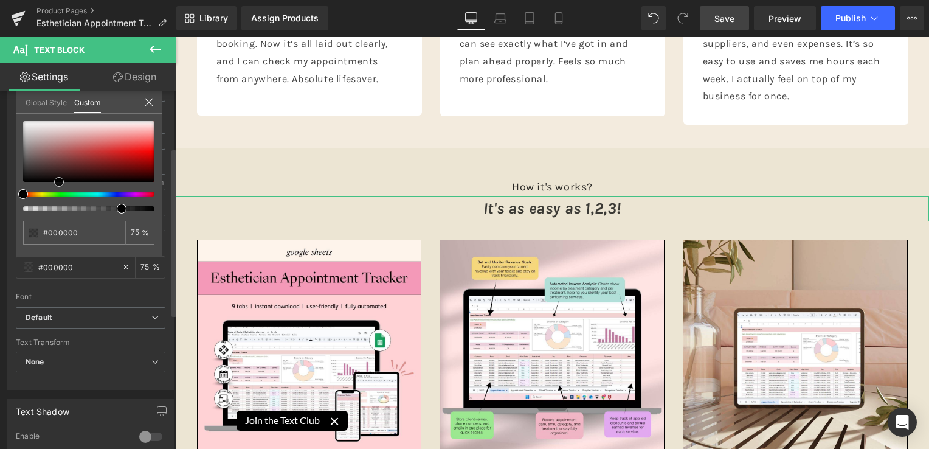
click at [60, 204] on div at bounding box center [88, 166] width 131 height 90
type input "79"
type input "99"
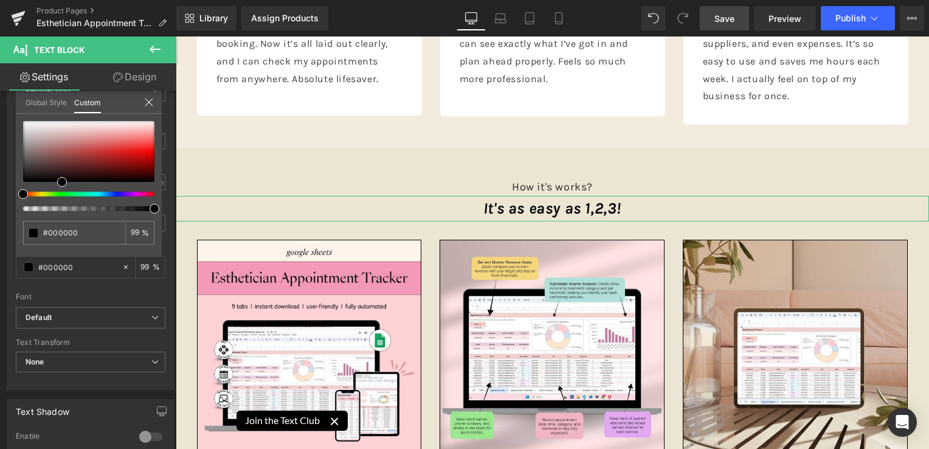
drag, startPoint x: 294, startPoint y: 242, endPoint x: 185, endPoint y: 207, distance: 114.8
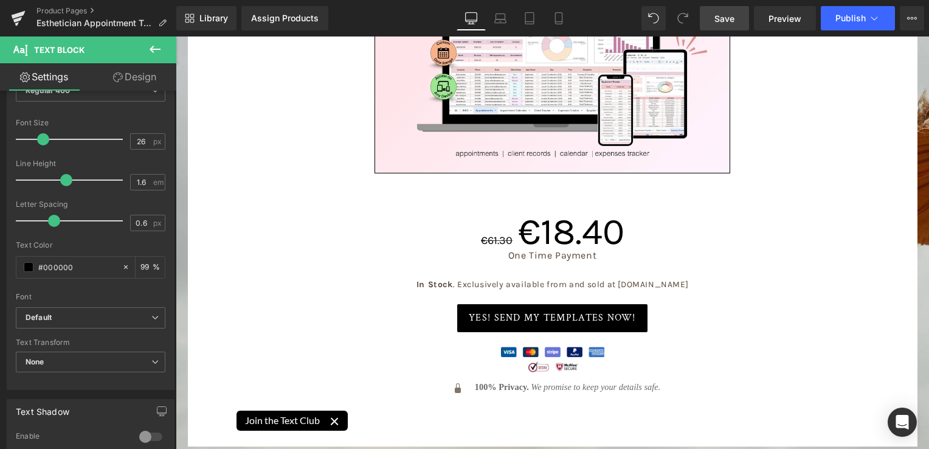
scroll to position [5899, 0]
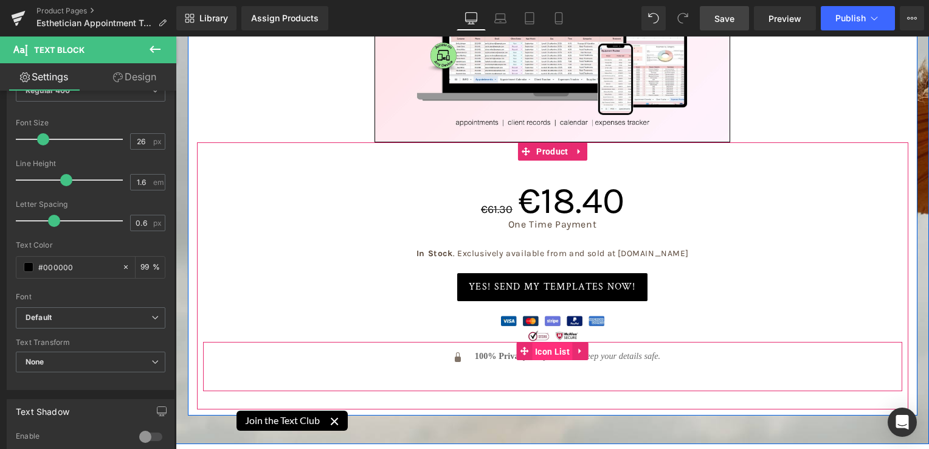
click at [553, 342] on span "Icon List" at bounding box center [552, 351] width 41 height 18
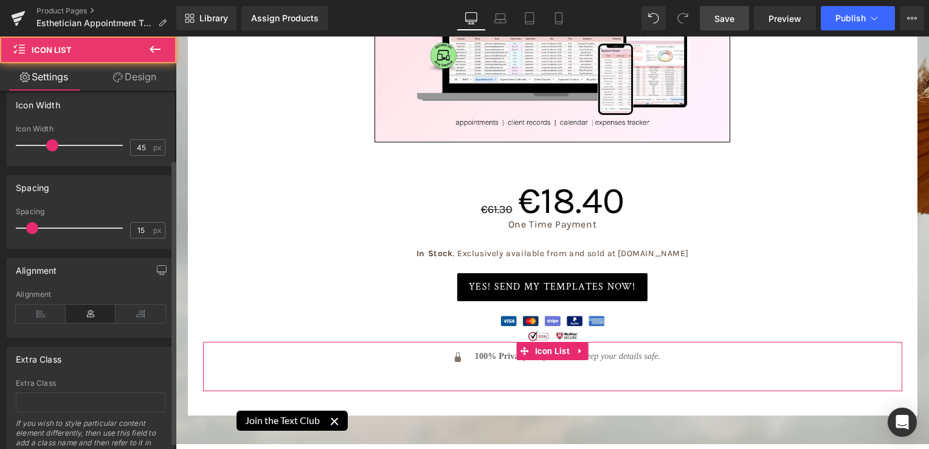
scroll to position [95, 0]
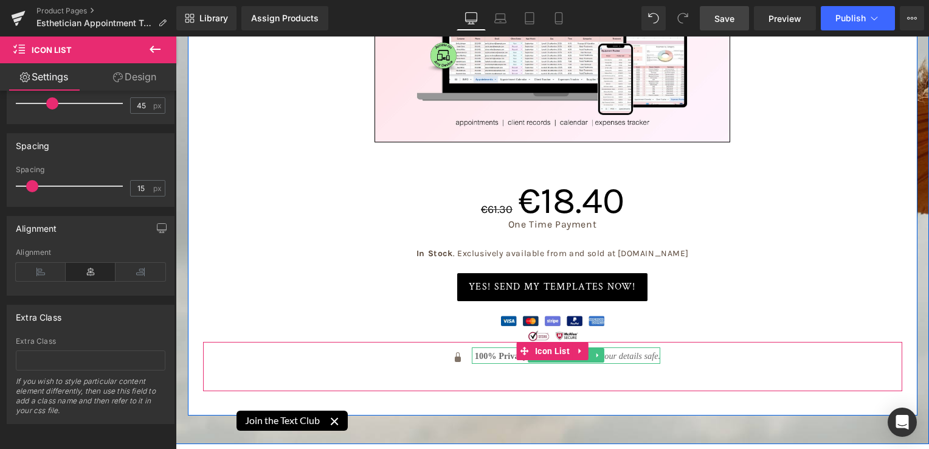
click at [483, 351] on span "100% Privacy." at bounding box center [502, 356] width 54 height 10
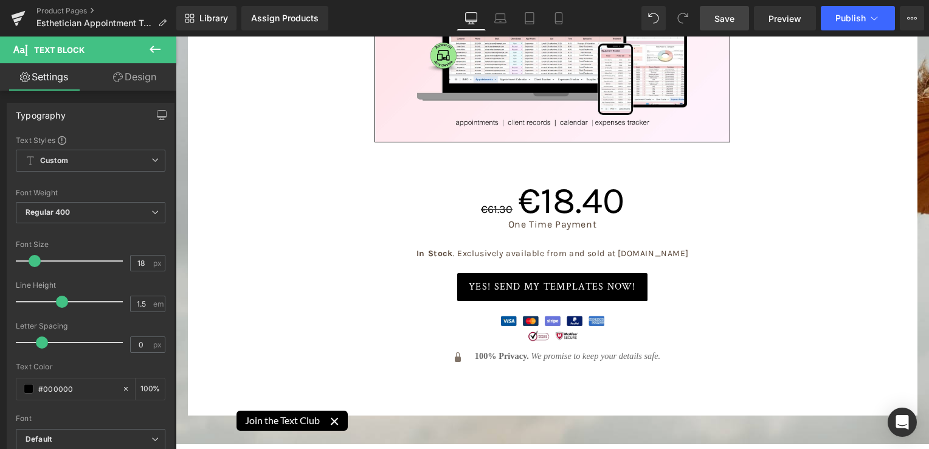
scroll to position [0, 0]
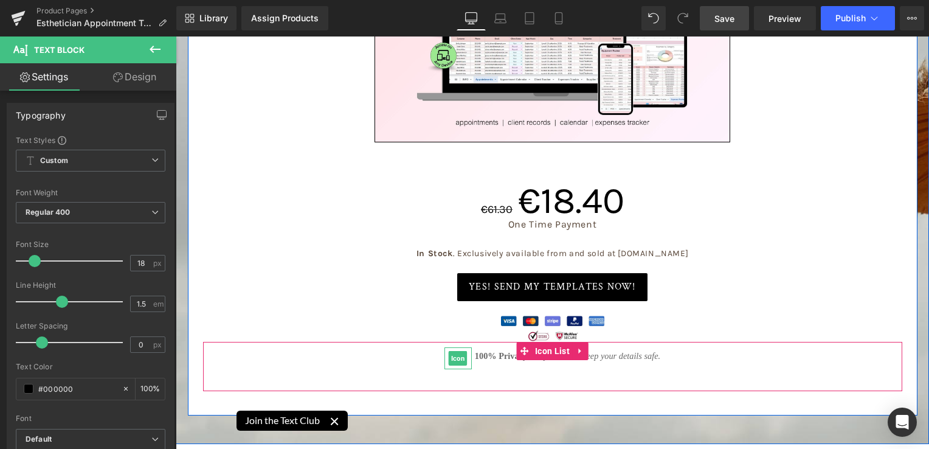
click at [455, 351] on span "Icon" at bounding box center [458, 358] width 19 height 15
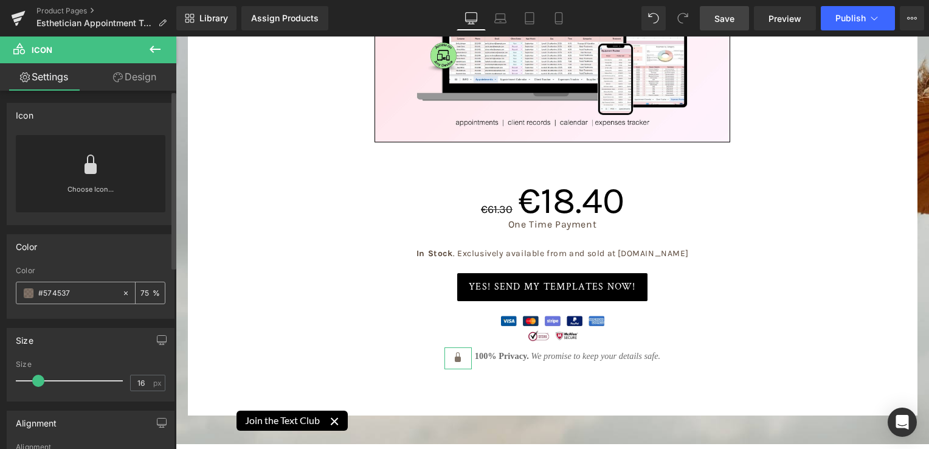
click at [32, 294] on span at bounding box center [29, 293] width 10 height 10
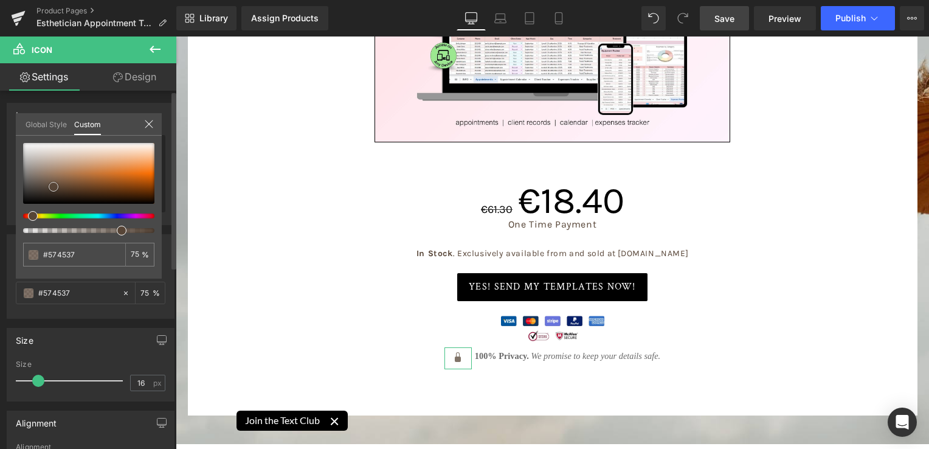
type input "#413329"
type input "#3e3127"
type input "#100c09"
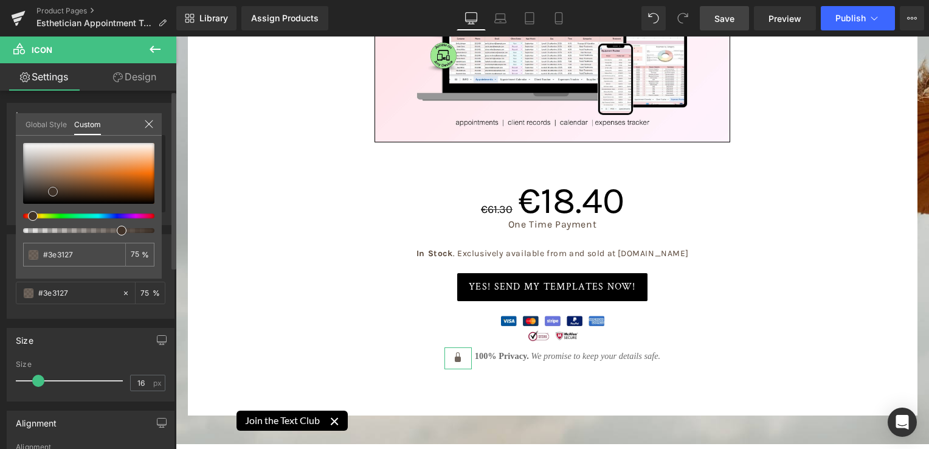
type input "#100c09"
type input "#000000"
drag, startPoint x: 53, startPoint y: 191, endPoint x: 97, endPoint y: 244, distance: 69.5
click at [97, 244] on div "#000000 75 %" at bounding box center [89, 211] width 146 height 136
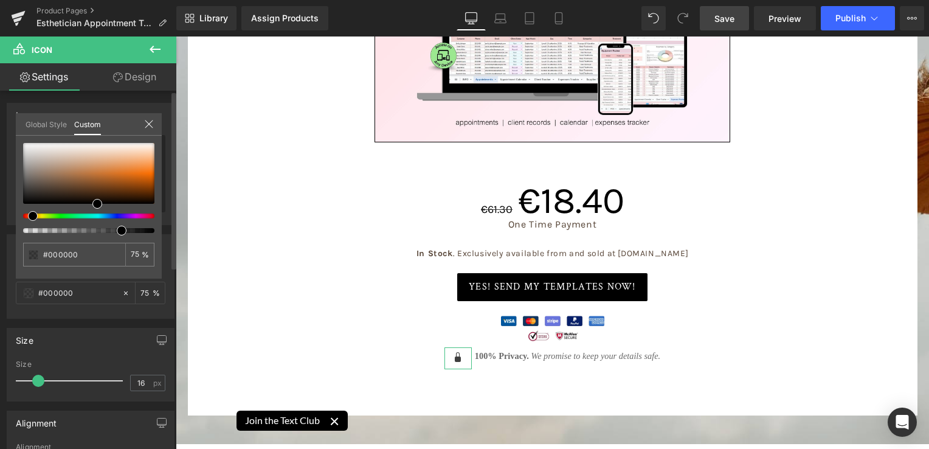
type input "79"
type input "83"
type input "93"
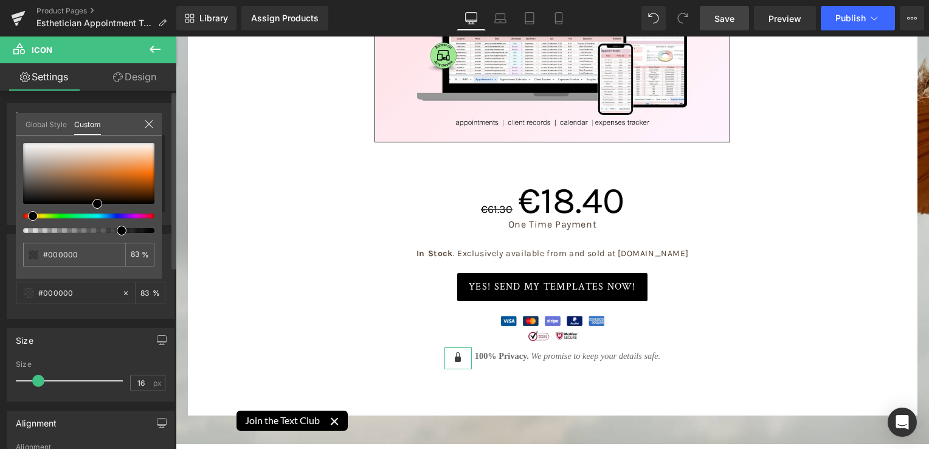
type input "93"
type input "100"
drag, startPoint x: 297, startPoint y: 267, endPoint x: 179, endPoint y: 238, distance: 122.1
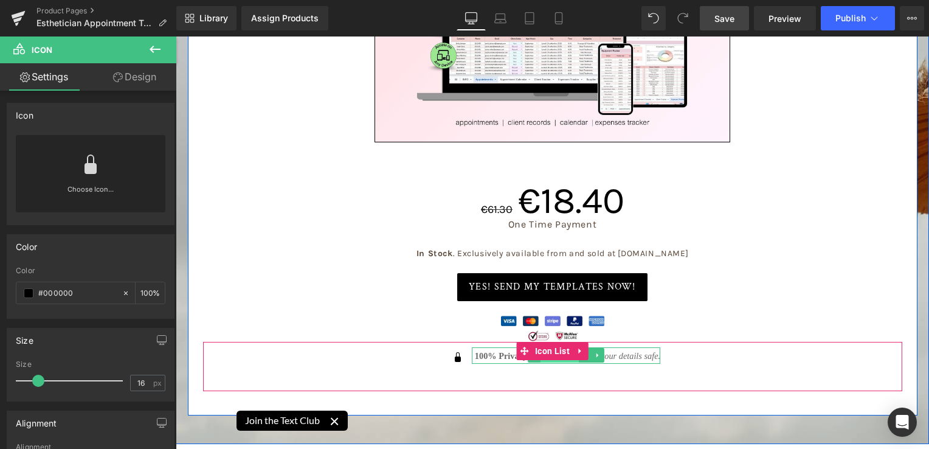
click at [567, 348] on span "Text Block" at bounding box center [560, 355] width 38 height 15
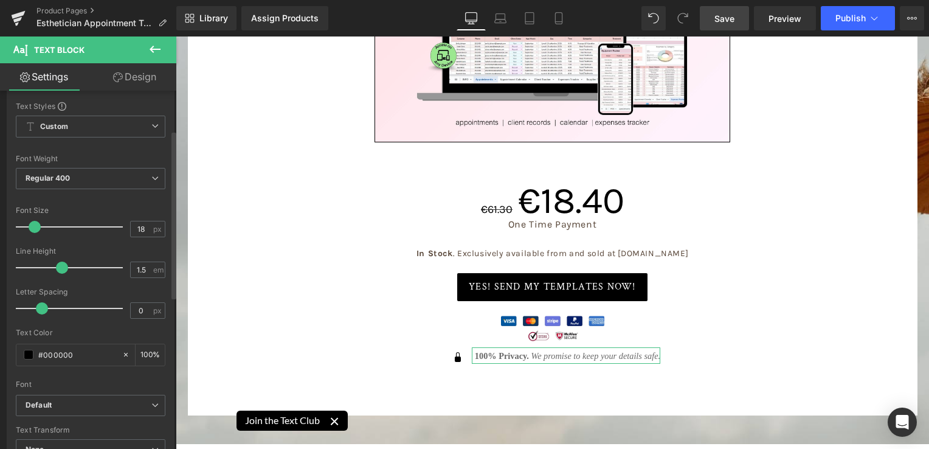
scroll to position [122, 0]
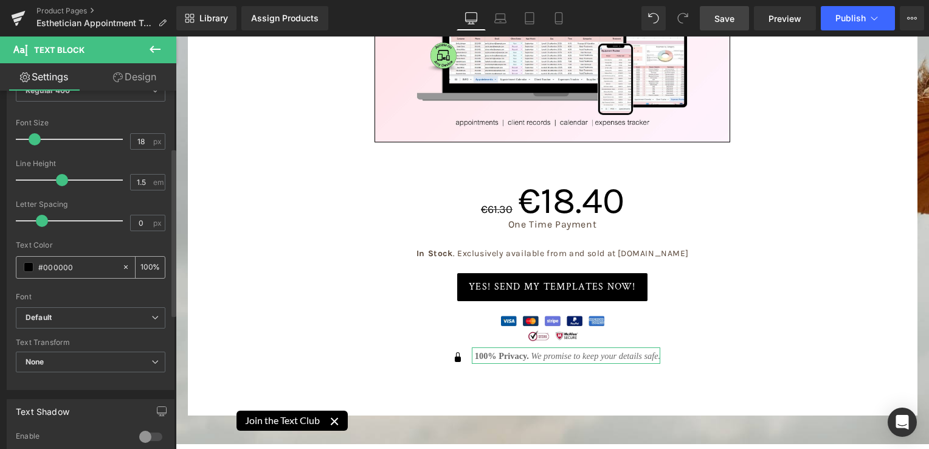
click at [24, 265] on span at bounding box center [29, 267] width 10 height 10
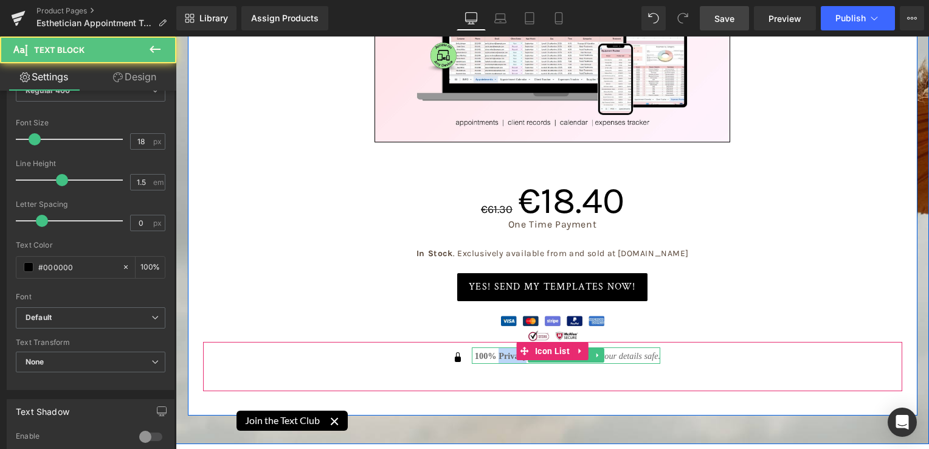
click at [508, 351] on span "100% Privacy." at bounding box center [502, 356] width 54 height 10
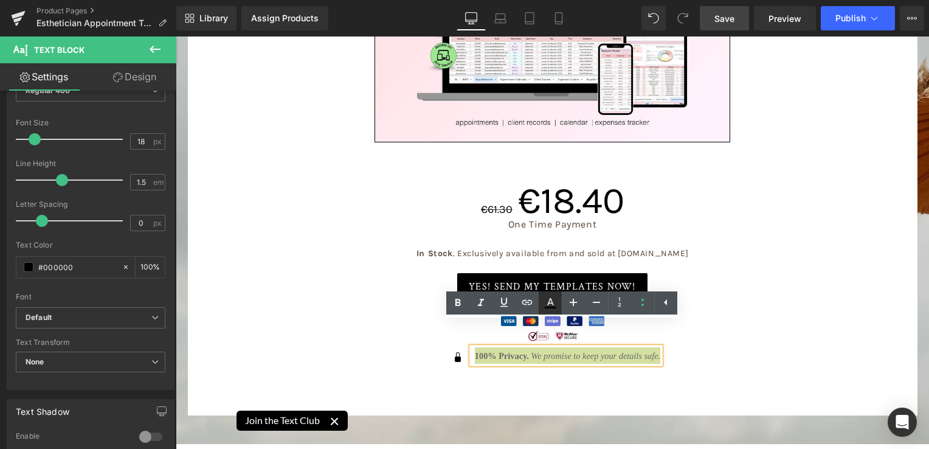
click at [551, 305] on icon at bounding box center [550, 303] width 15 height 15
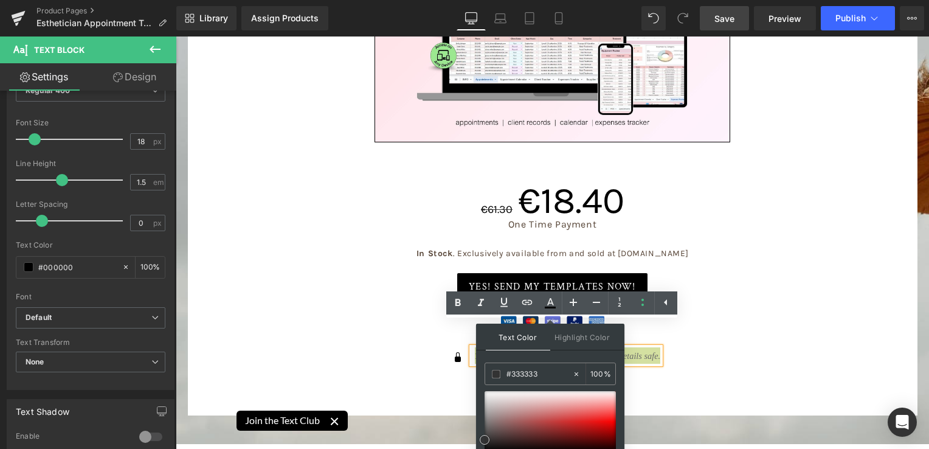
scroll to position [40, 0]
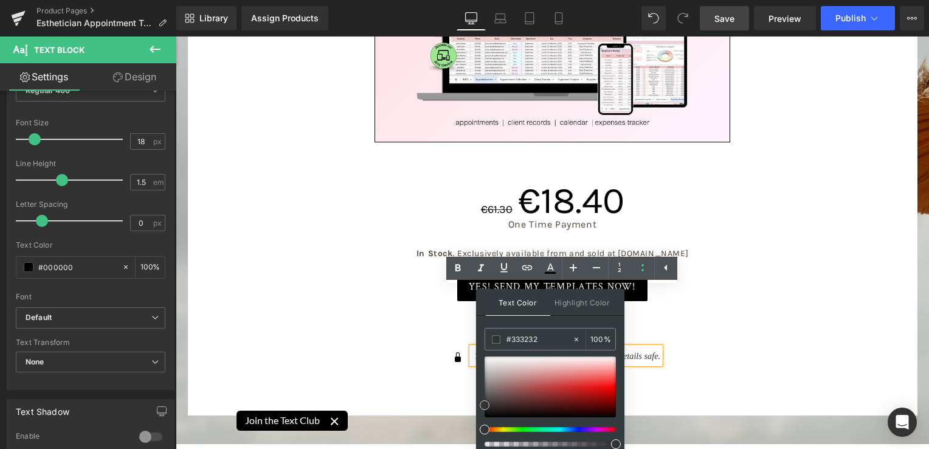
type input "#000000"
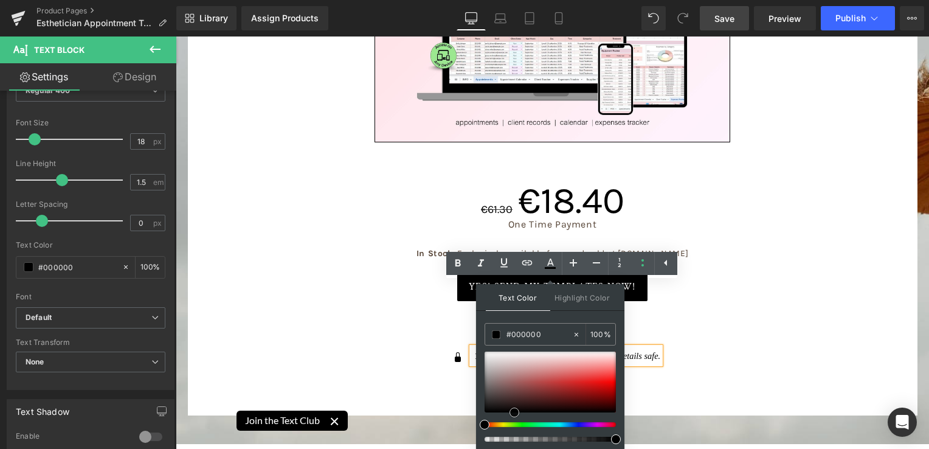
drag, startPoint x: 485, startPoint y: 441, endPoint x: 514, endPoint y: 468, distance: 39.6
click at [514, 409] on html "Text Block You are previewing how the will restyle your page. You can not edit …" at bounding box center [464, 184] width 929 height 449
click at [445, 384] on div "€61.30 €18.40 (P) Price One Time Payment Text Block In Stock . Exclusively avai…" at bounding box center [552, 275] width 711 height 267
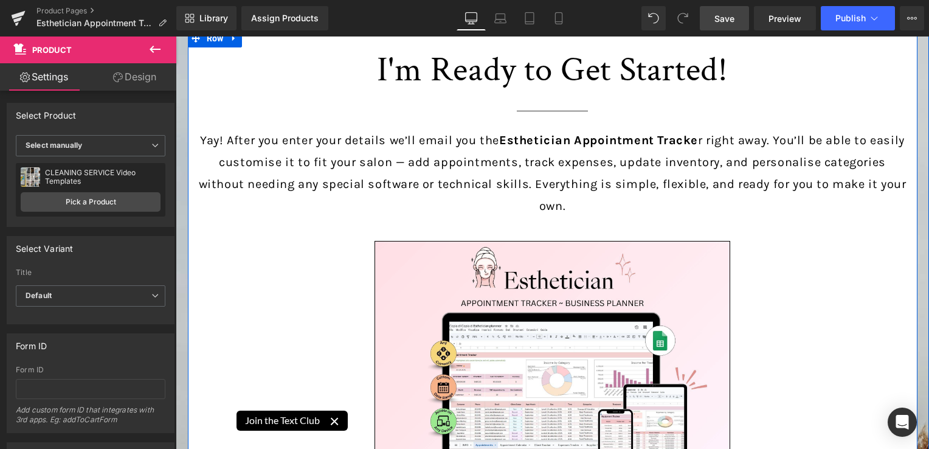
scroll to position [5412, 0]
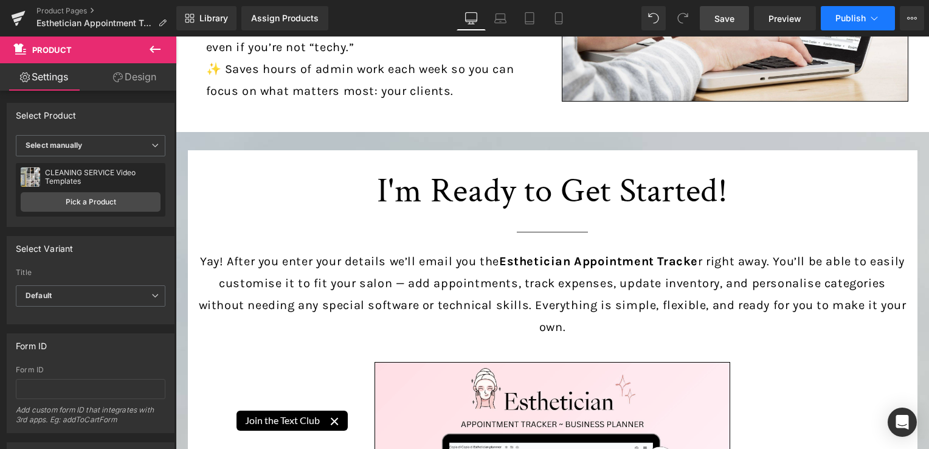
click at [832, 11] on button "Publish" at bounding box center [858, 18] width 74 height 24
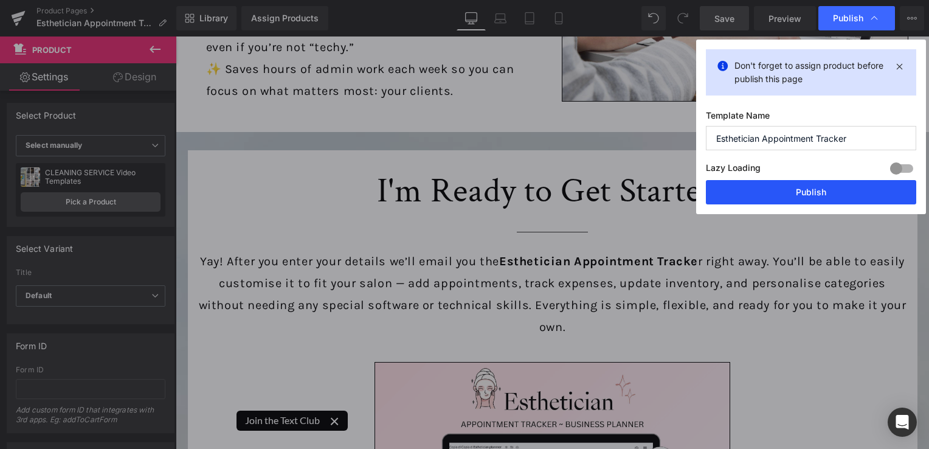
click at [762, 188] on button "Publish" at bounding box center [811, 192] width 210 height 24
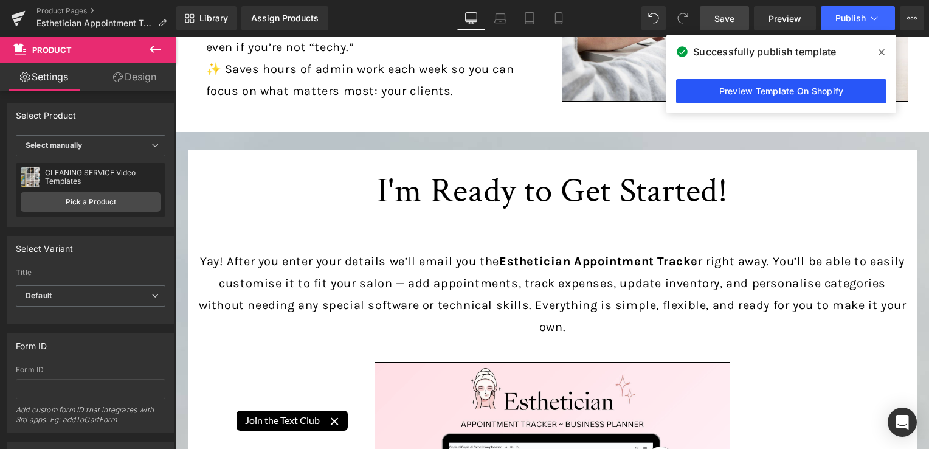
click at [744, 94] on link "Preview Template On Shopify" at bounding box center [781, 91] width 210 height 24
